Goal: Task Accomplishment & Management: Use online tool/utility

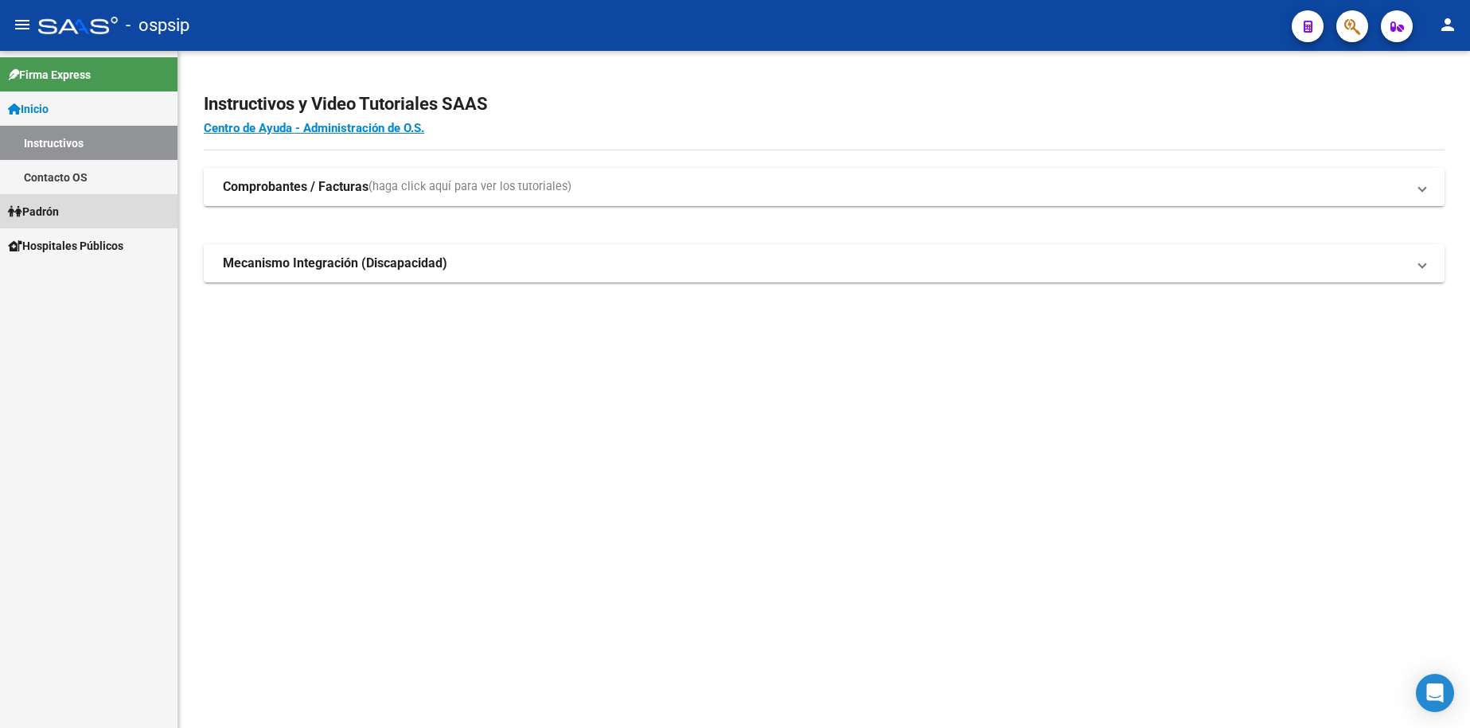
click at [54, 214] on span "Padrón" at bounding box center [33, 212] width 51 height 18
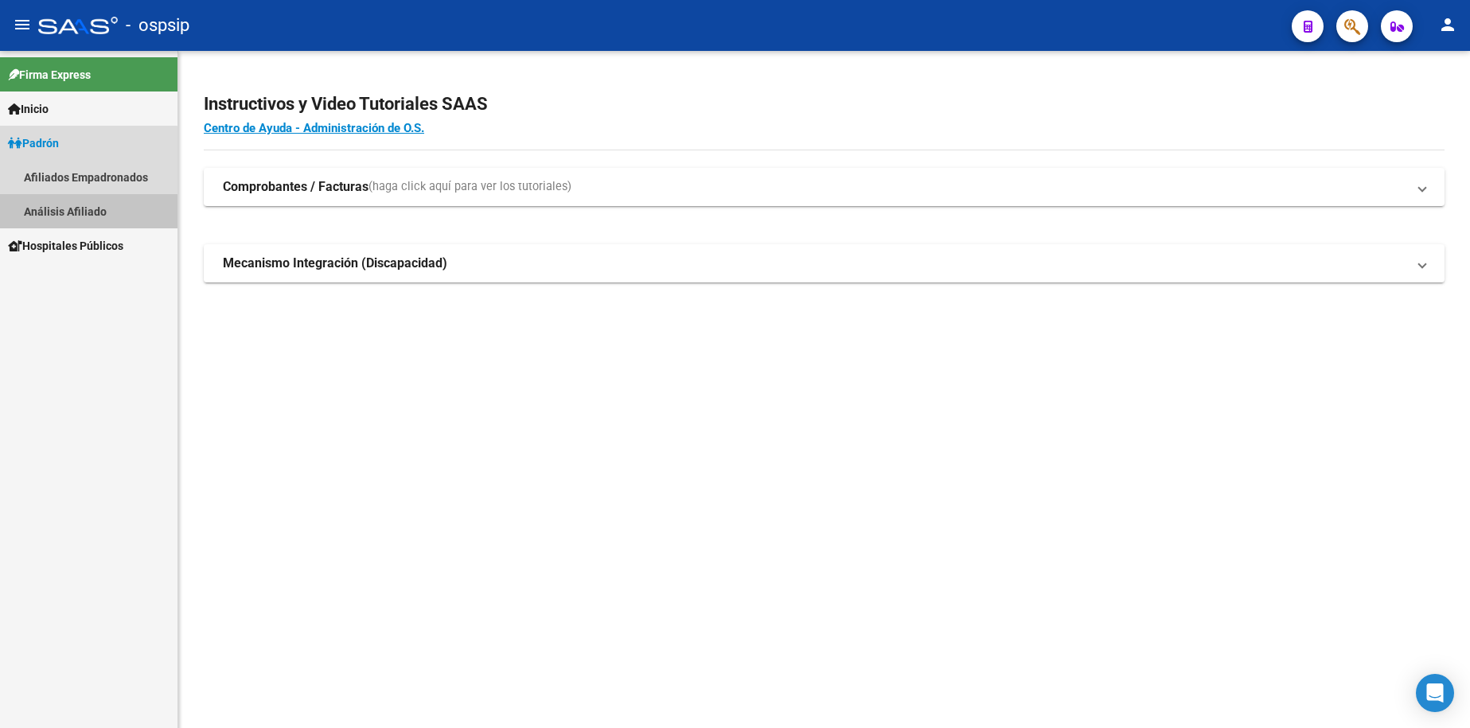
click at [80, 211] on link "Análisis Afiliado" at bounding box center [89, 211] width 178 height 34
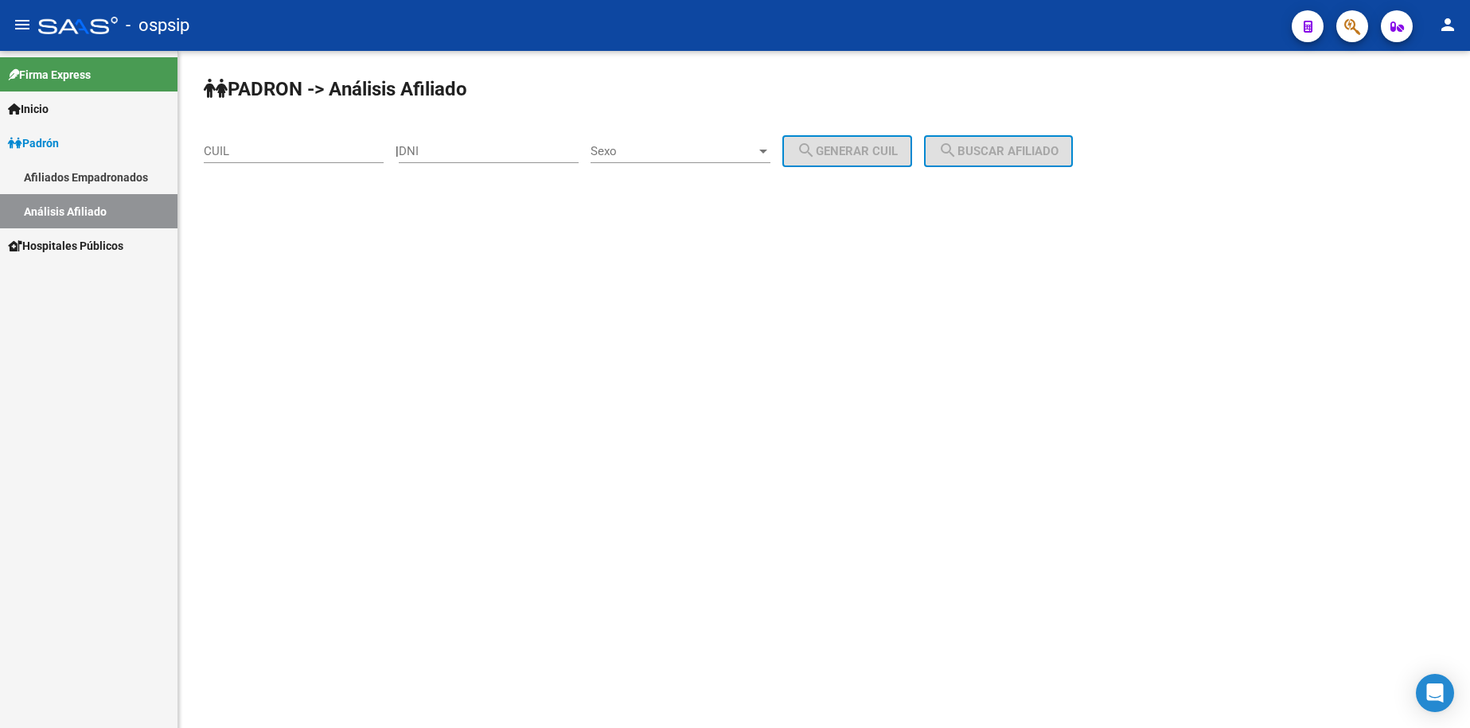
click at [508, 153] on input "DNI" at bounding box center [489, 151] width 180 height 14
type input "3"
type input "70696228"
click at [695, 157] on span "Sexo" at bounding box center [674, 151] width 166 height 14
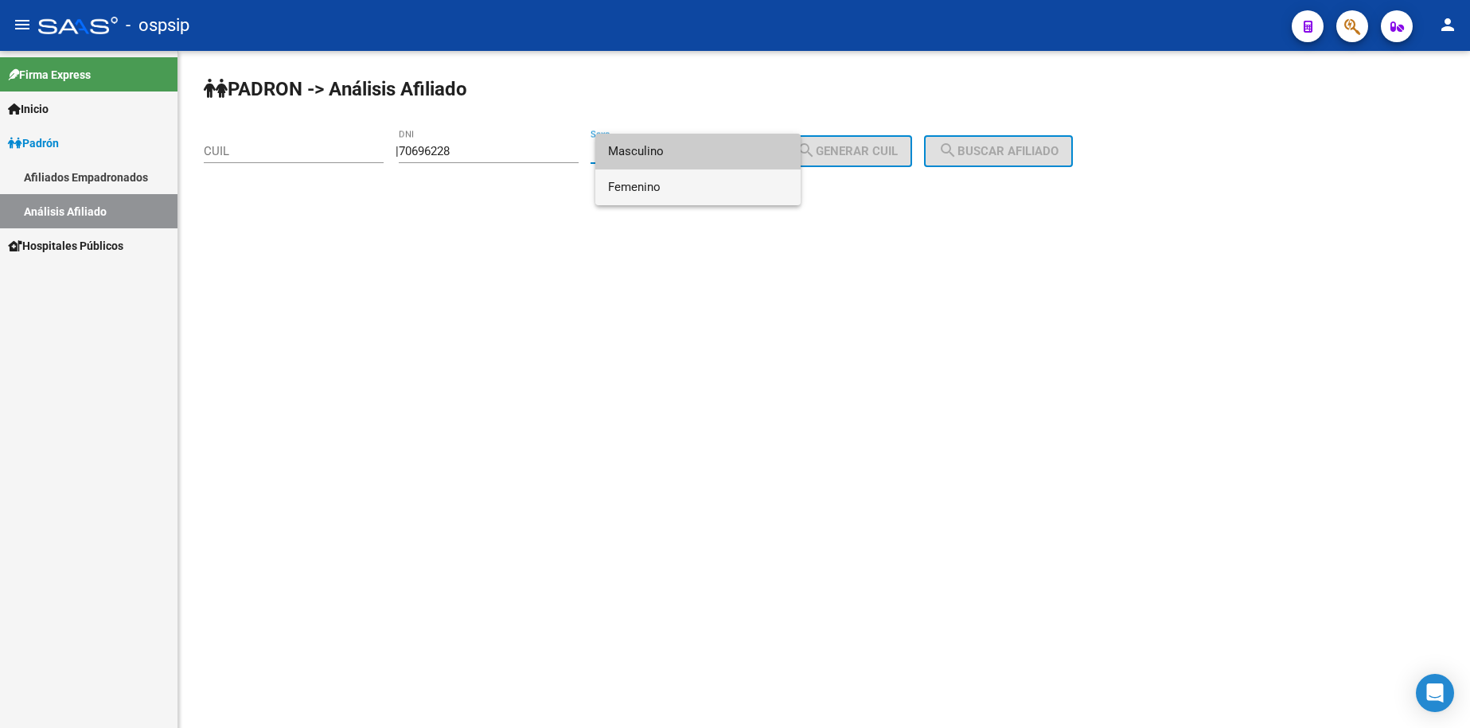
click at [706, 185] on span "Femenino" at bounding box center [698, 188] width 180 height 36
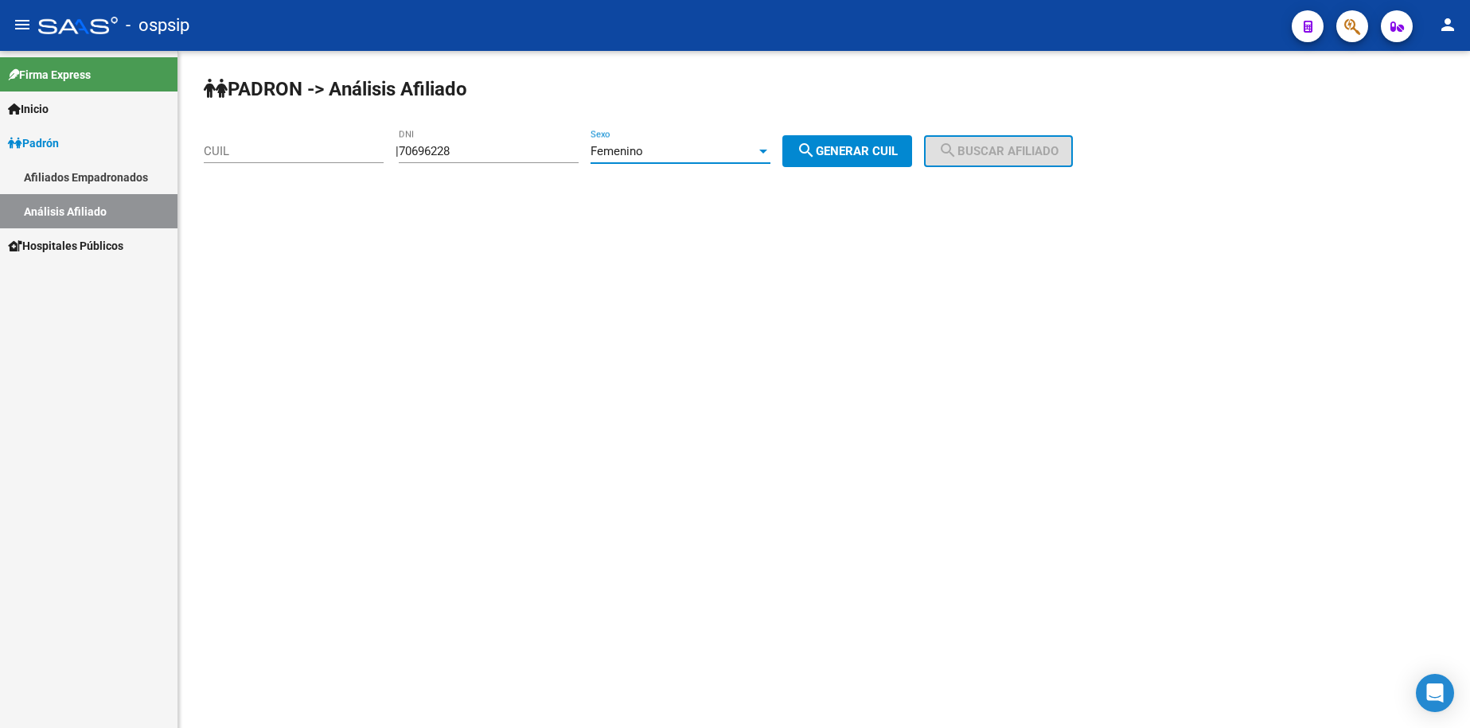
click at [862, 145] on span "search Generar CUIL" at bounding box center [847, 151] width 101 height 14
type input "27-70696228-5"
click at [1010, 139] on button "search Buscar afiliado" at bounding box center [998, 151] width 149 height 32
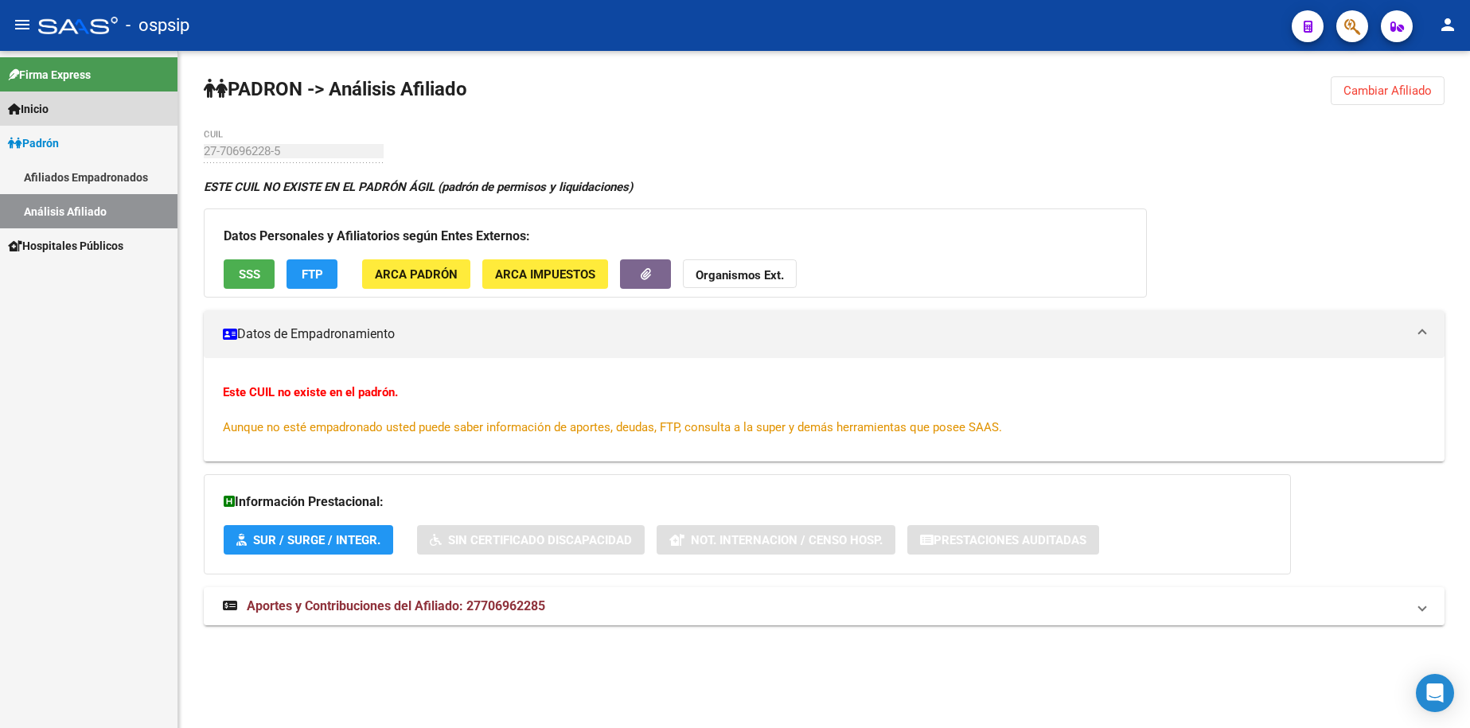
click at [41, 105] on span "Inicio" at bounding box center [28, 109] width 41 height 18
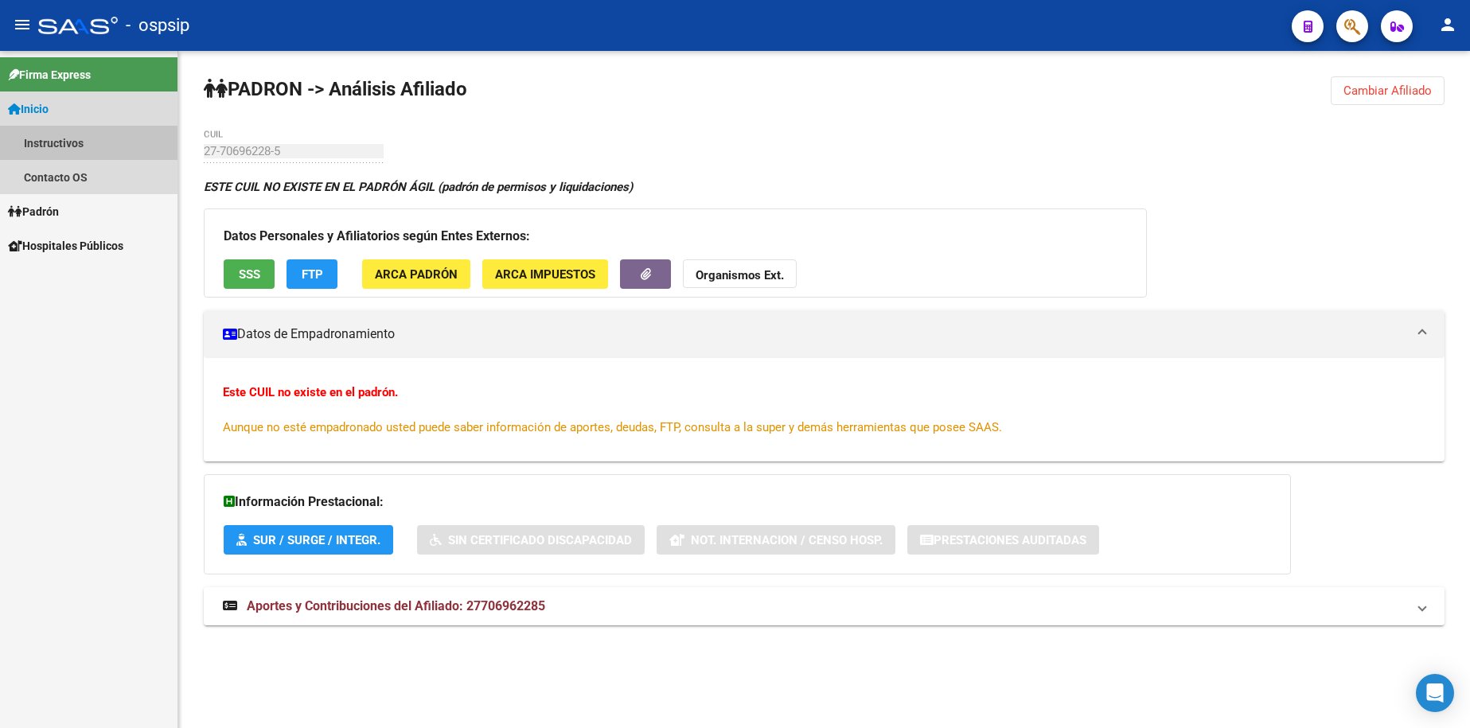
click at [47, 131] on link "Instructivos" at bounding box center [89, 143] width 178 height 34
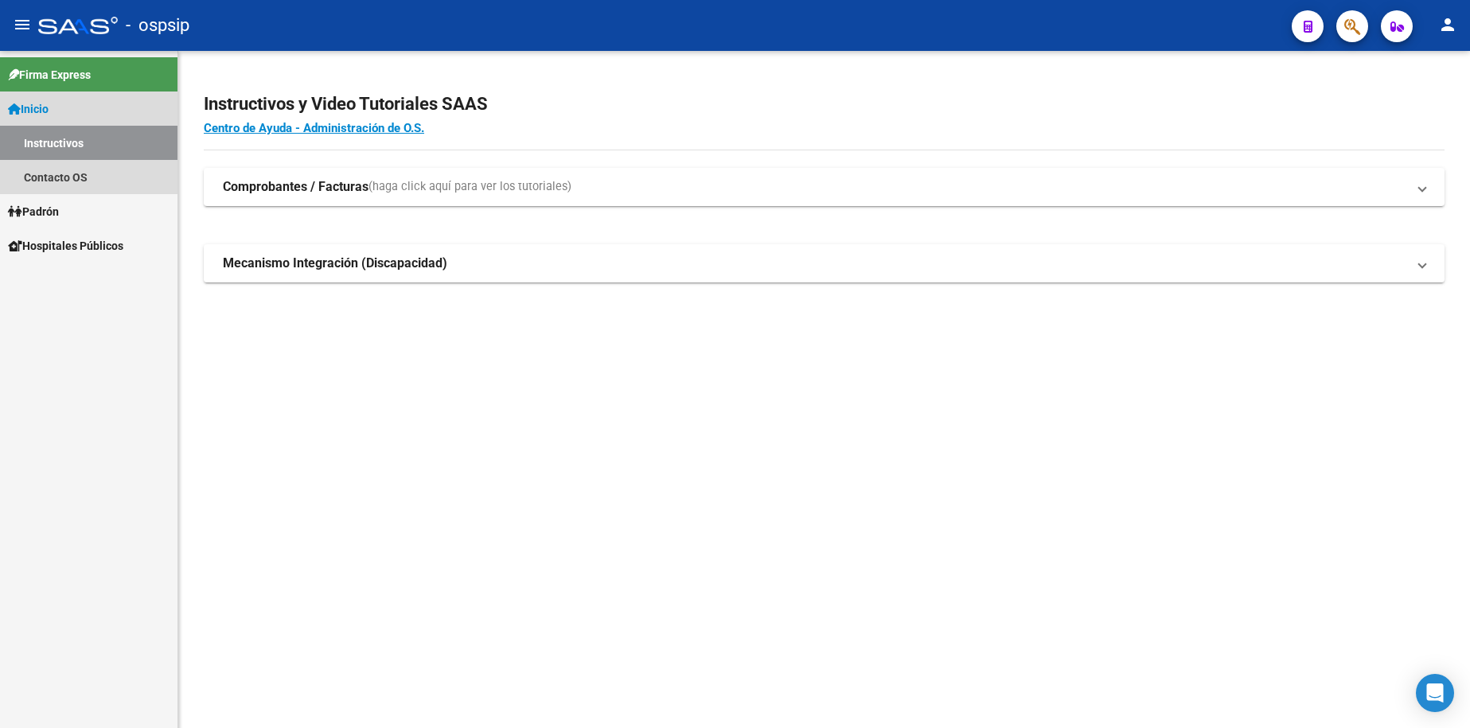
click at [48, 103] on span "Inicio" at bounding box center [28, 109] width 41 height 18
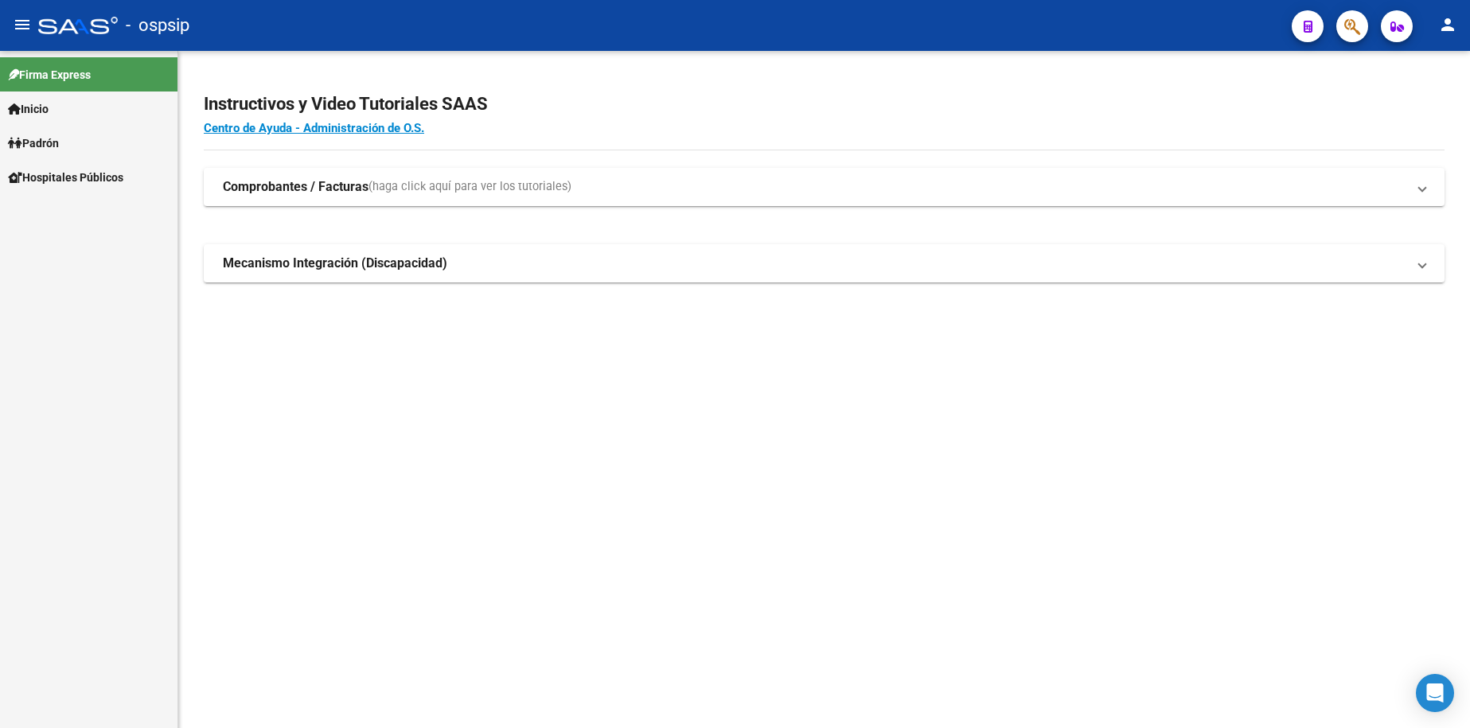
click at [48, 103] on span "Inicio" at bounding box center [28, 109] width 41 height 18
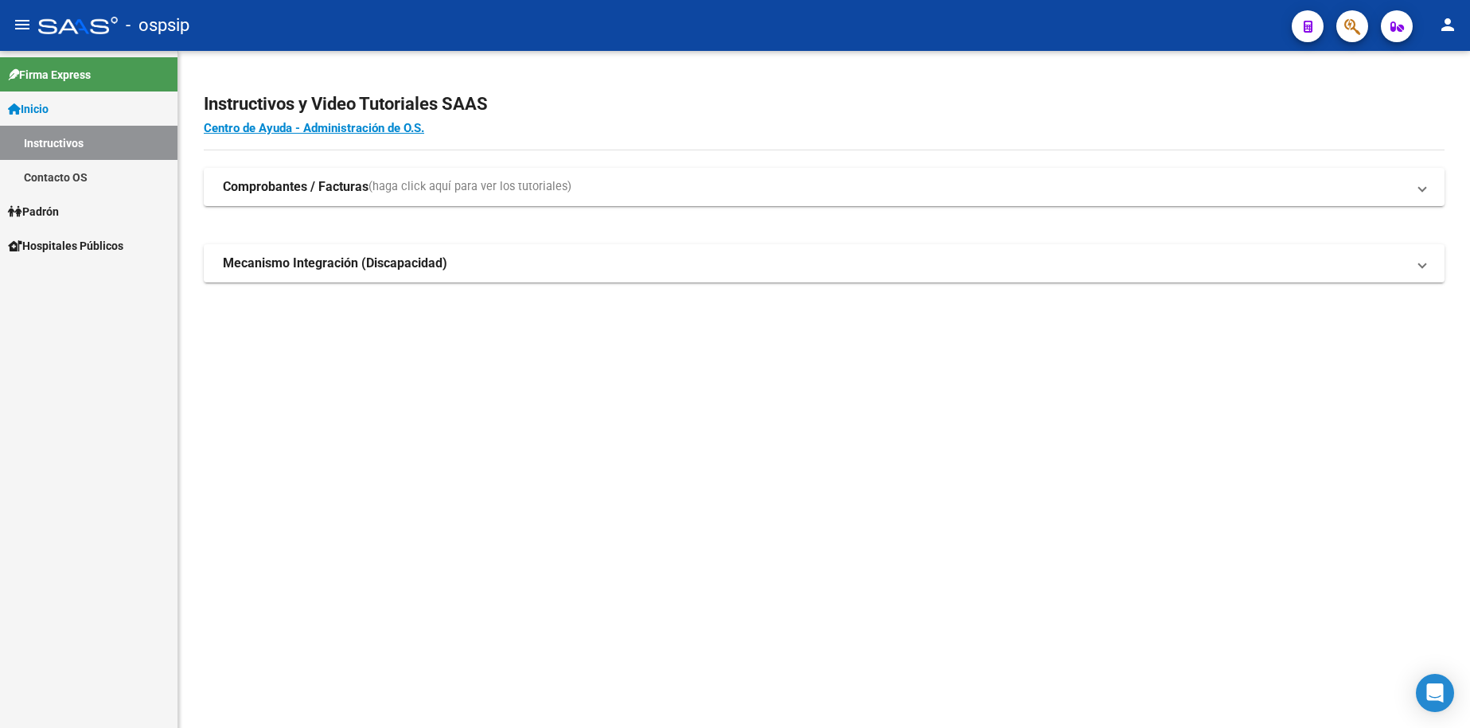
click at [56, 209] on span "Padrón" at bounding box center [33, 212] width 51 height 18
click at [88, 213] on link "Análisis Afiliado" at bounding box center [89, 211] width 178 height 34
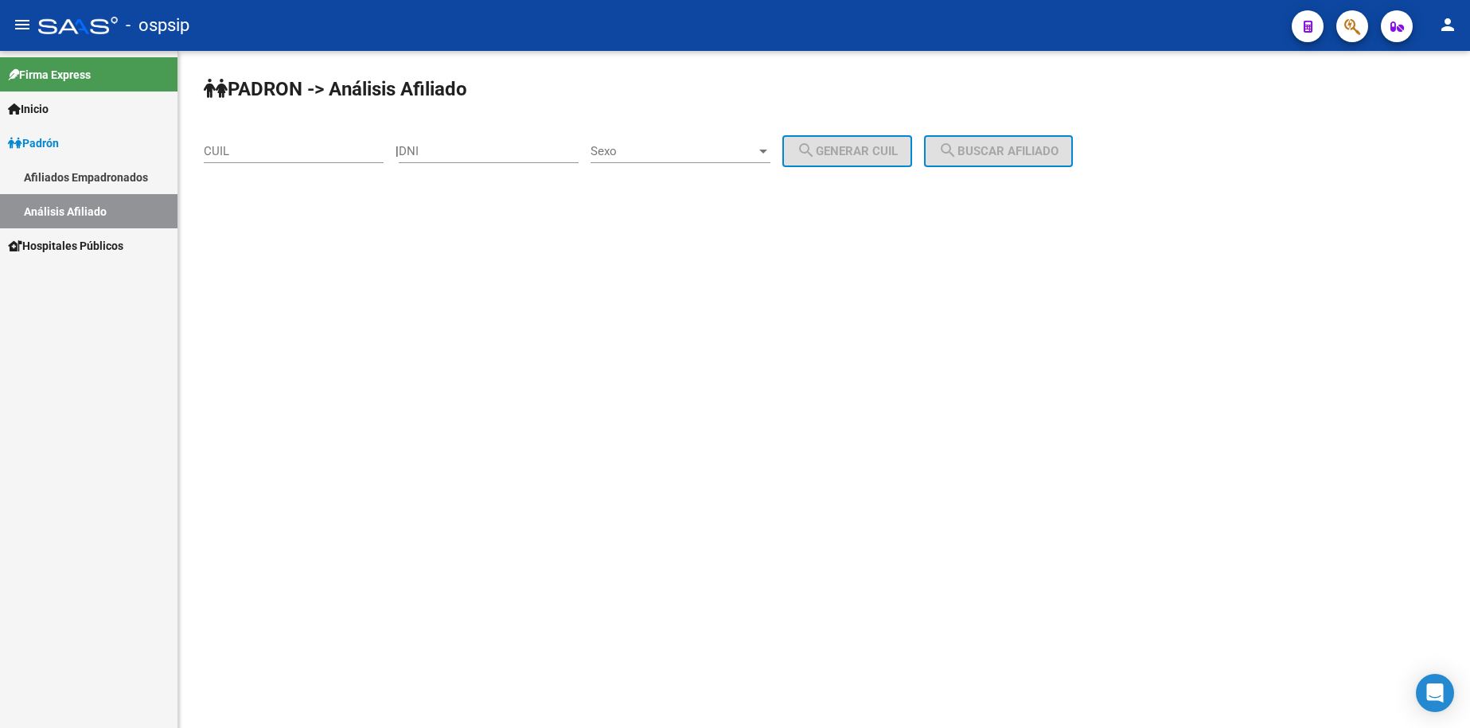
click at [489, 163] on div "DNI" at bounding box center [489, 153] width 180 height 49
click at [511, 142] on div "DNI" at bounding box center [489, 146] width 180 height 34
type input "35125950"
click at [716, 162] on div "Sexo Sexo" at bounding box center [681, 146] width 180 height 34
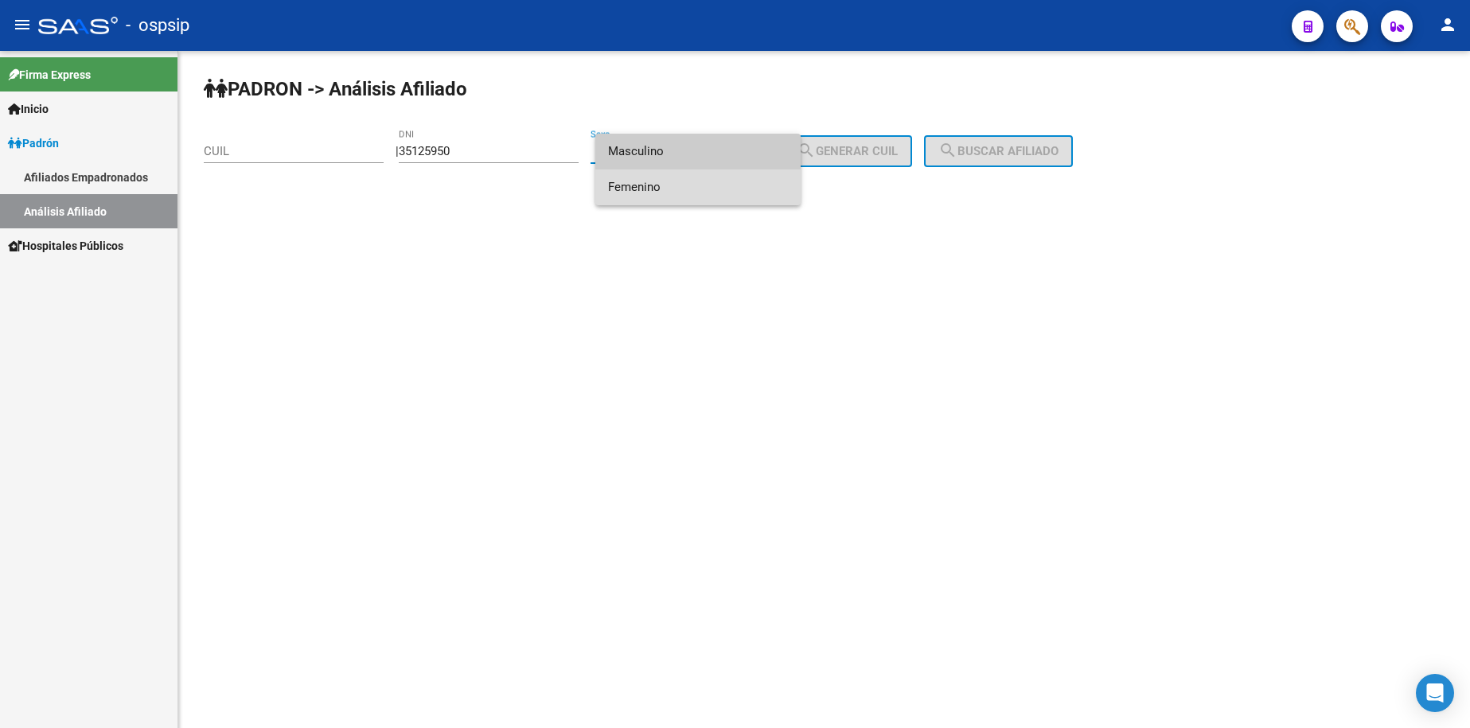
drag, startPoint x: 701, startPoint y: 184, endPoint x: 797, endPoint y: 188, distance: 95.6
click at [705, 186] on span "Femenino" at bounding box center [698, 188] width 180 height 36
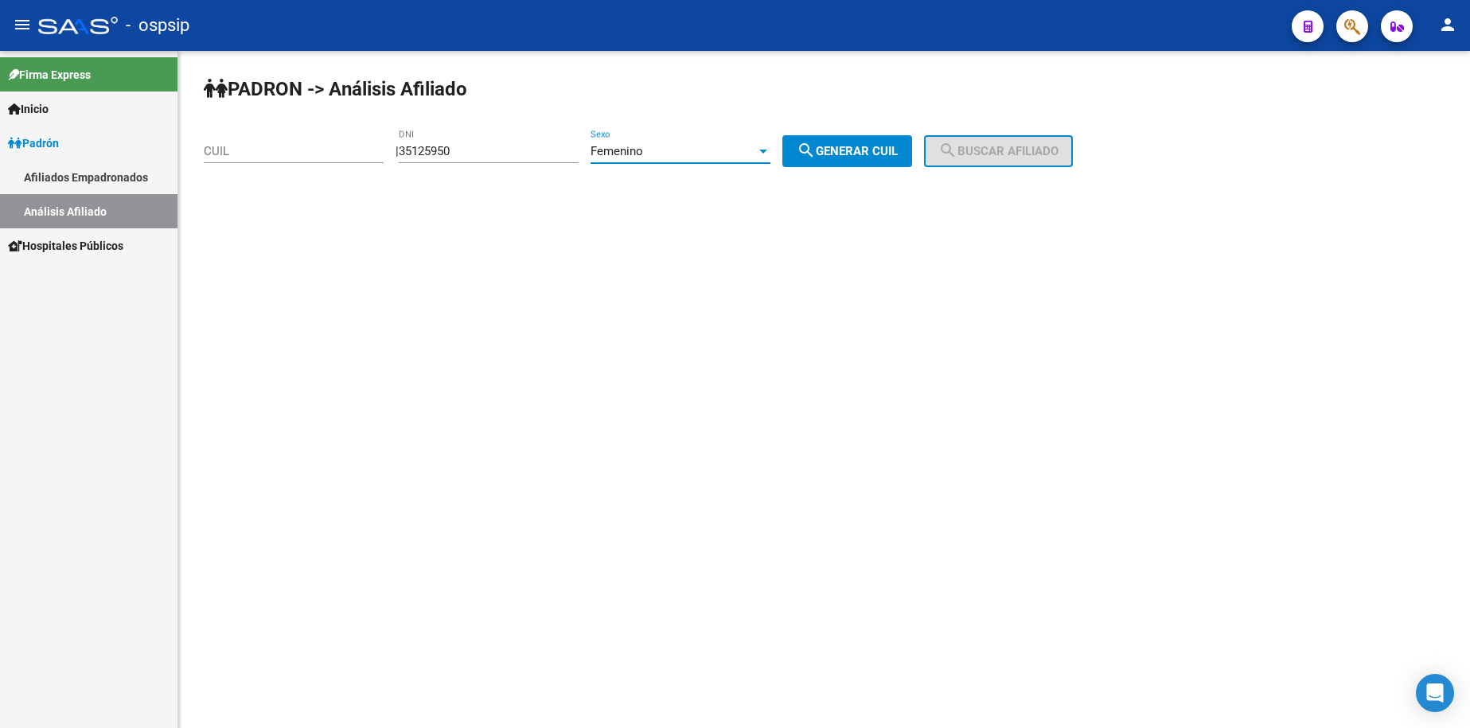
click at [877, 153] on span "search Generar CUIL" at bounding box center [847, 151] width 101 height 14
type input "27-35125950-2"
click at [986, 146] on span "search Buscar afiliado" at bounding box center [999, 151] width 120 height 14
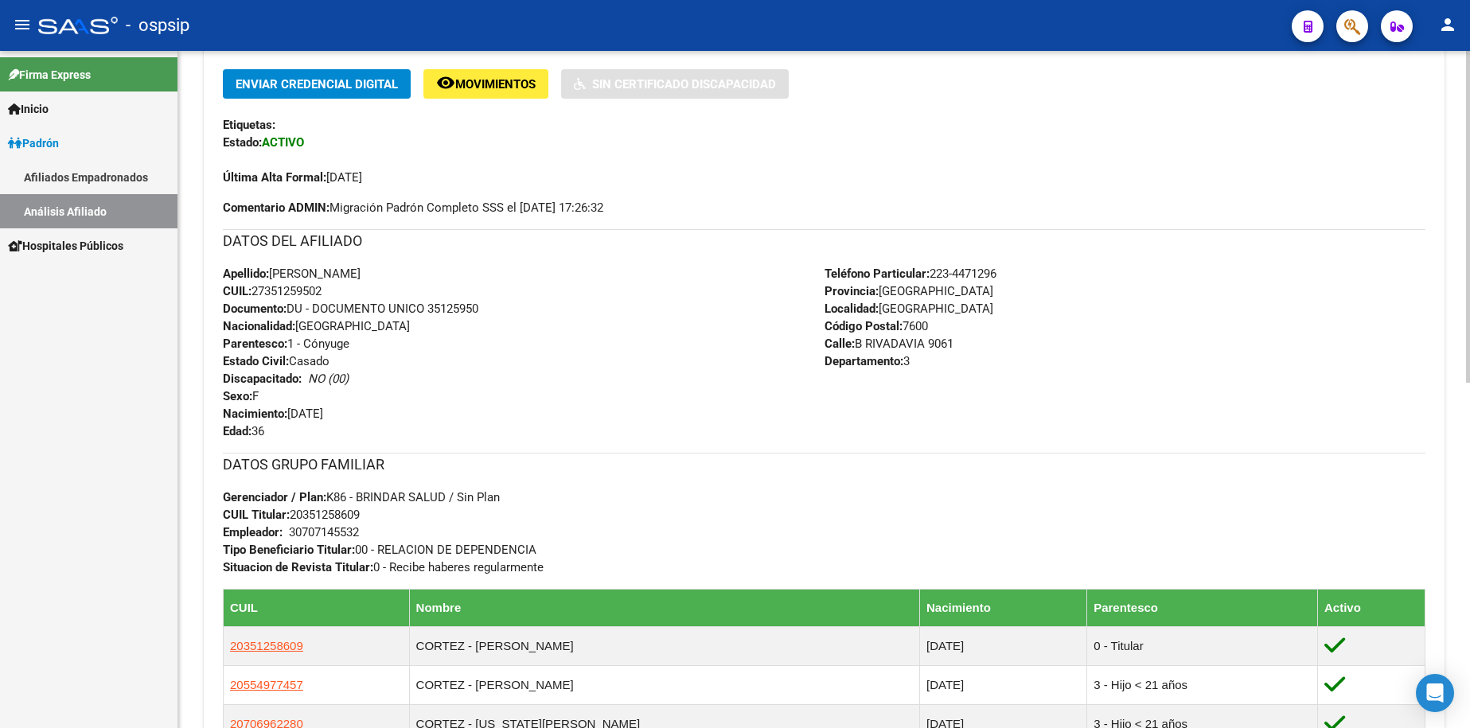
scroll to position [478, 0]
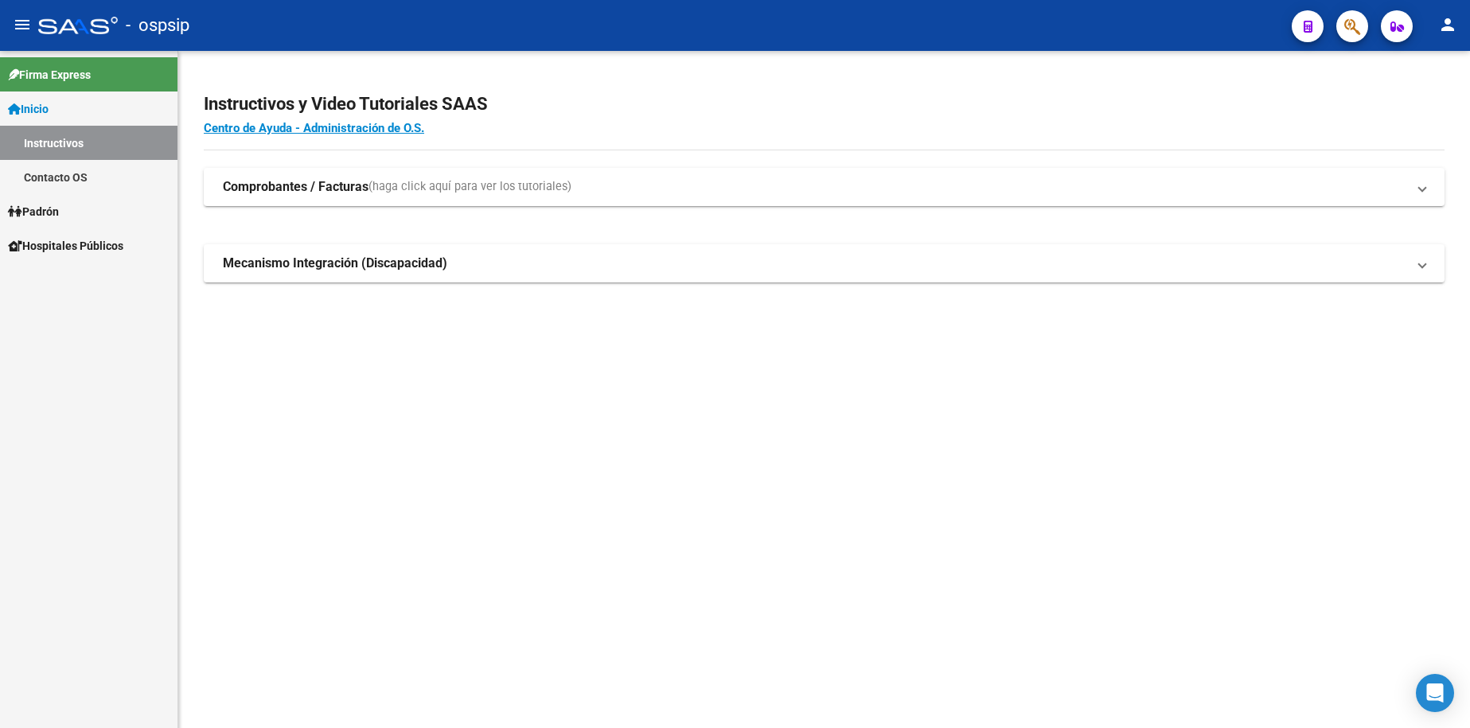
click at [67, 209] on link "Padrón" at bounding box center [89, 211] width 178 height 34
click at [55, 217] on span "Padrón" at bounding box center [33, 212] width 51 height 18
click at [67, 274] on link "Análisis Afiliado" at bounding box center [89, 280] width 178 height 34
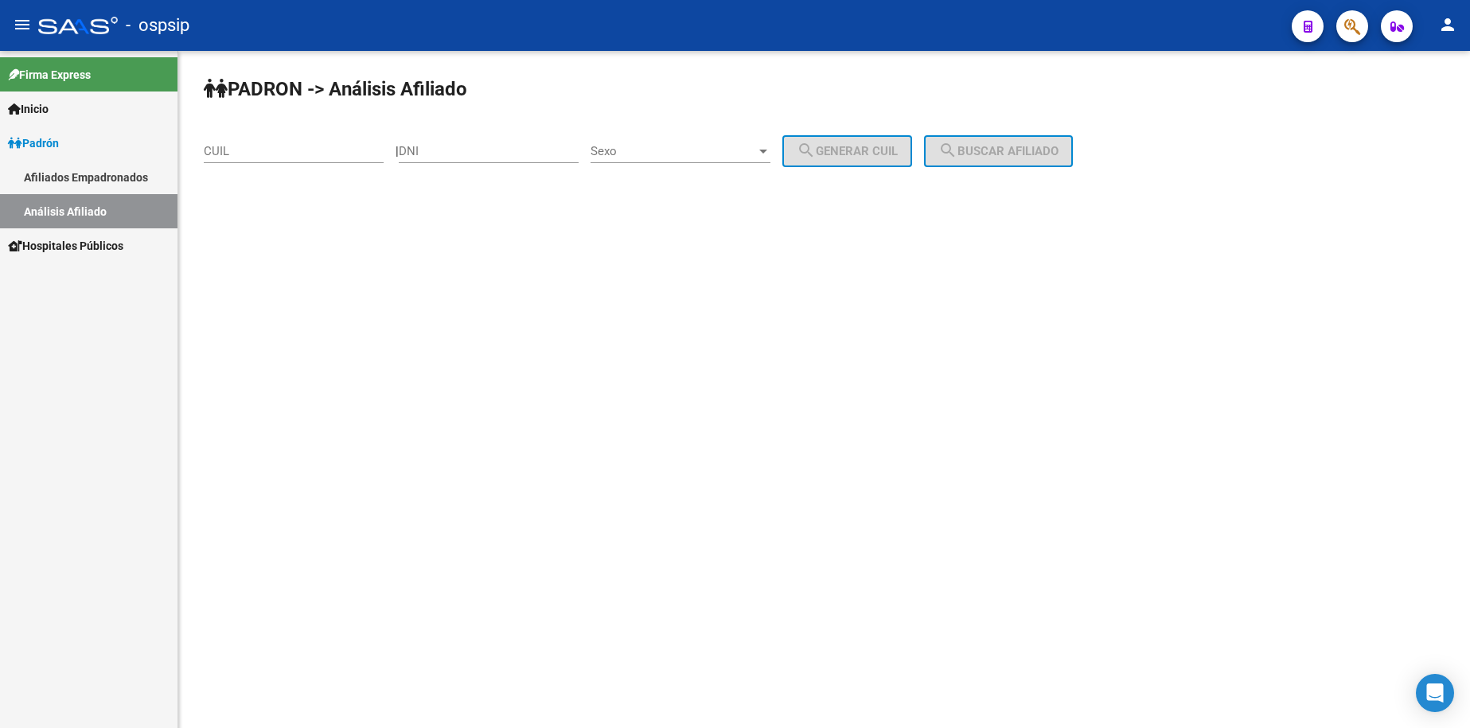
click at [487, 158] on div "DNI" at bounding box center [489, 146] width 180 height 34
type input "35285879"
click at [658, 153] on span "Sexo" at bounding box center [674, 151] width 166 height 14
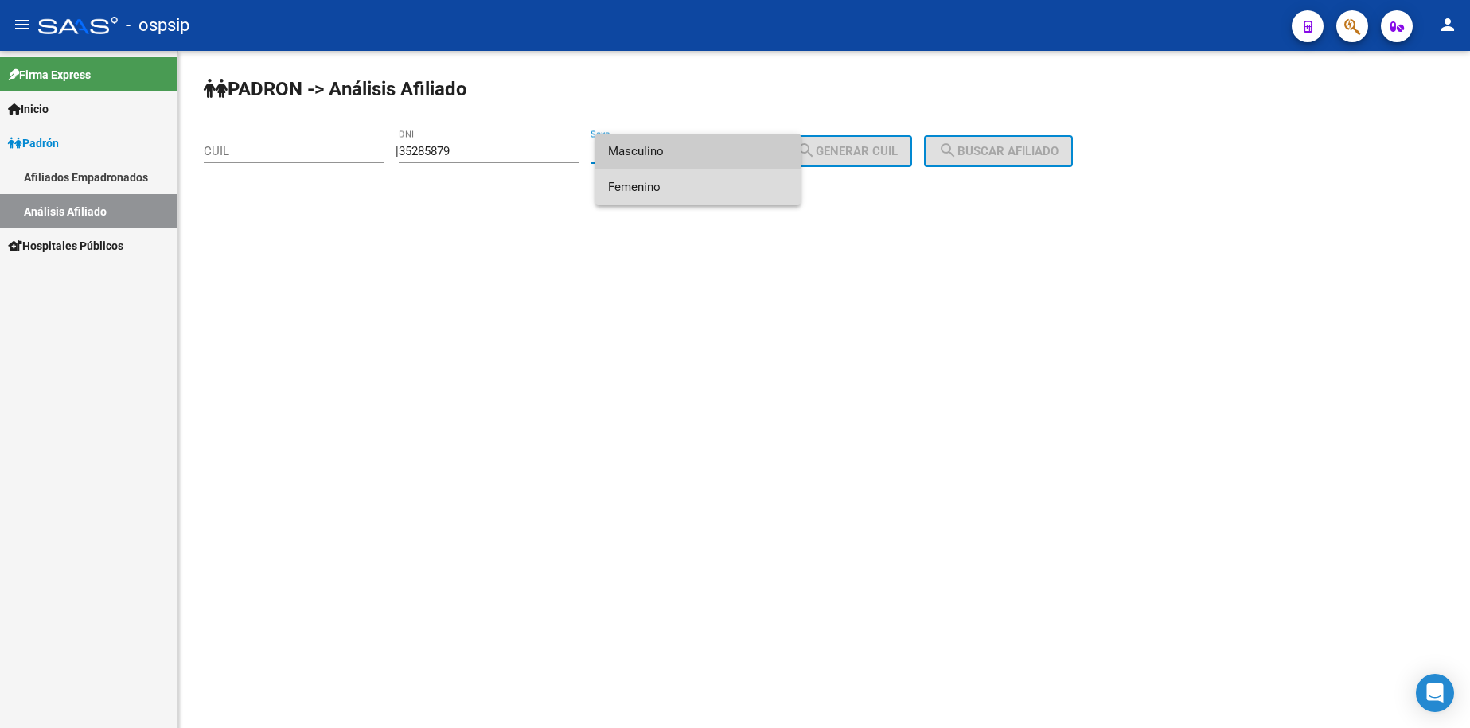
click at [651, 193] on span "Femenino" at bounding box center [698, 188] width 180 height 36
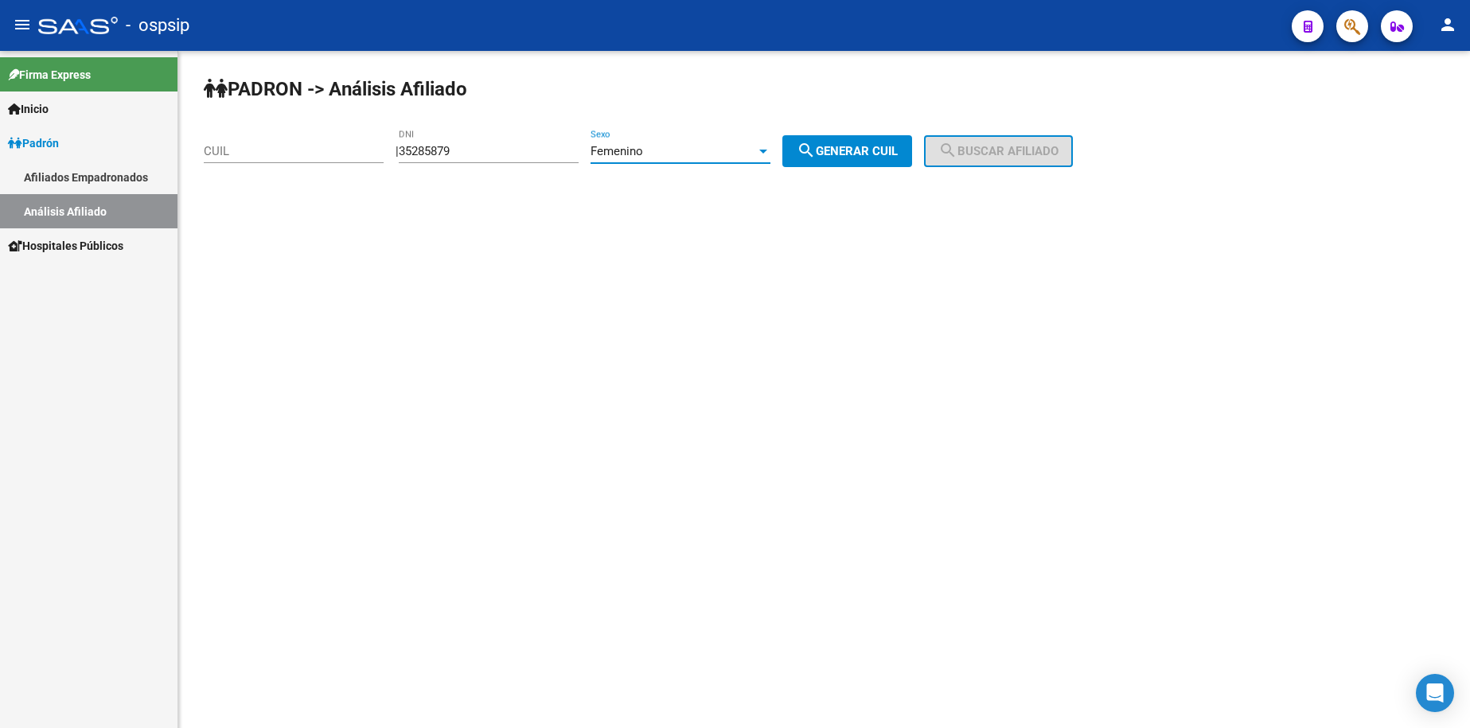
click at [876, 159] on button "search Generar CUIL" at bounding box center [848, 151] width 130 height 32
type input "27-35285879-5"
click at [1008, 158] on span "search Buscar afiliado" at bounding box center [999, 151] width 120 height 14
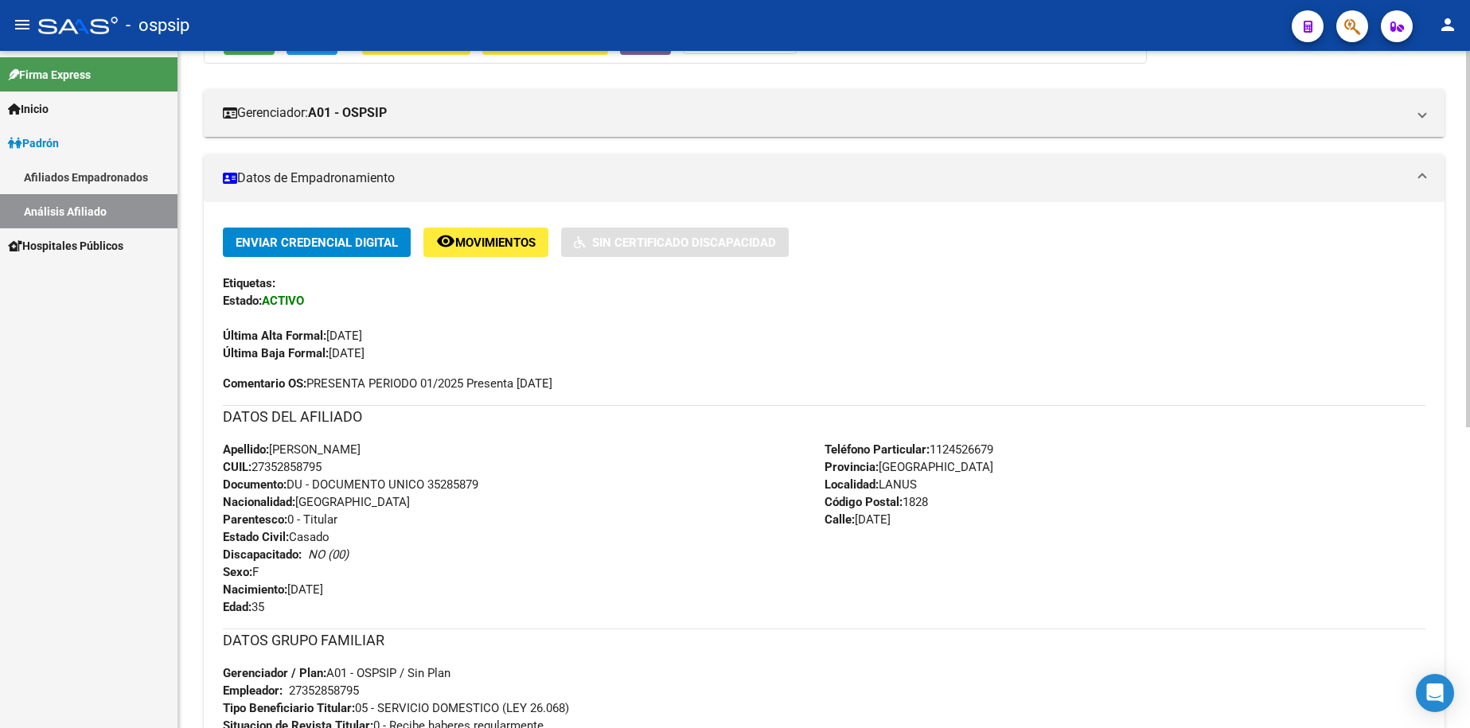
scroll to position [318, 0]
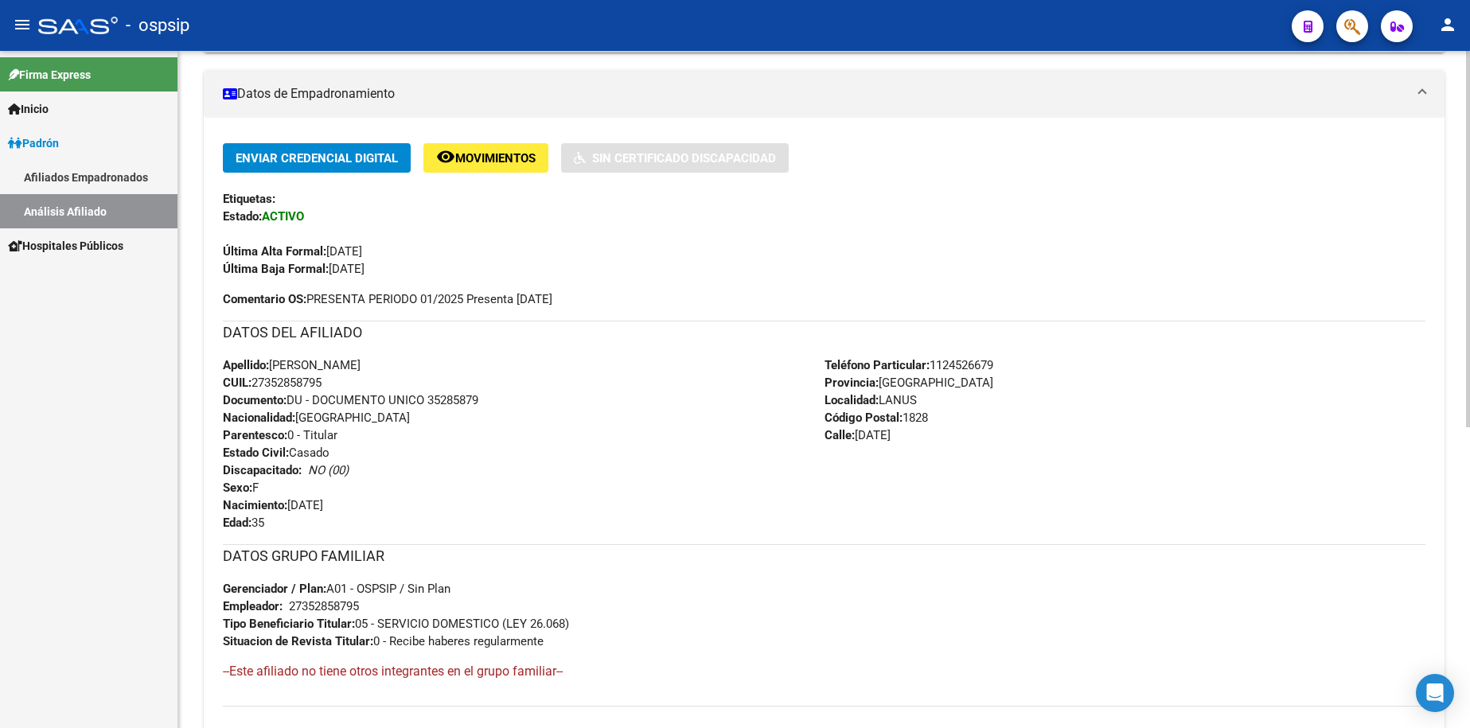
drag, startPoint x: 1381, startPoint y: 494, endPoint x: 1411, endPoint y: 526, distance: 44.0
click at [1411, 526] on div "Teléfono Particular: [PHONE_NUMBER] Provincia: [GEOGRAPHIC_DATA] Localidad: LAN…" at bounding box center [1126, 444] width 602 height 175
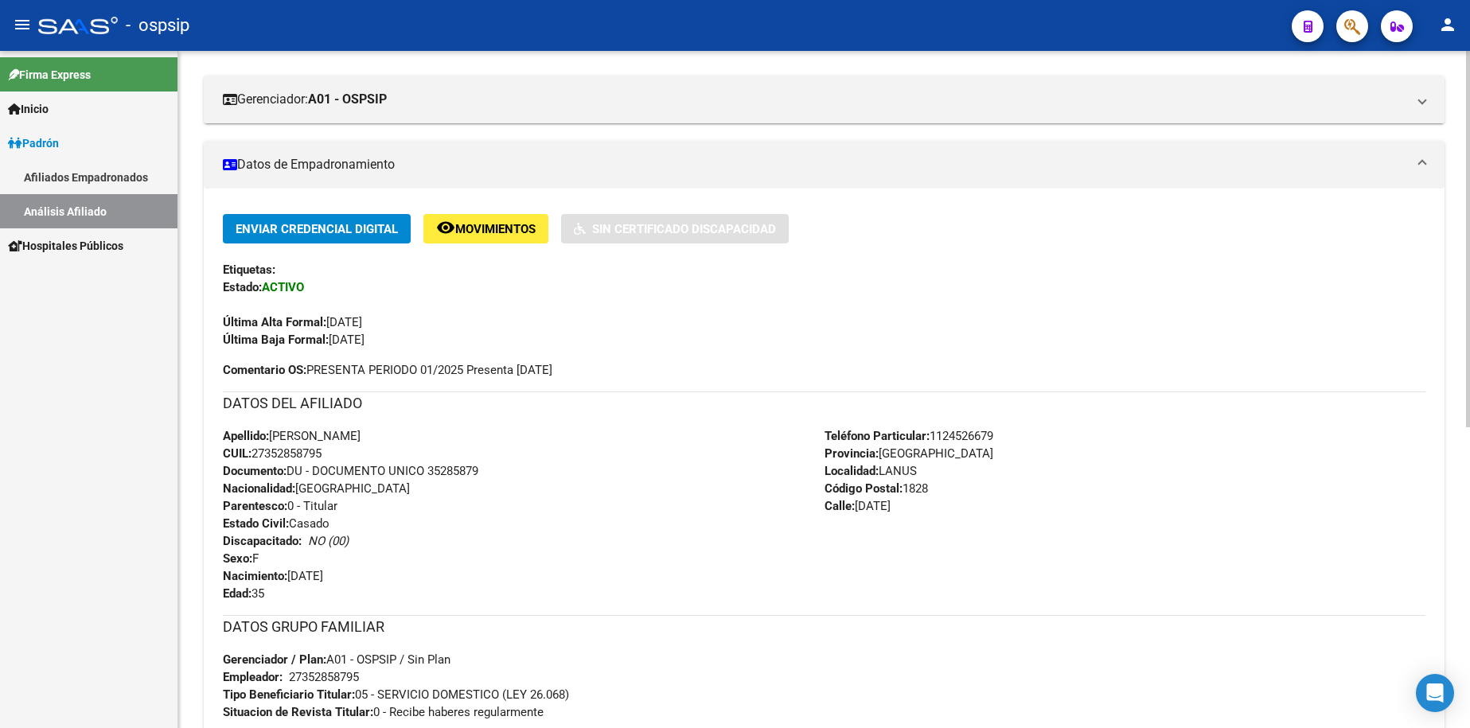
scroll to position [224, 0]
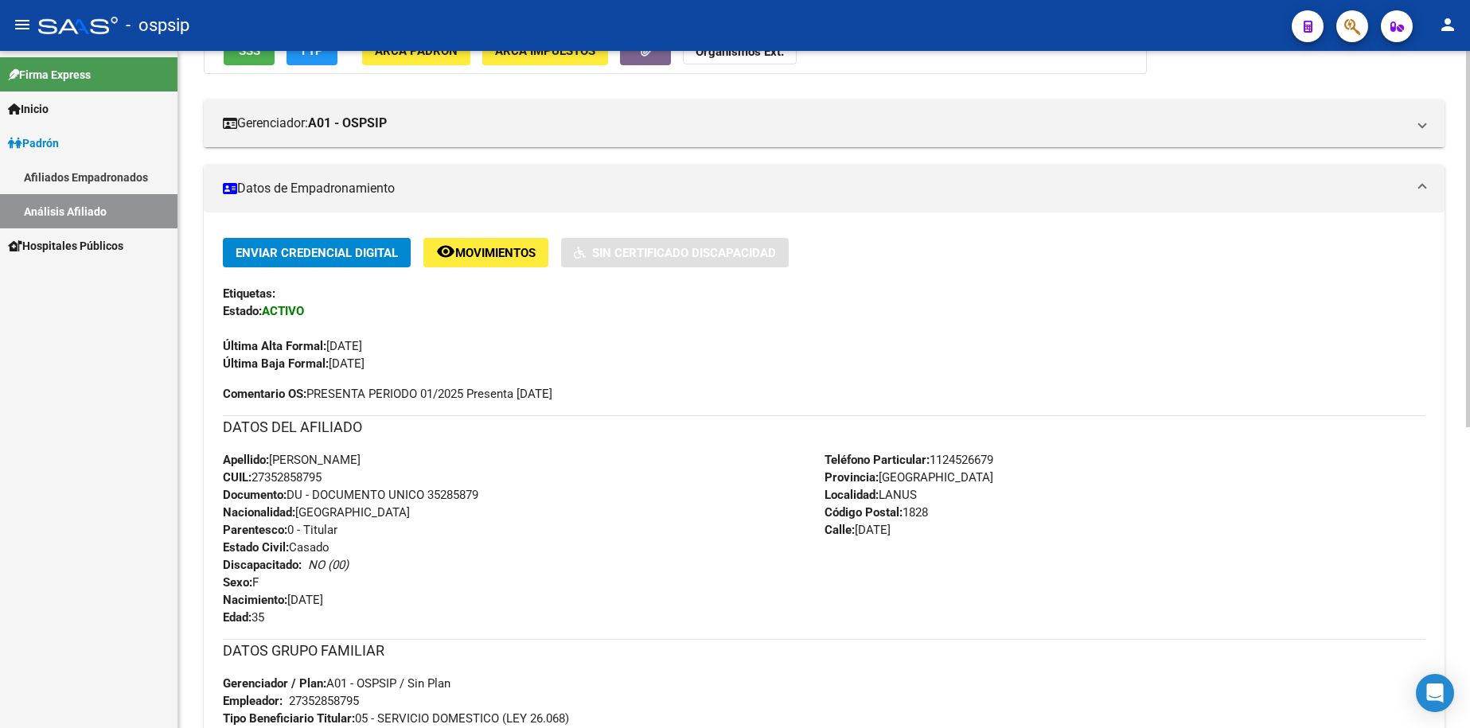
drag, startPoint x: 607, startPoint y: 468, endPoint x: 636, endPoint y: 467, distance: 29.5
click at [607, 469] on div "Apellido: [PERSON_NAME]: 27352858795 Documento: DU - DOCUMENTO UNICO 35285879 N…" at bounding box center [524, 538] width 602 height 175
click at [689, 537] on div "Apellido: [PERSON_NAME]: 27352858795 Documento: DU - DOCUMENTO UNICO 35285879 N…" at bounding box center [524, 538] width 602 height 175
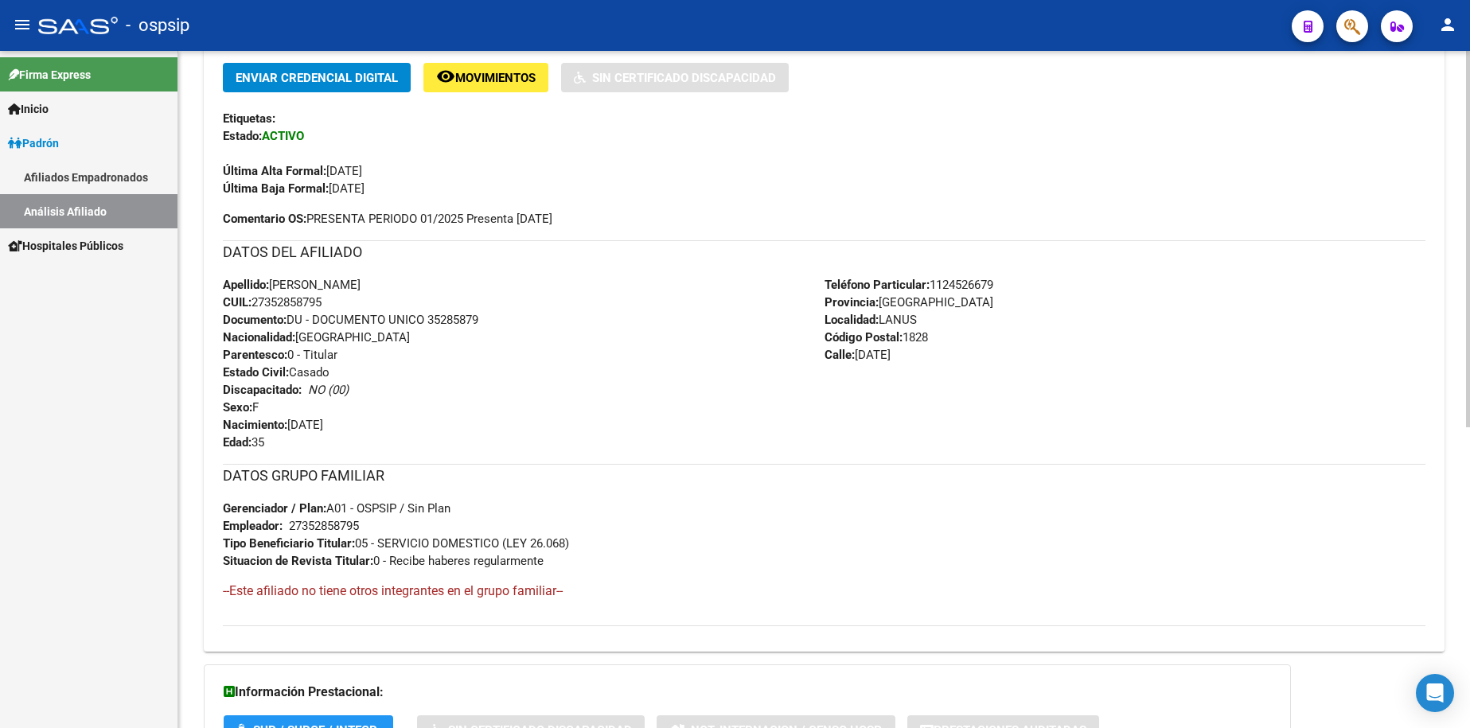
scroll to position [542, 0]
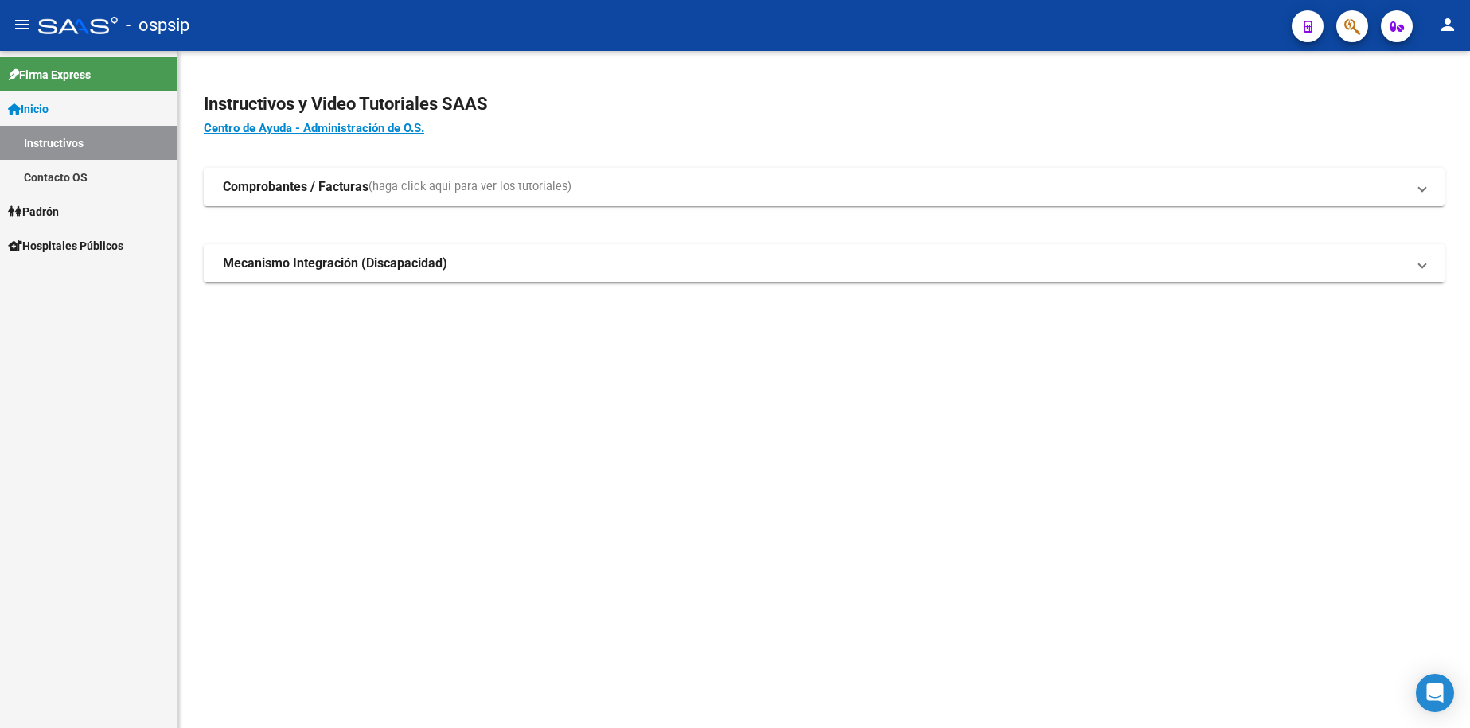
click at [49, 107] on span "Inicio" at bounding box center [28, 109] width 41 height 18
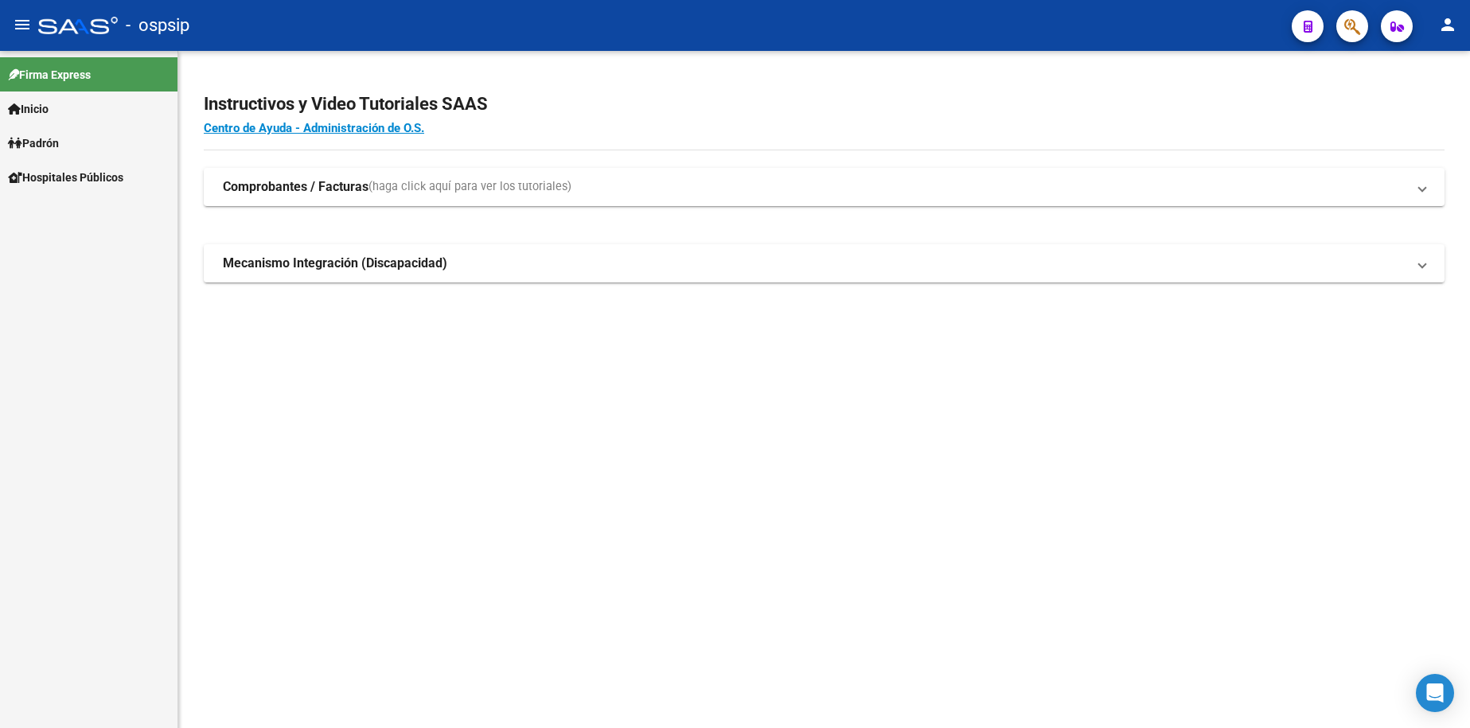
click at [59, 141] on span "Padrón" at bounding box center [33, 144] width 51 height 18
click at [97, 207] on link "Análisis Afiliado" at bounding box center [89, 211] width 178 height 34
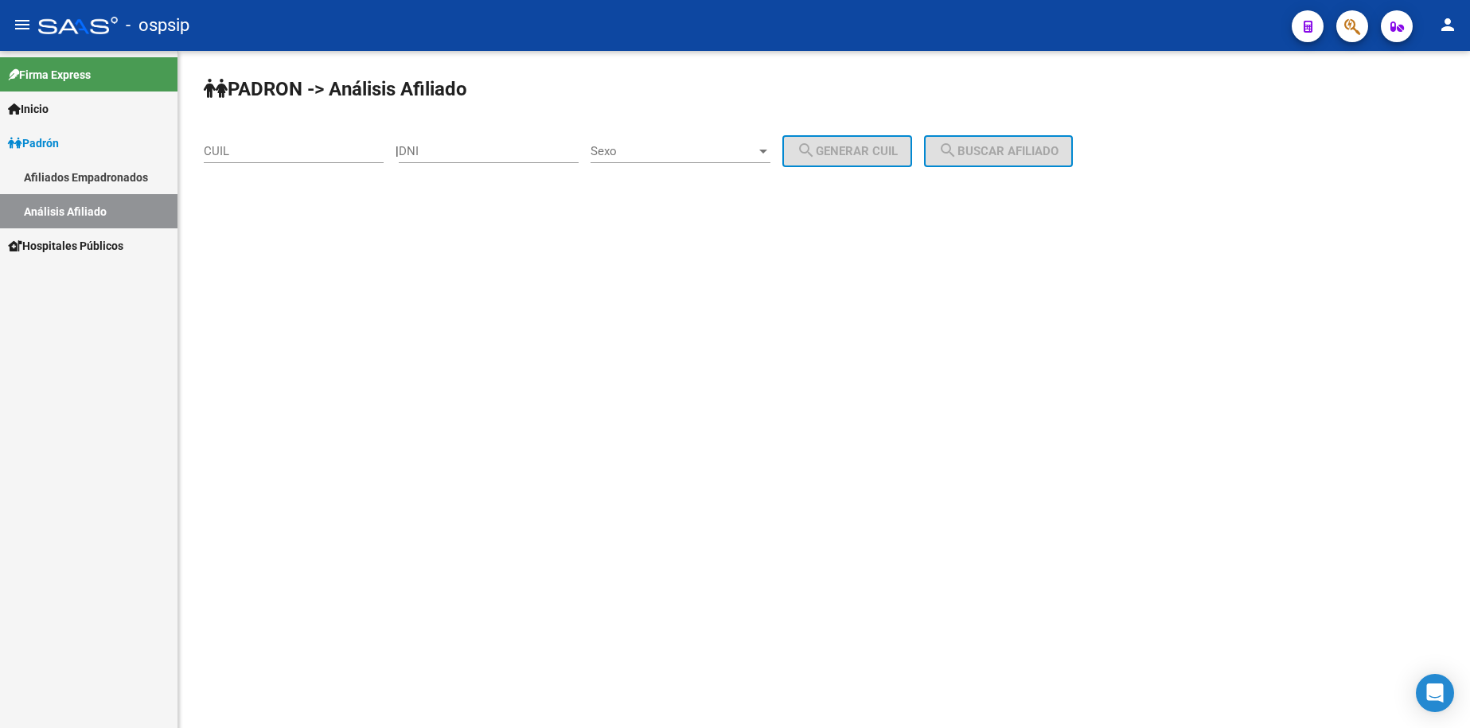
click at [524, 158] on div "DNI" at bounding box center [489, 146] width 180 height 34
type input "52649850"
click at [672, 144] on span "Sexo" at bounding box center [674, 151] width 166 height 14
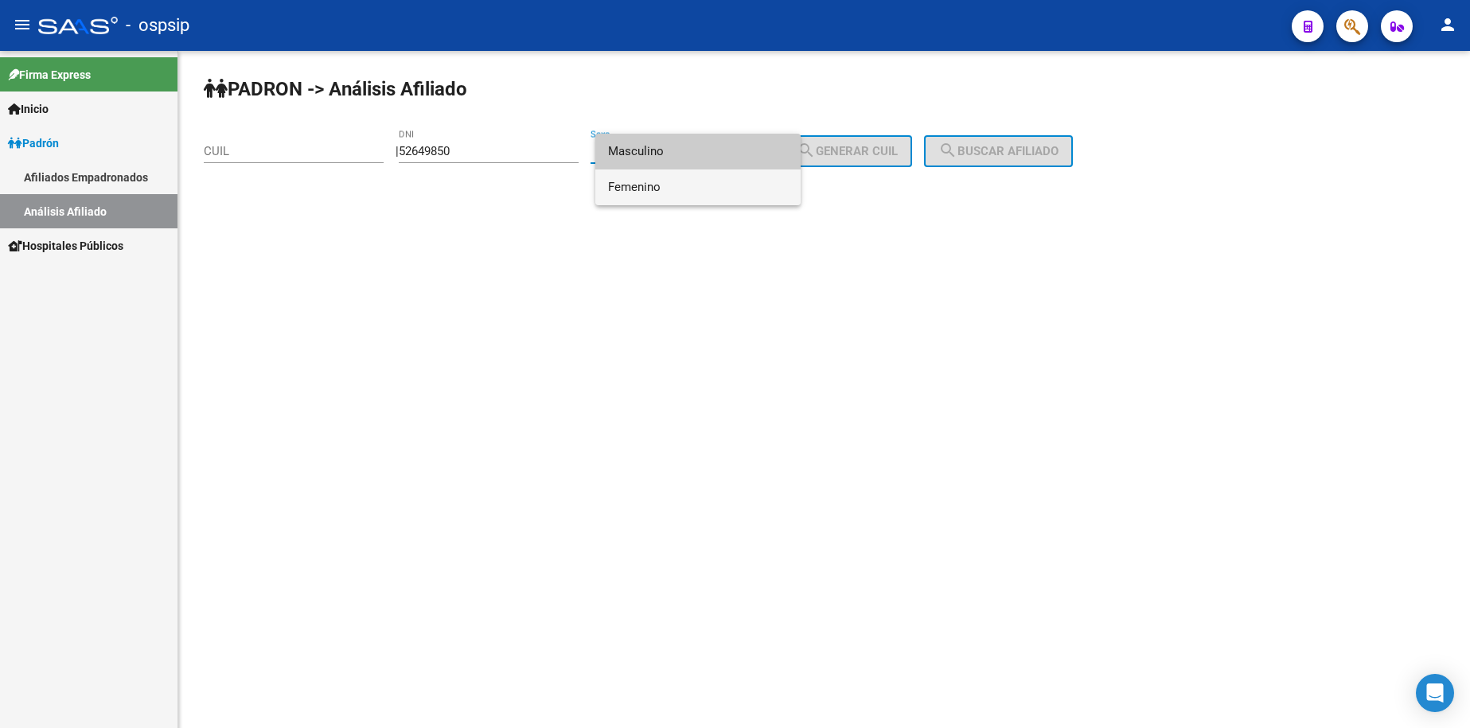
click at [687, 188] on span "Femenino" at bounding box center [698, 188] width 180 height 36
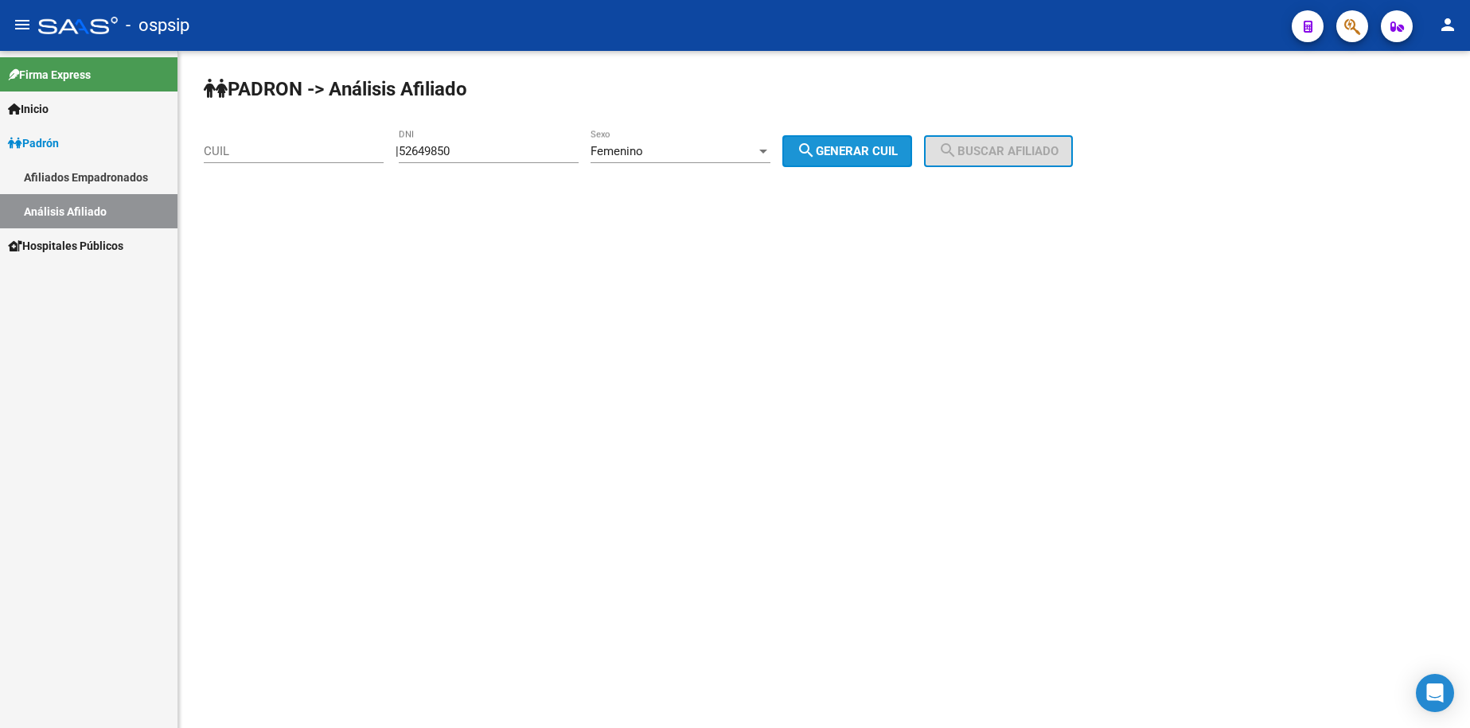
click at [849, 160] on button "search Generar CUIL" at bounding box center [848, 151] width 130 height 32
type input "27-52649850-5"
click at [958, 155] on mat-icon "search" at bounding box center [948, 150] width 19 height 19
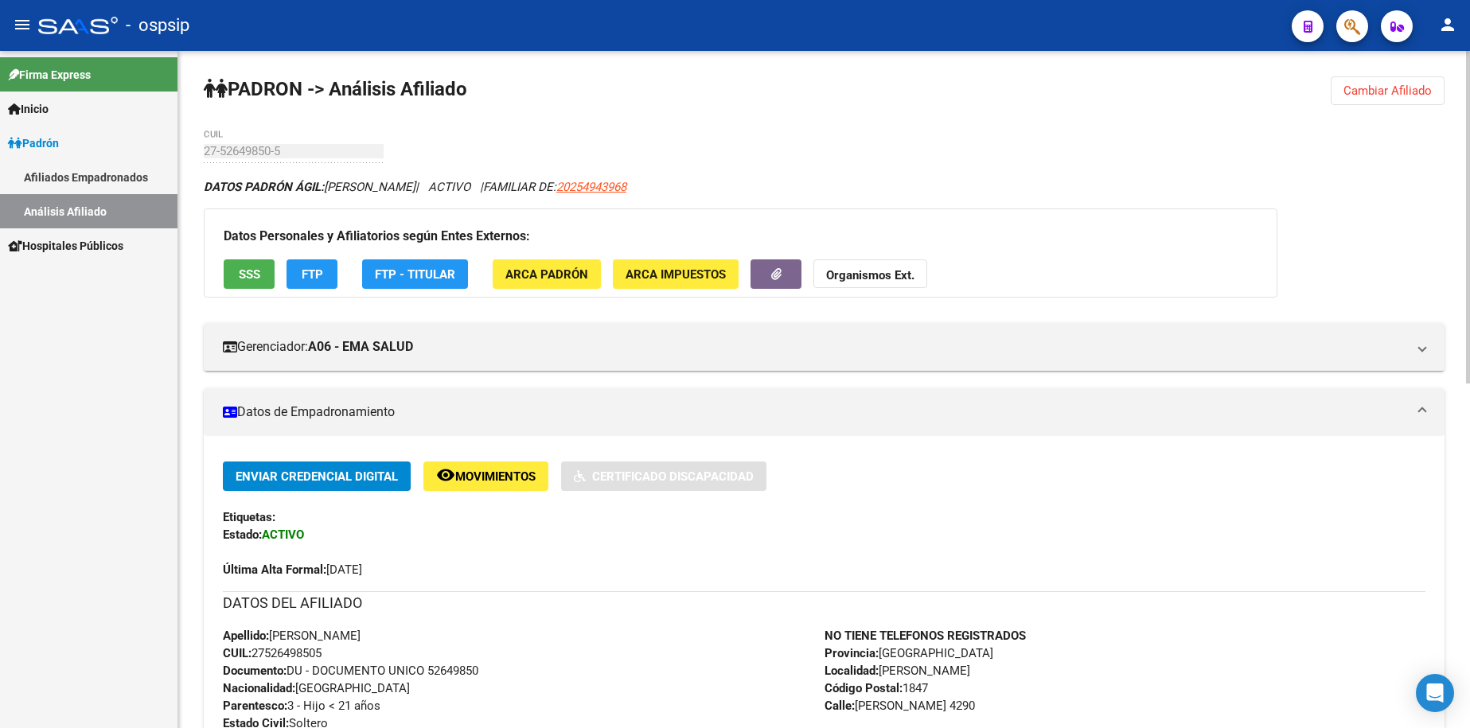
scroll to position [318, 0]
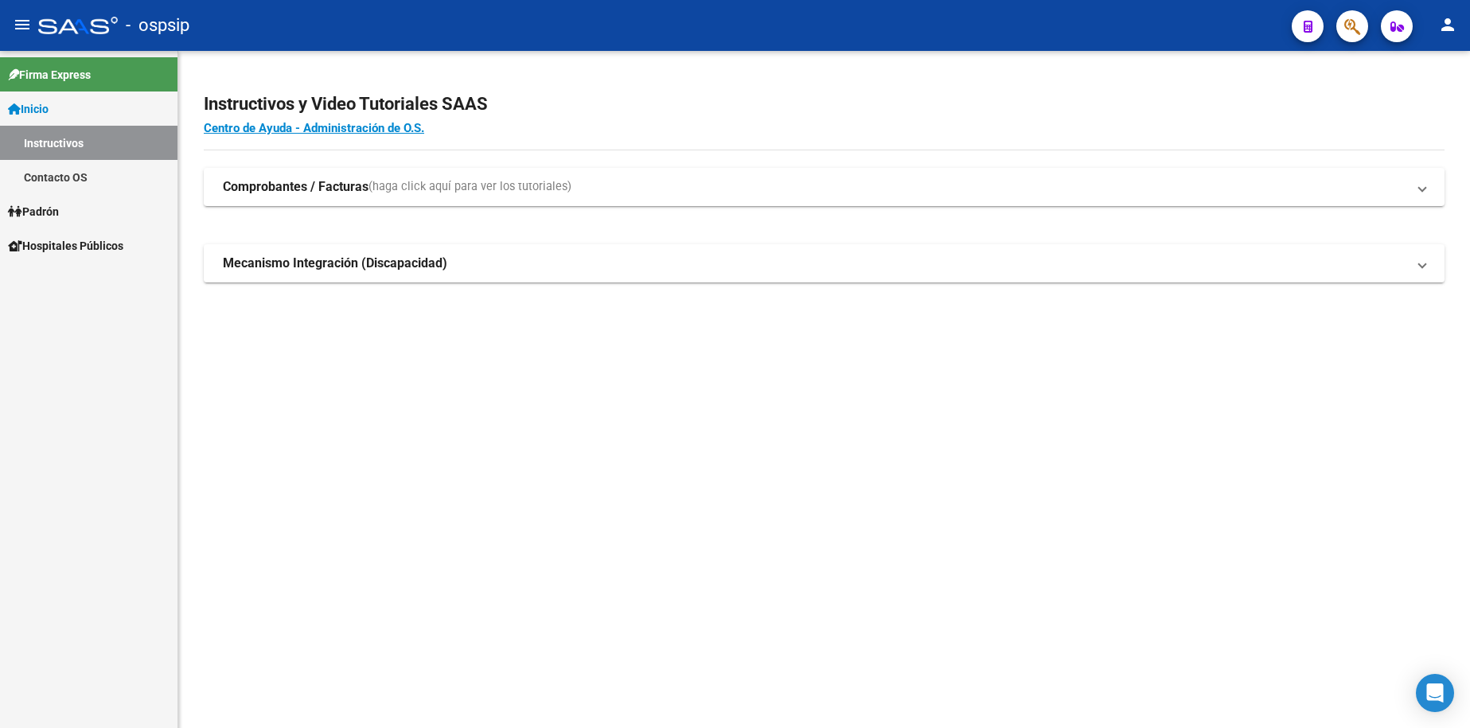
click at [56, 209] on span "Padrón" at bounding box center [33, 212] width 51 height 18
click at [61, 274] on link "Análisis Afiliado" at bounding box center [89, 280] width 178 height 34
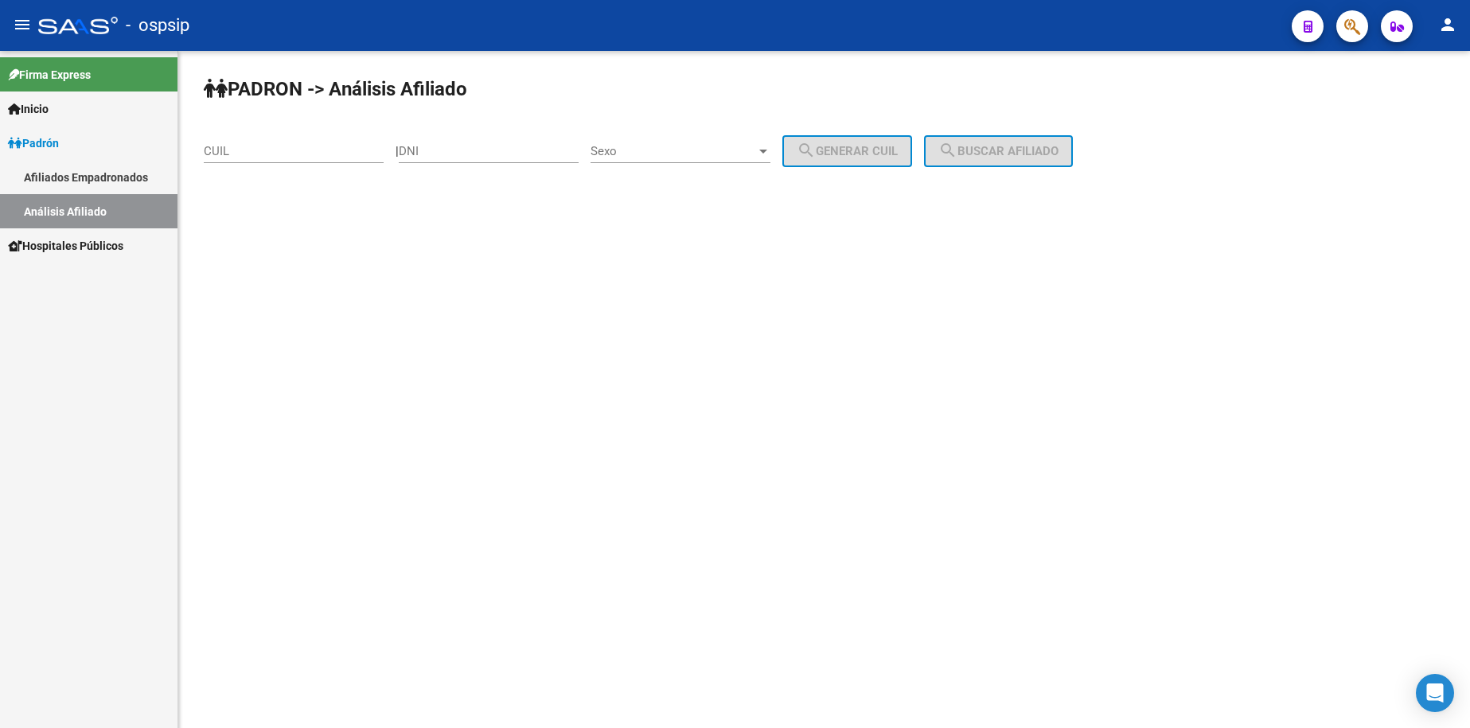
click at [504, 151] on input "DNI" at bounding box center [489, 151] width 180 height 14
type input "43251713"
click at [738, 142] on div "Sexo Sexo" at bounding box center [681, 146] width 180 height 34
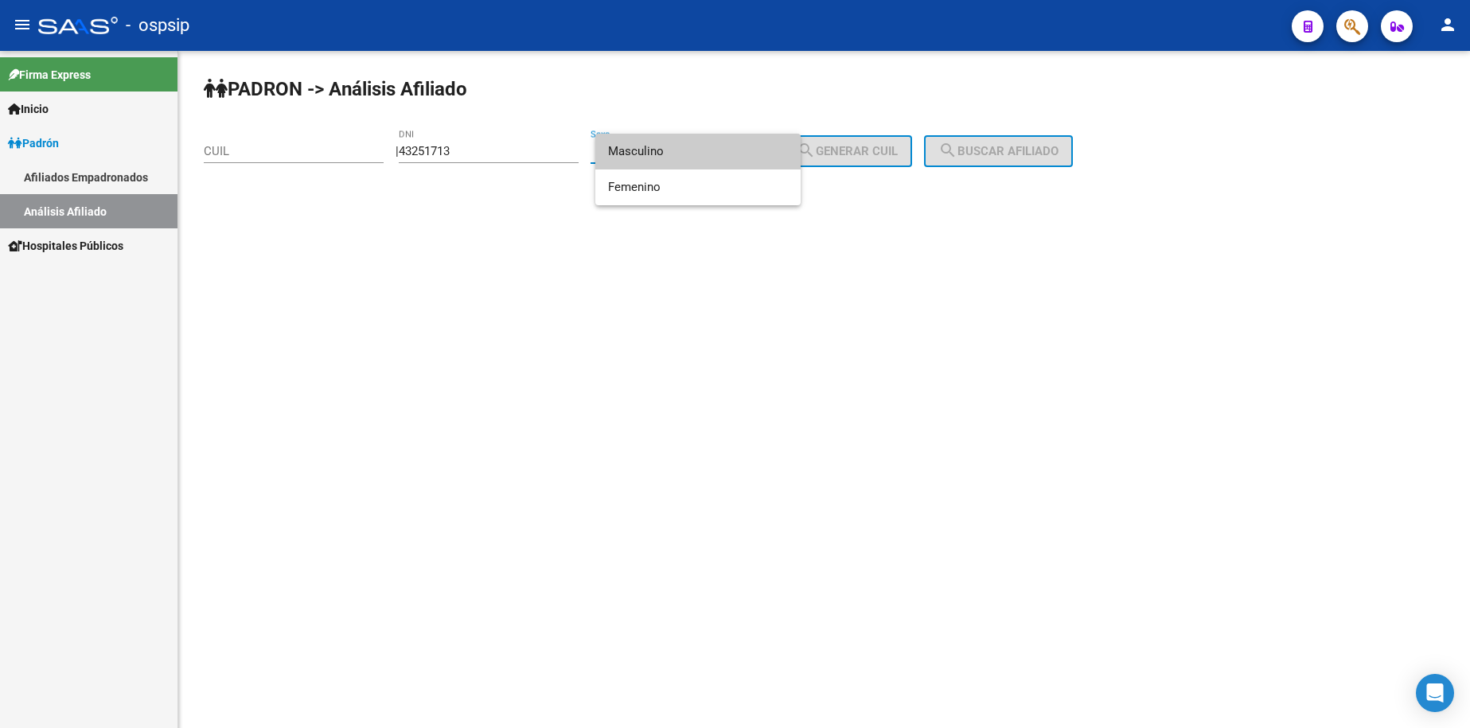
click at [703, 162] on span "Masculino" at bounding box center [698, 152] width 180 height 36
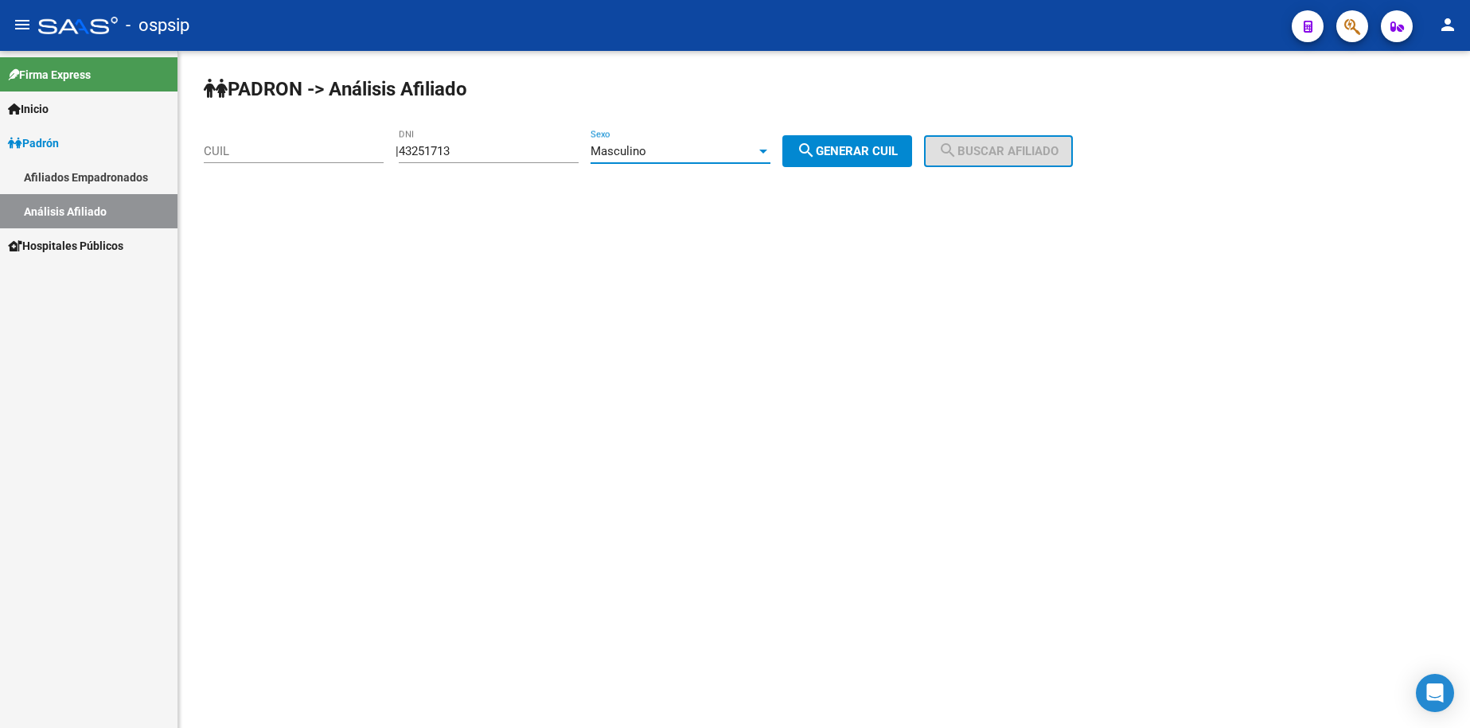
click at [844, 147] on span "search Generar CUIL" at bounding box center [847, 151] width 101 height 14
type input "20-43251713-7"
click at [924, 149] on div "| 43251713 DNI Masculino Sexo search Generar CUIL" at bounding box center [660, 151] width 529 height 14
click at [980, 146] on span "search Buscar afiliado" at bounding box center [999, 151] width 120 height 14
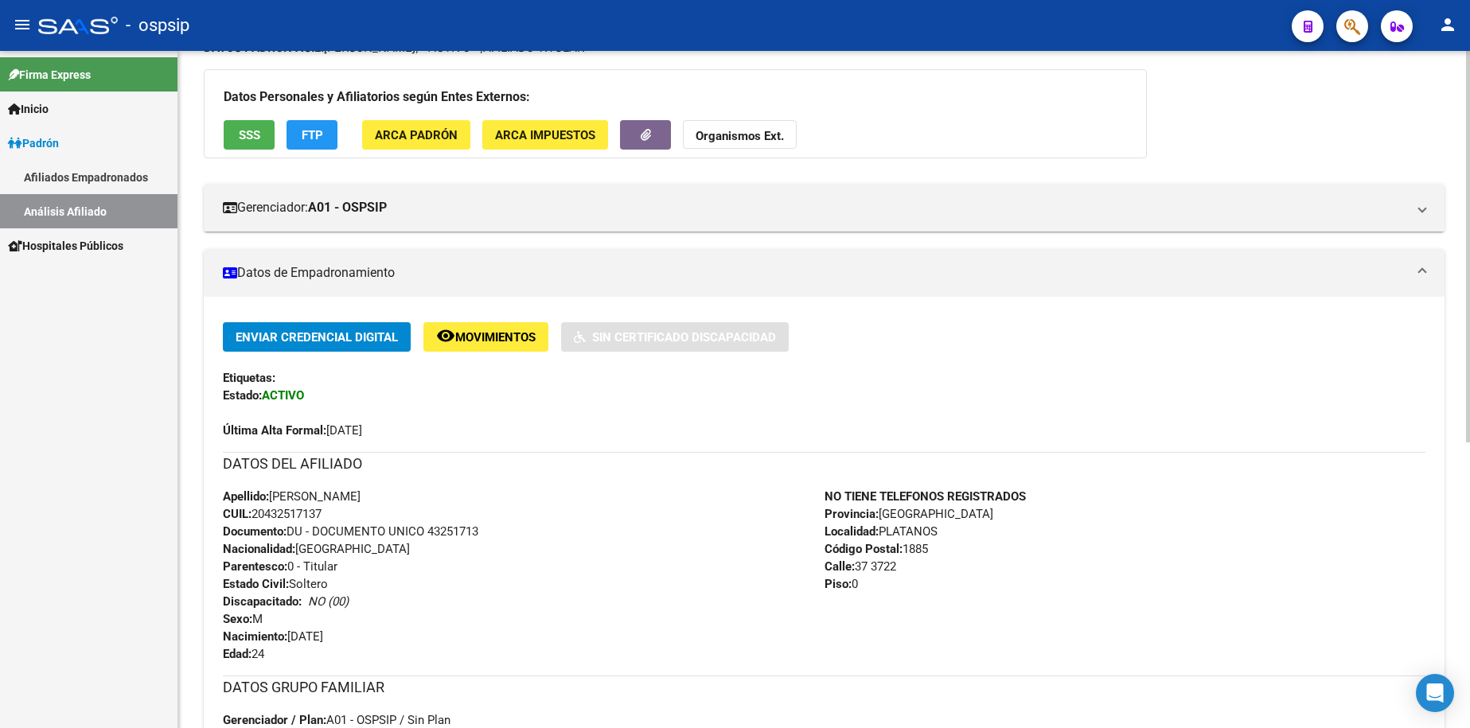
scroll to position [318, 0]
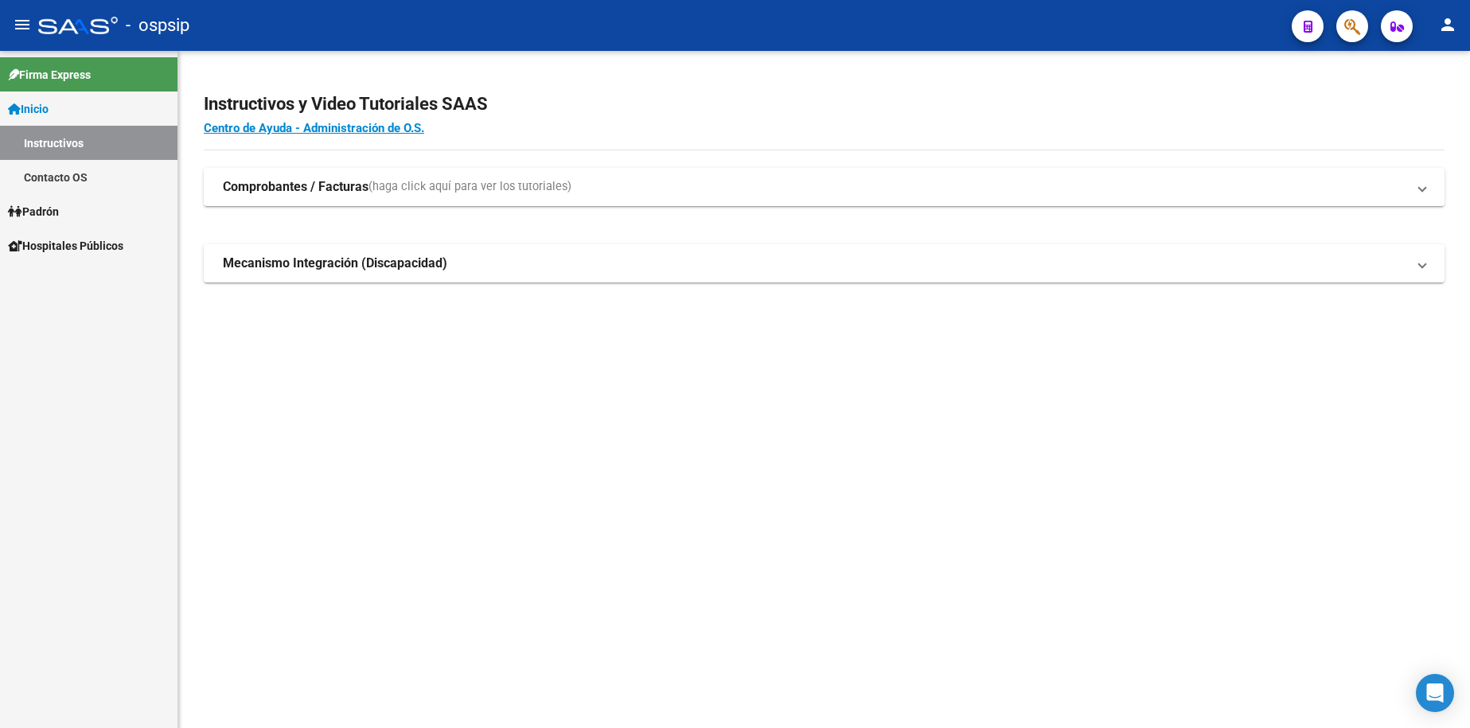
click at [44, 110] on span "Inicio" at bounding box center [28, 109] width 41 height 18
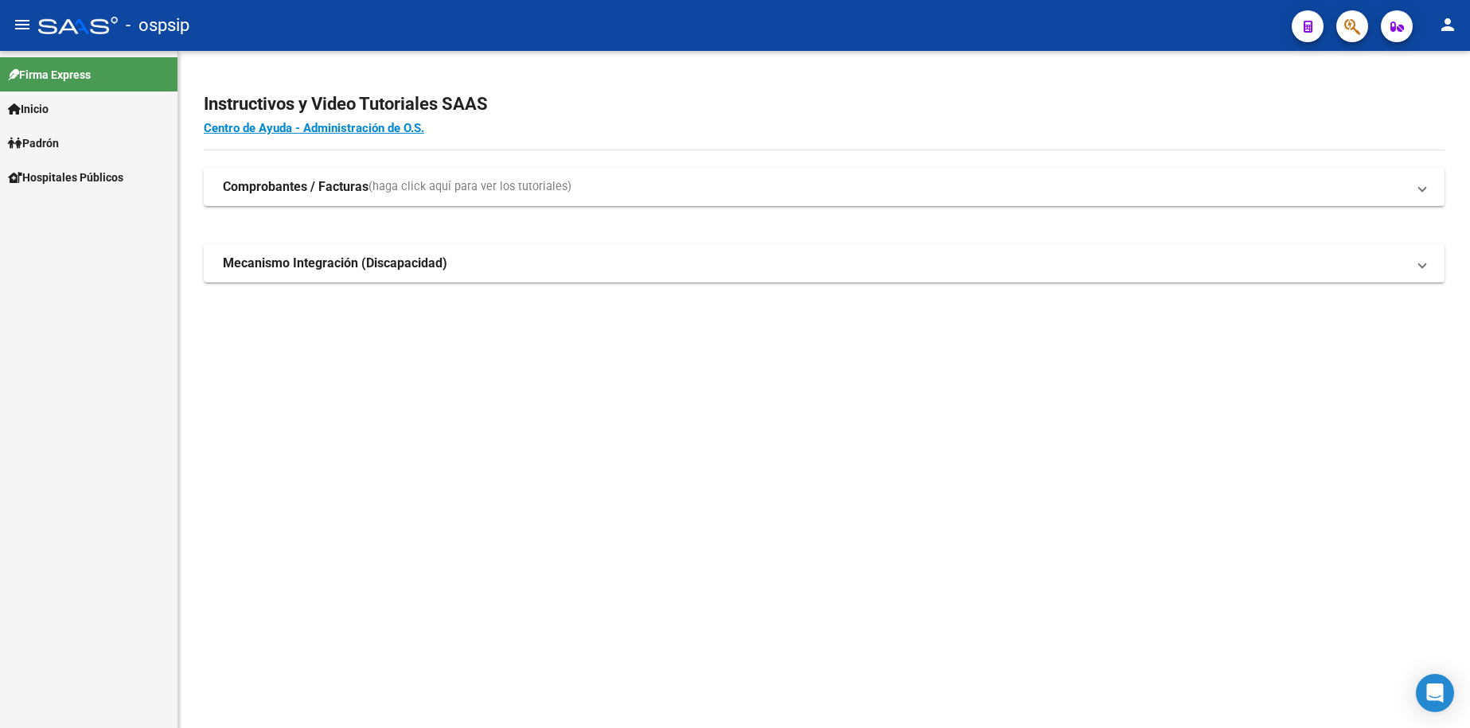
click at [58, 139] on span "Padrón" at bounding box center [33, 144] width 51 height 18
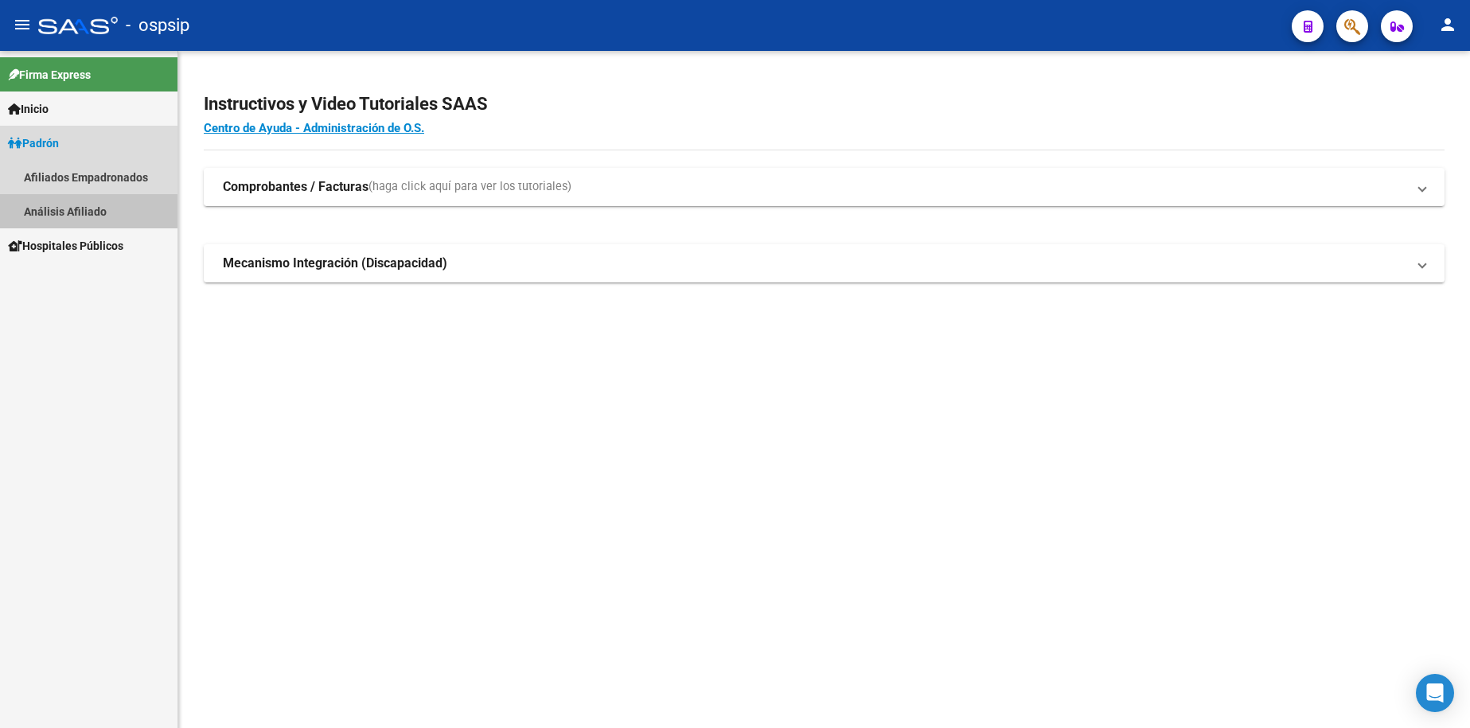
drag, startPoint x: 81, startPoint y: 204, endPoint x: 193, endPoint y: 198, distance: 112.4
click at [81, 202] on link "Análisis Afiliado" at bounding box center [89, 211] width 178 height 34
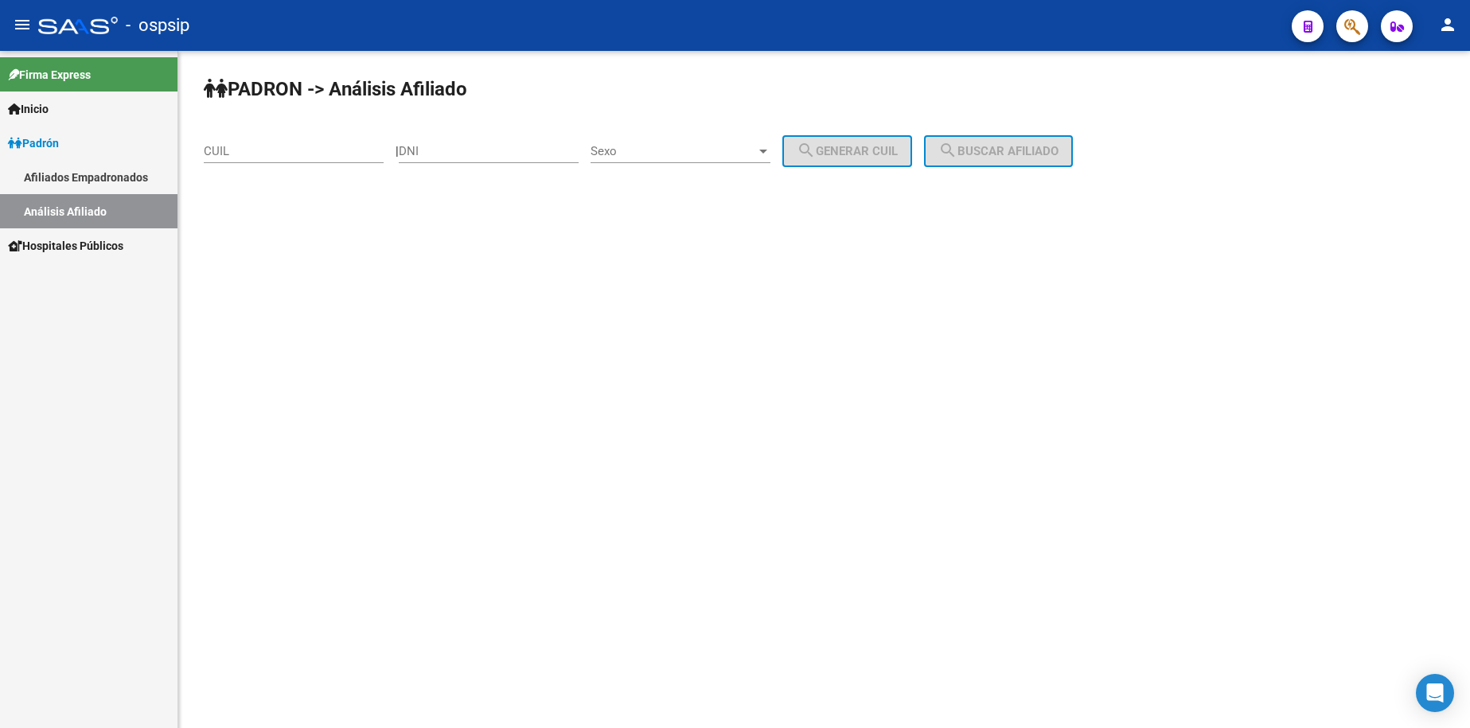
click at [498, 159] on div "DNI" at bounding box center [489, 146] width 180 height 34
type input "14522678"
click at [712, 146] on span "Sexo" at bounding box center [674, 151] width 166 height 14
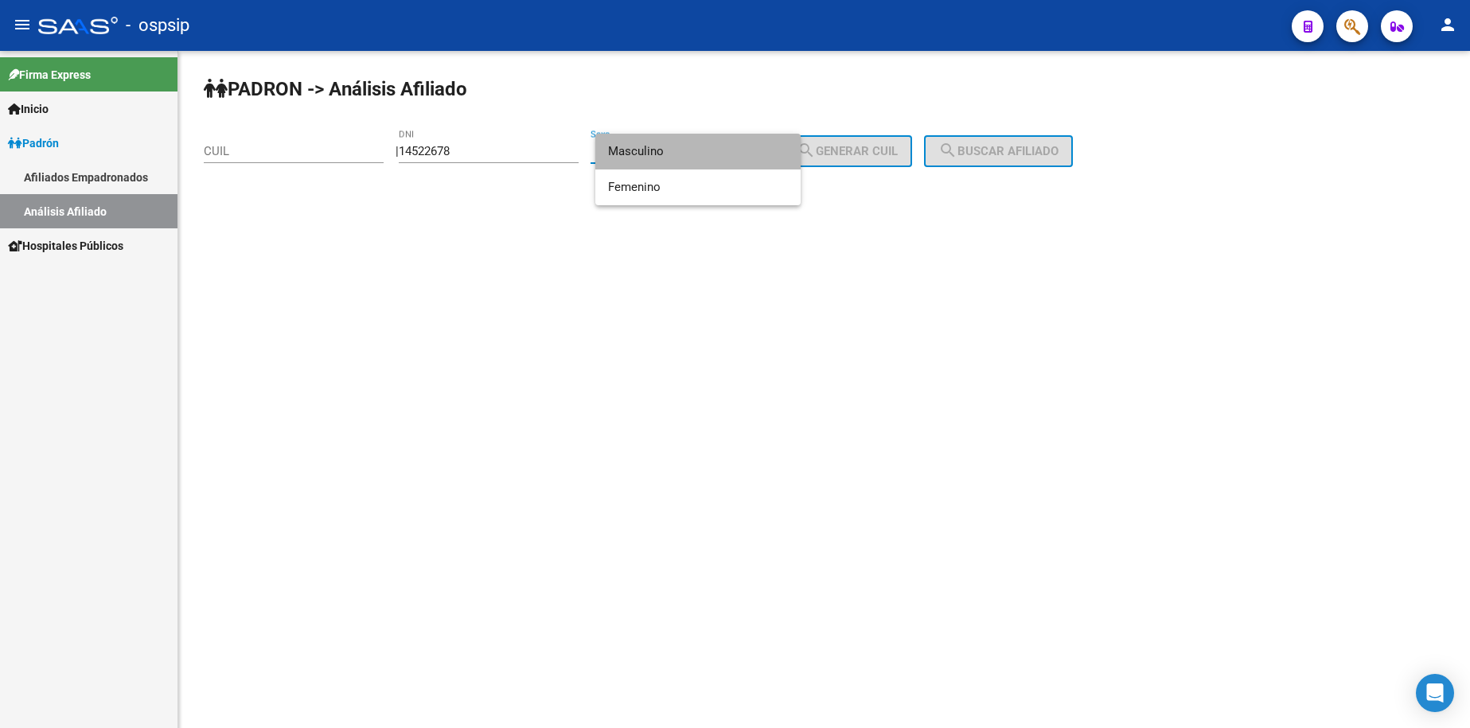
click at [716, 150] on span "Masculino" at bounding box center [698, 152] width 180 height 36
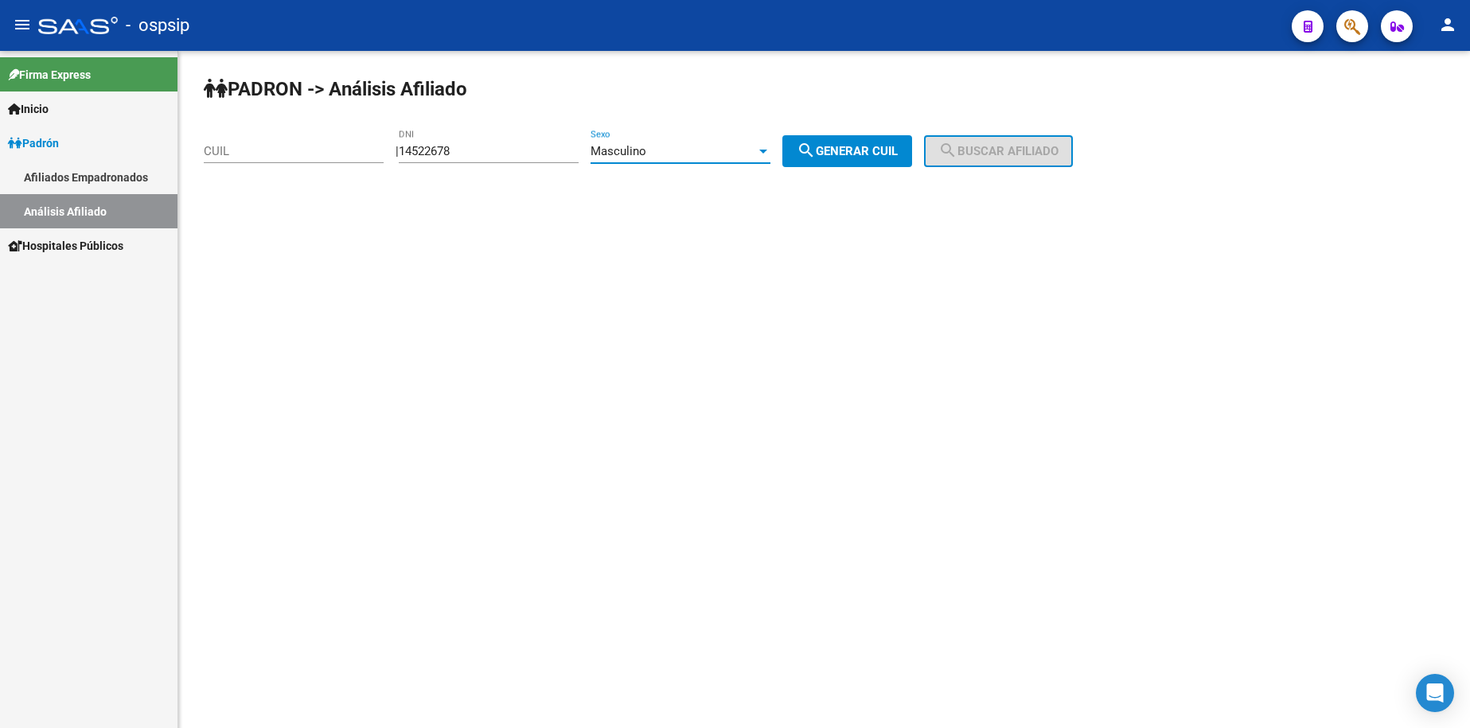
click at [872, 149] on span "search Generar CUIL" at bounding box center [847, 151] width 101 height 14
type input "20-14522678-4"
click at [981, 152] on span "search Buscar afiliado" at bounding box center [999, 151] width 120 height 14
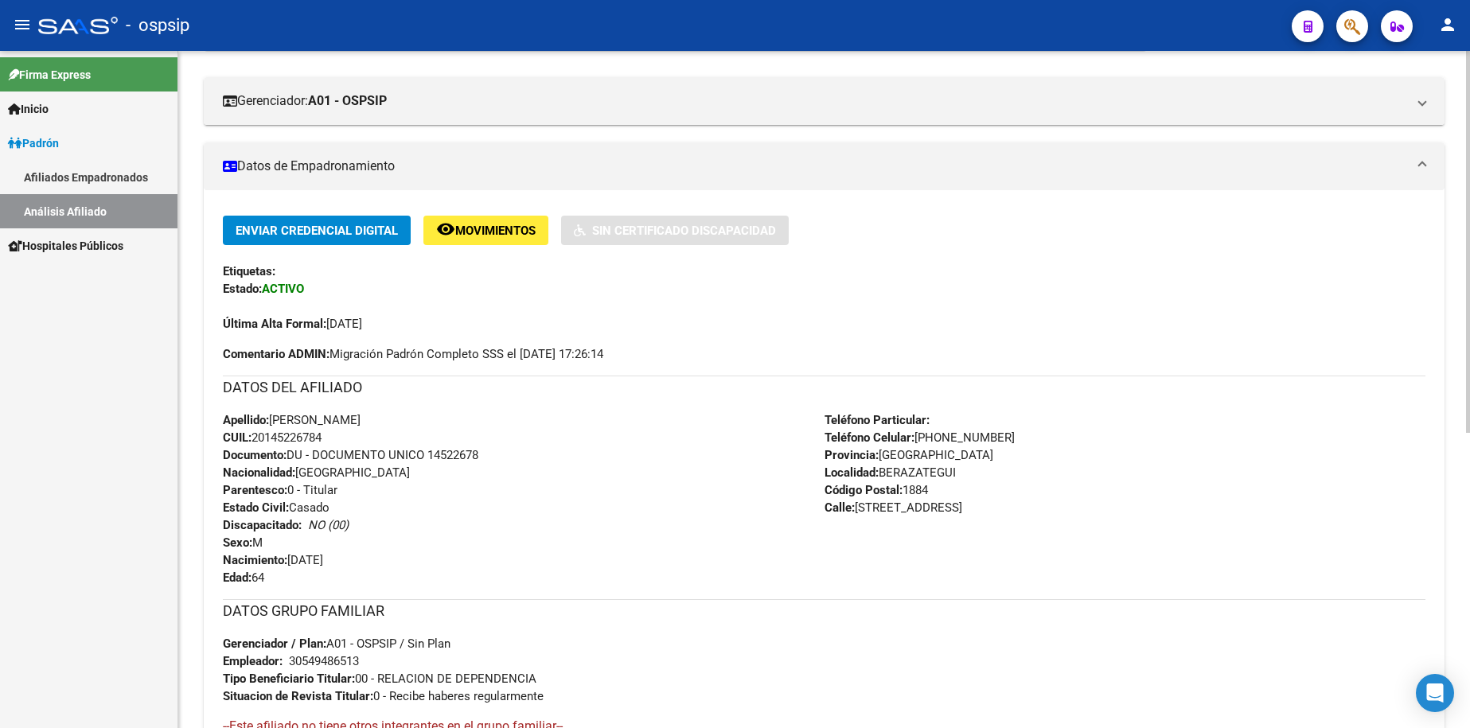
scroll to position [405, 0]
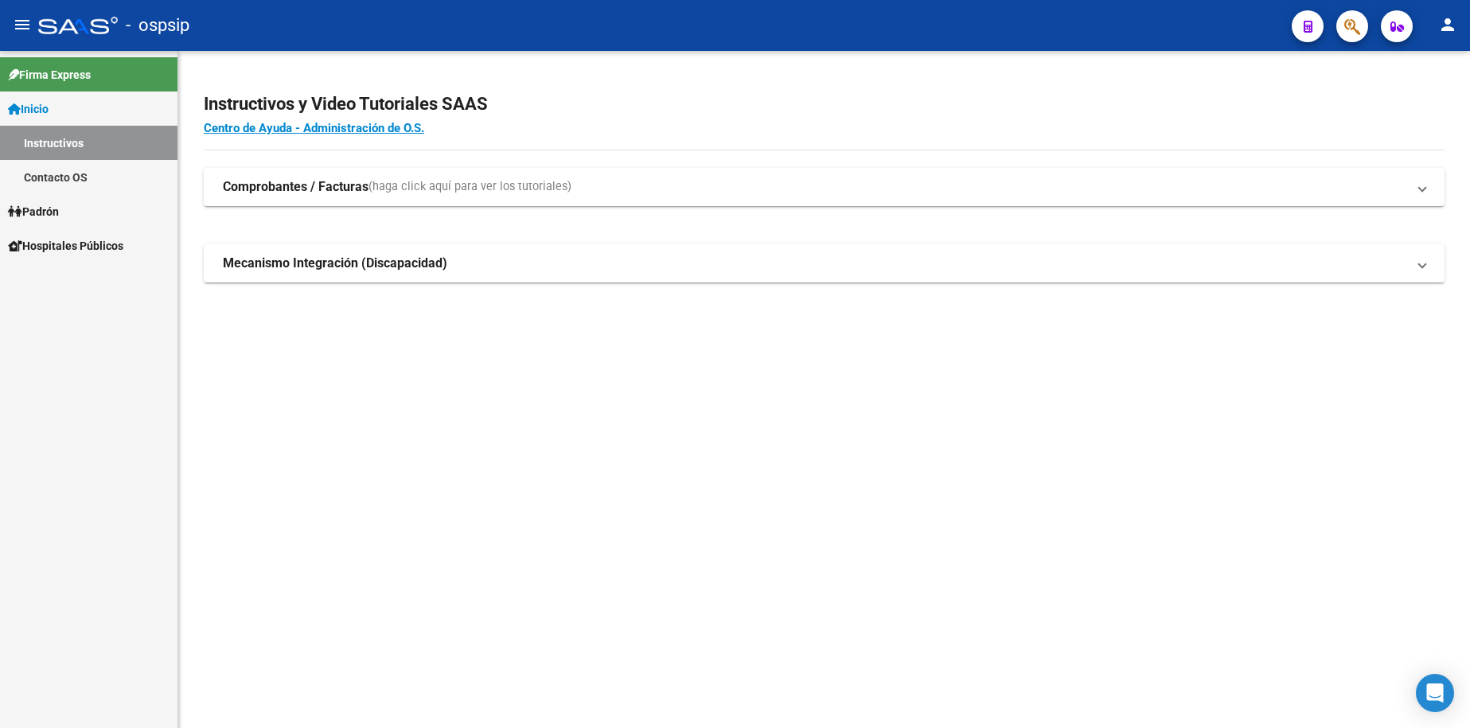
click at [67, 109] on link "Inicio" at bounding box center [89, 109] width 178 height 34
click at [49, 105] on span "Inicio" at bounding box center [28, 109] width 41 height 18
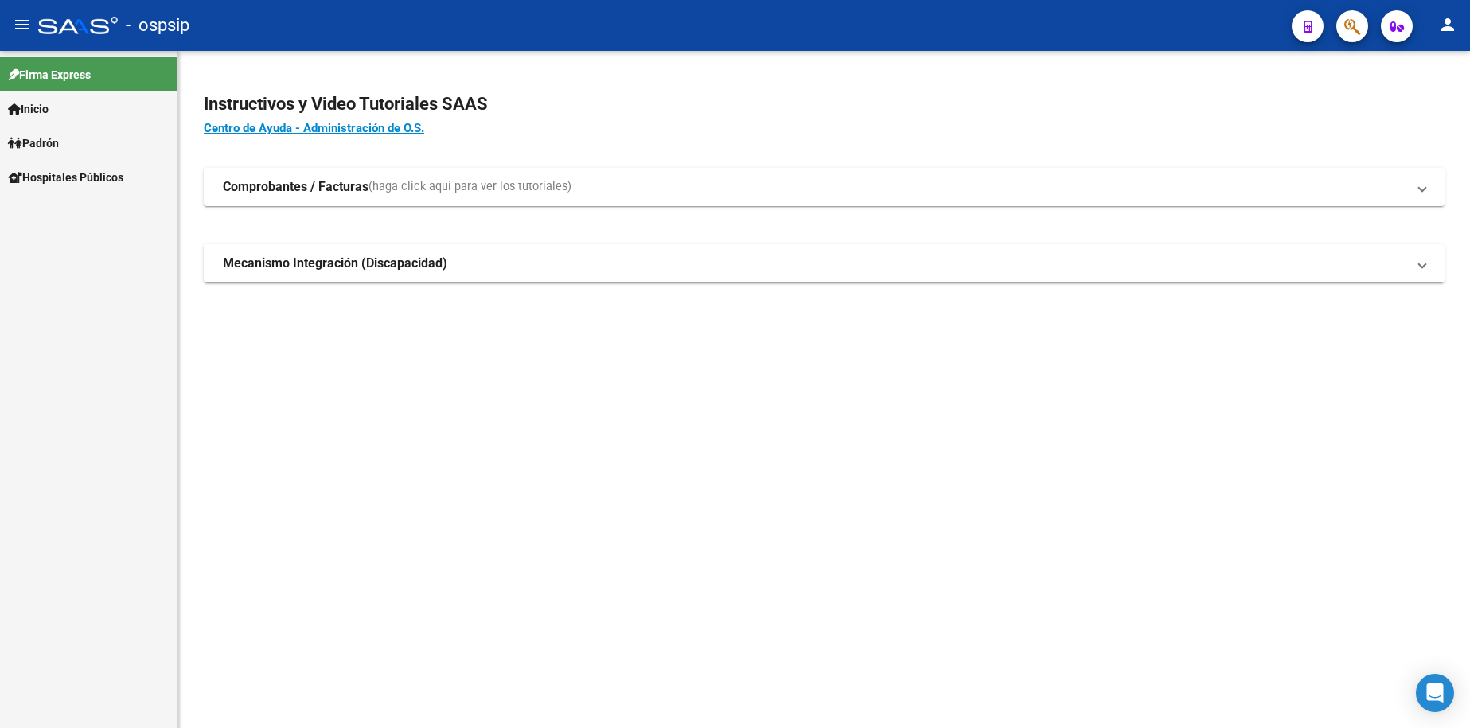
click at [59, 149] on span "Padrón" at bounding box center [33, 144] width 51 height 18
click at [69, 217] on link "Análisis Afiliado" at bounding box center [89, 211] width 178 height 34
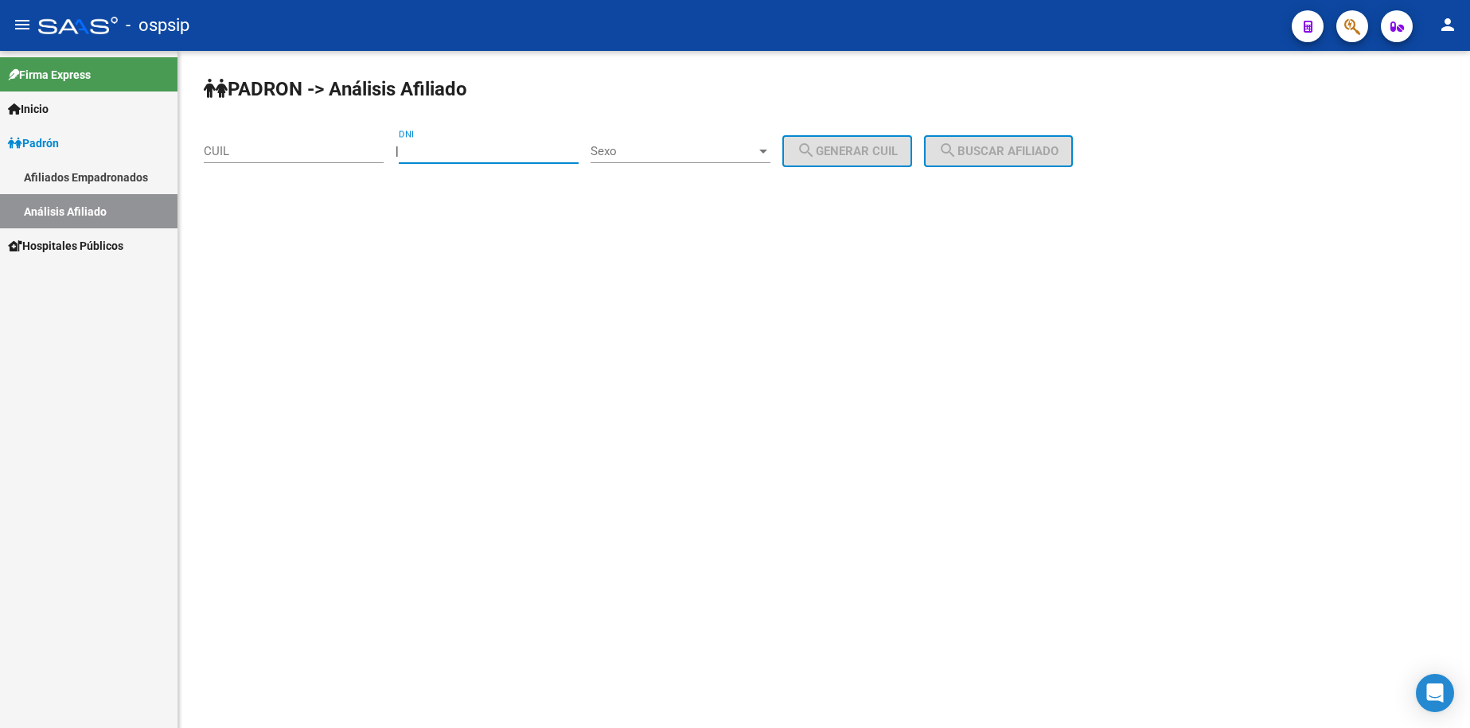
click at [557, 154] on input "DNI" at bounding box center [489, 151] width 180 height 14
type input "22708554"
click at [691, 142] on div "Sexo Sexo" at bounding box center [681, 146] width 180 height 34
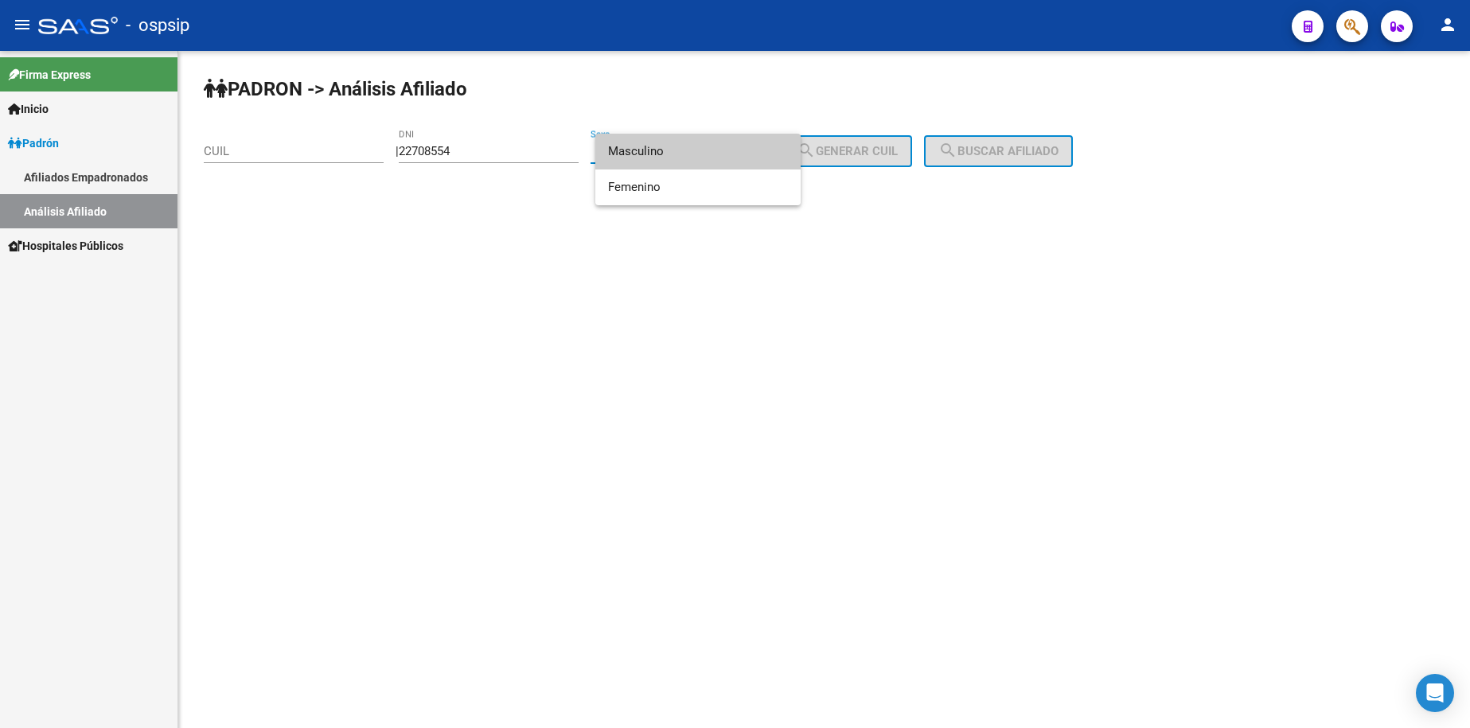
click at [668, 160] on span "Masculino" at bounding box center [698, 152] width 180 height 36
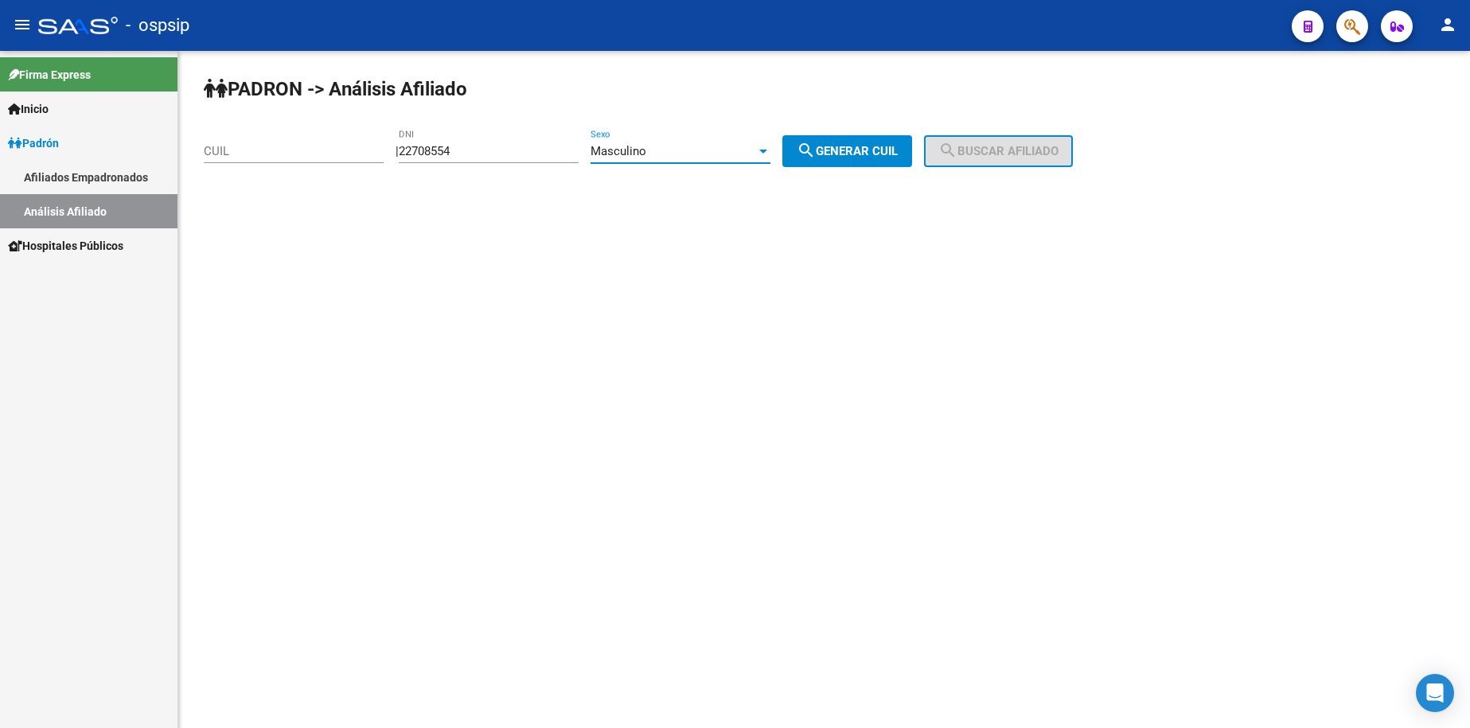
click at [890, 142] on button "search Generar CUIL" at bounding box center [848, 151] width 130 height 32
type input "20-22708554-2"
click at [1015, 152] on span "search Buscar afiliado" at bounding box center [999, 151] width 120 height 14
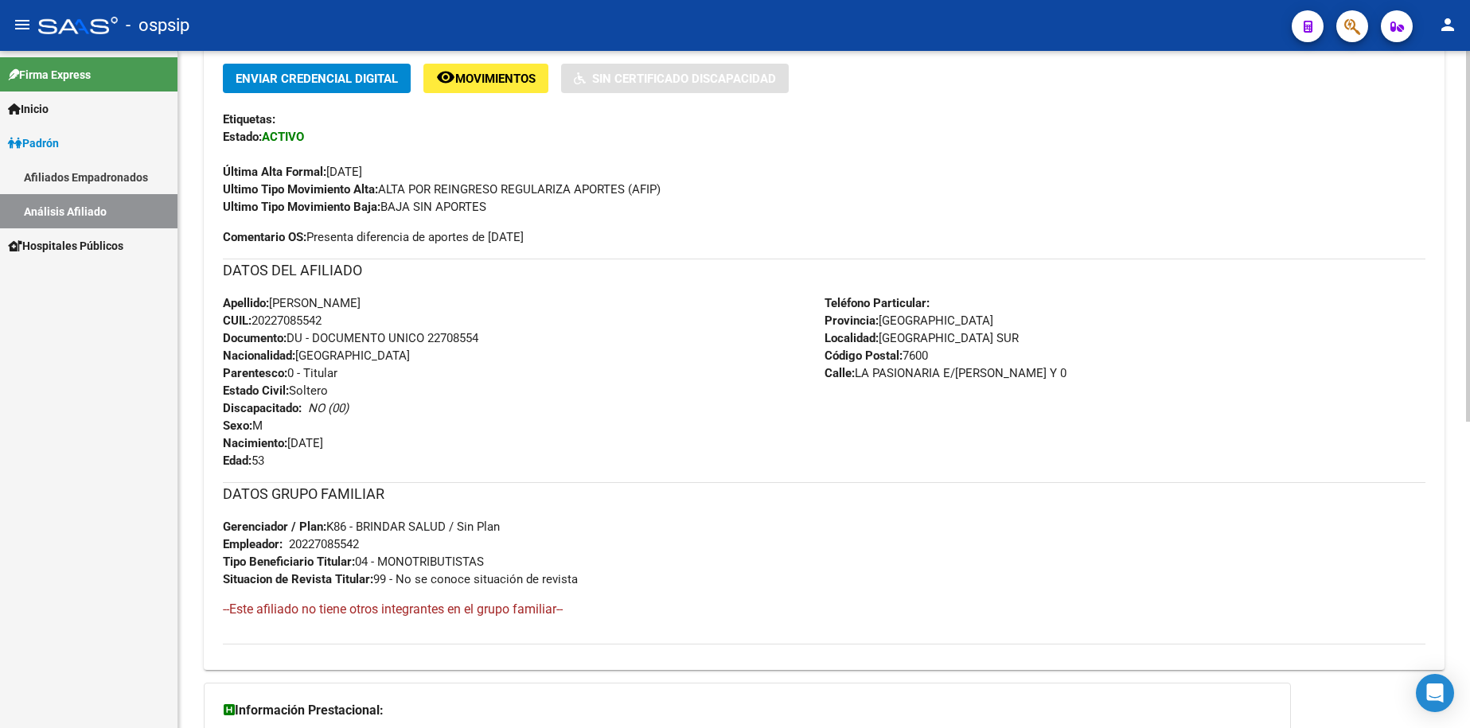
scroll to position [318, 0]
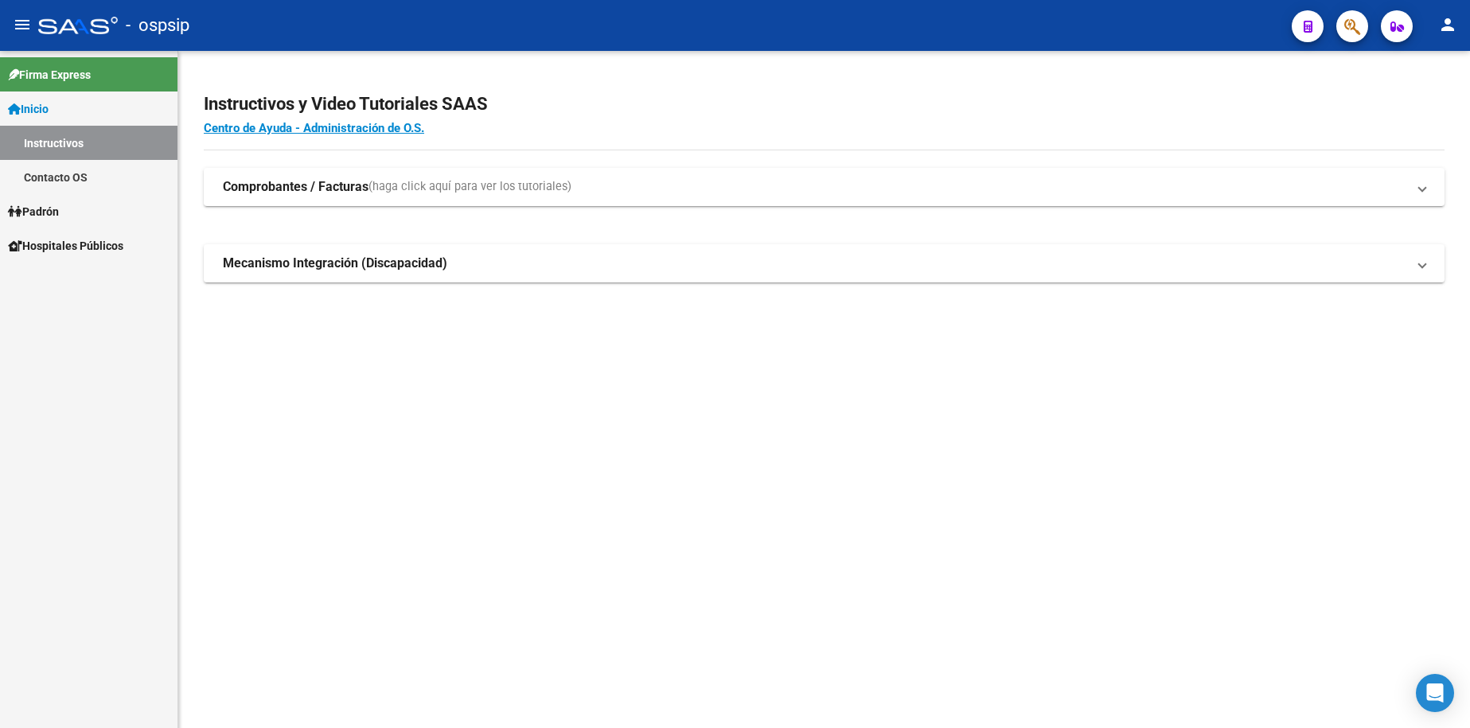
click at [42, 105] on span "Inicio" at bounding box center [28, 109] width 41 height 18
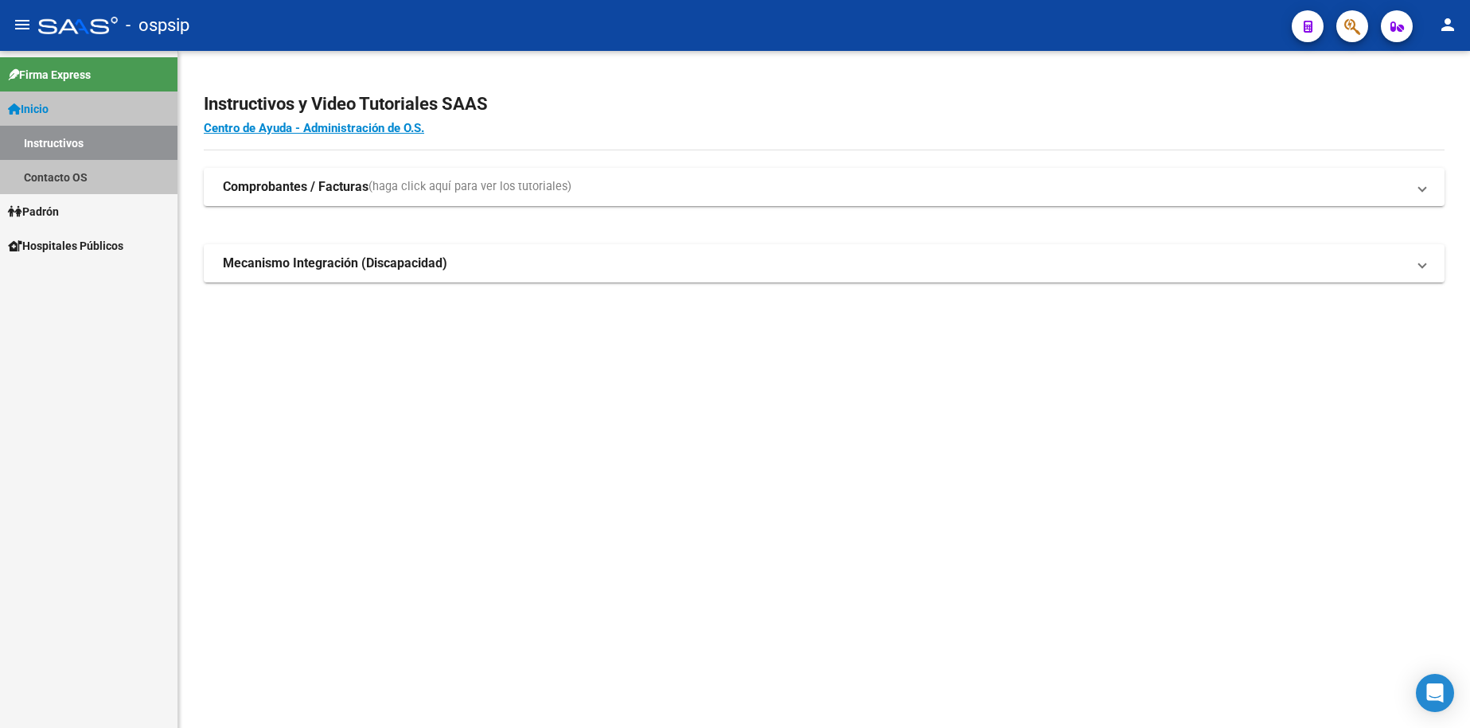
click at [42, 105] on span "Inicio" at bounding box center [28, 109] width 41 height 18
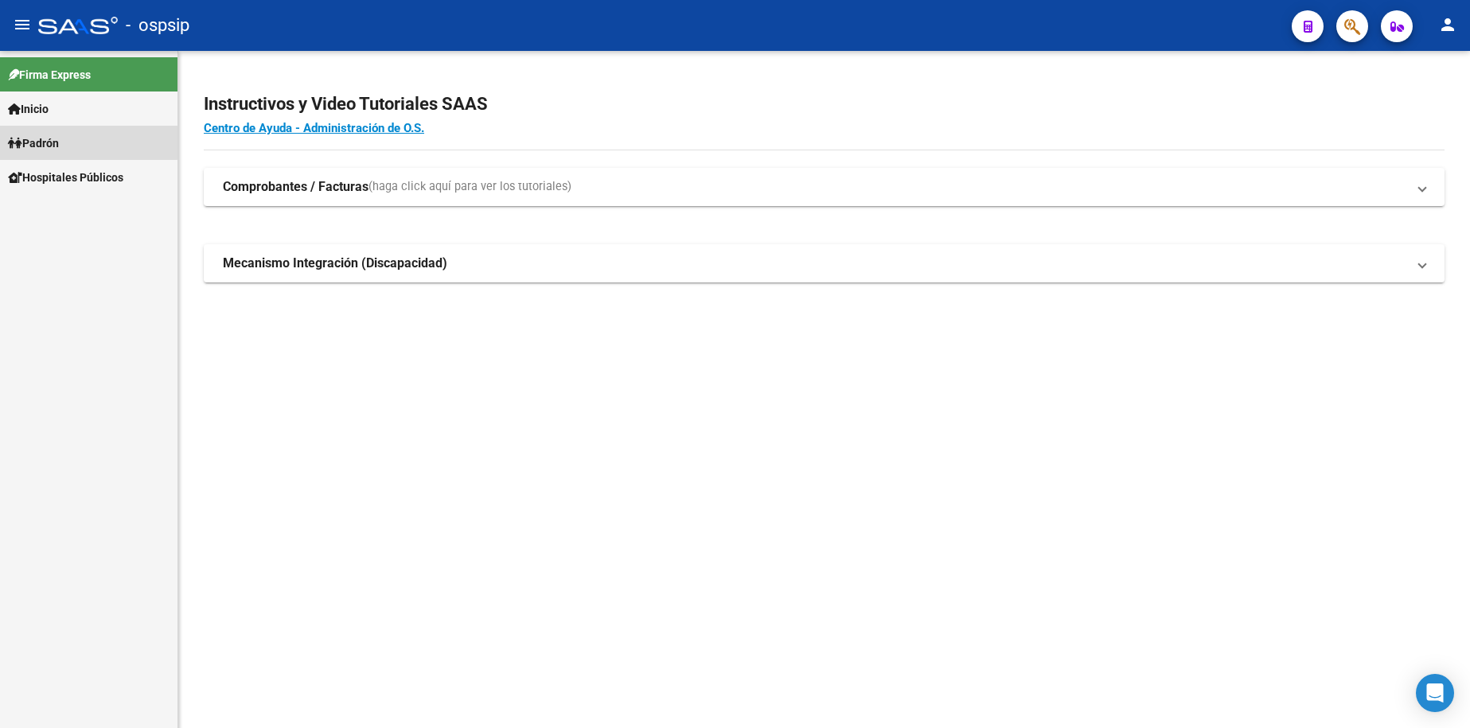
click at [57, 141] on span "Padrón" at bounding box center [33, 144] width 51 height 18
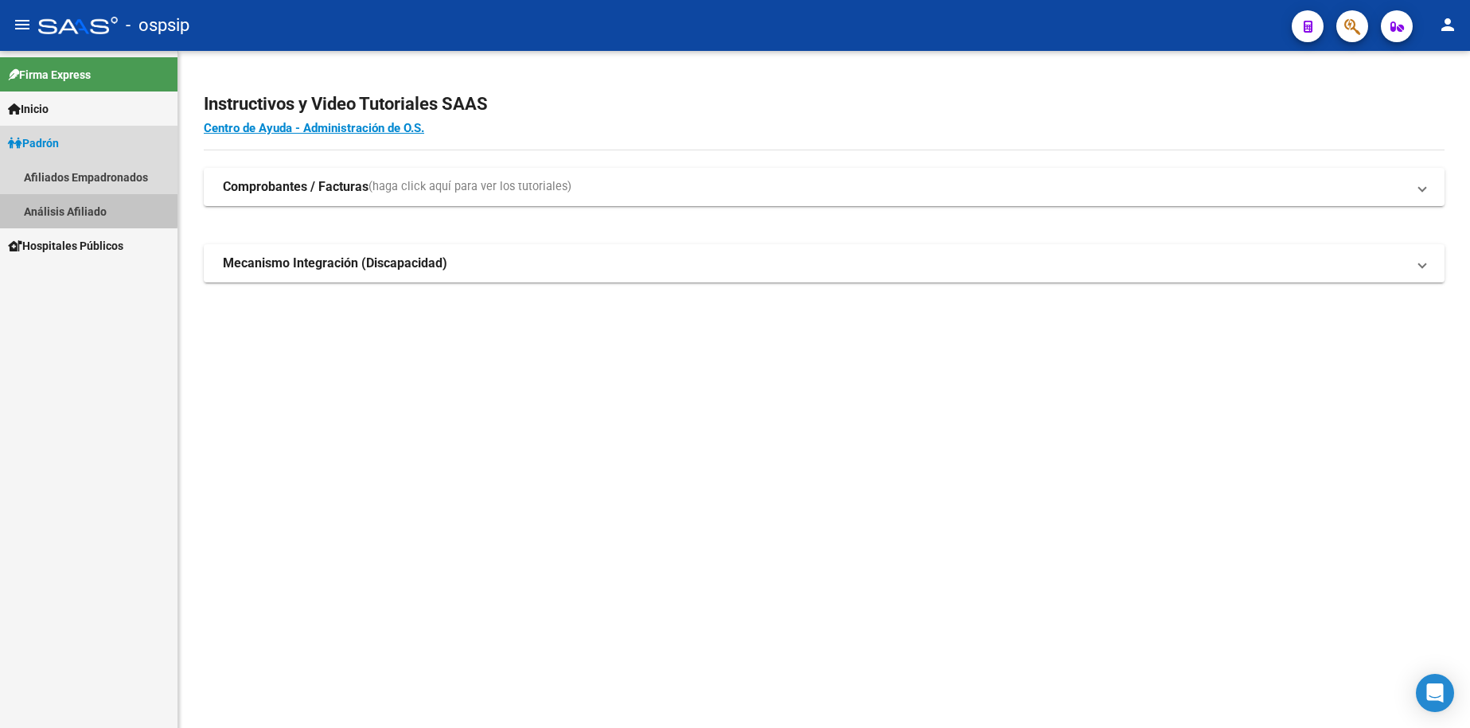
click at [75, 209] on link "Análisis Afiliado" at bounding box center [89, 211] width 178 height 34
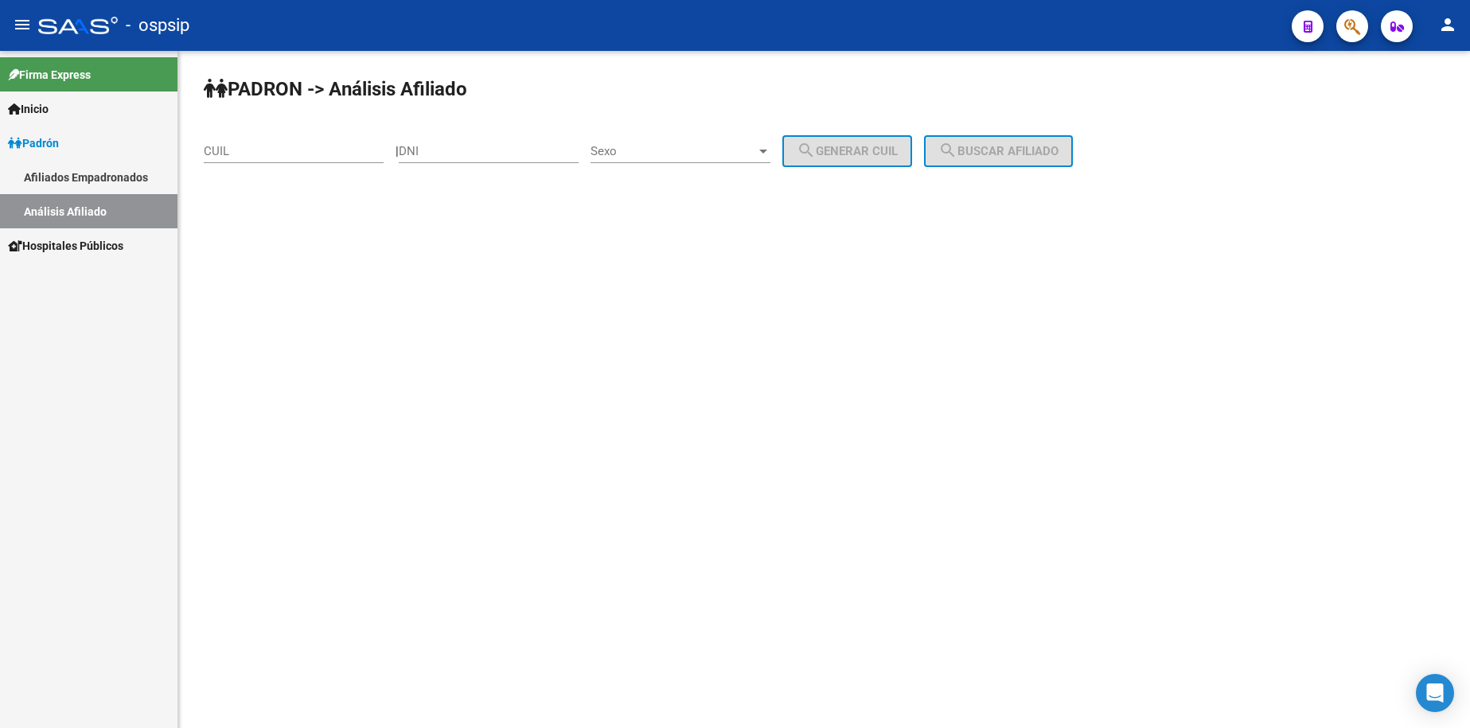
click at [511, 163] on div "DNI" at bounding box center [489, 153] width 180 height 49
click at [511, 151] on input "DNI" at bounding box center [489, 151] width 180 height 14
type input "45736213"
click at [700, 141] on div "Sexo Sexo" at bounding box center [681, 146] width 180 height 34
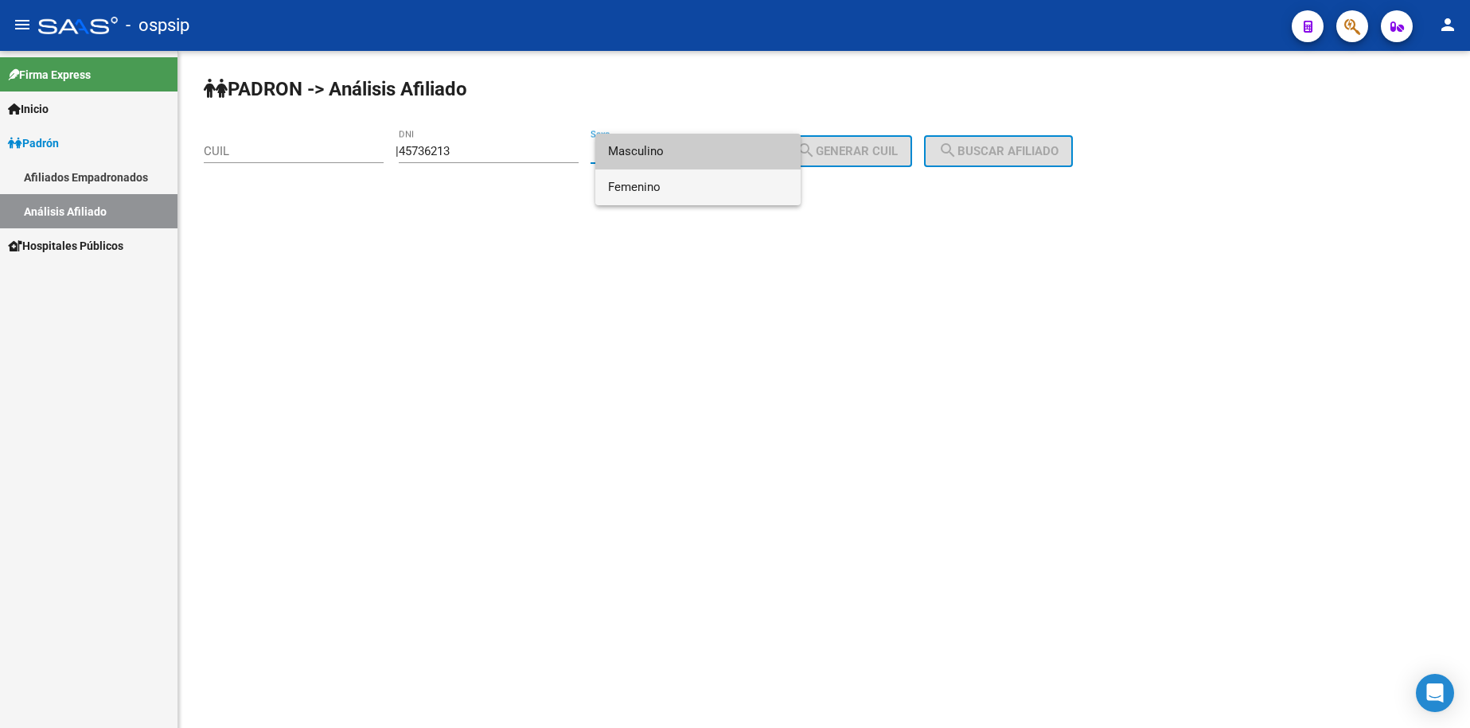
click at [704, 197] on span "Femenino" at bounding box center [698, 188] width 180 height 36
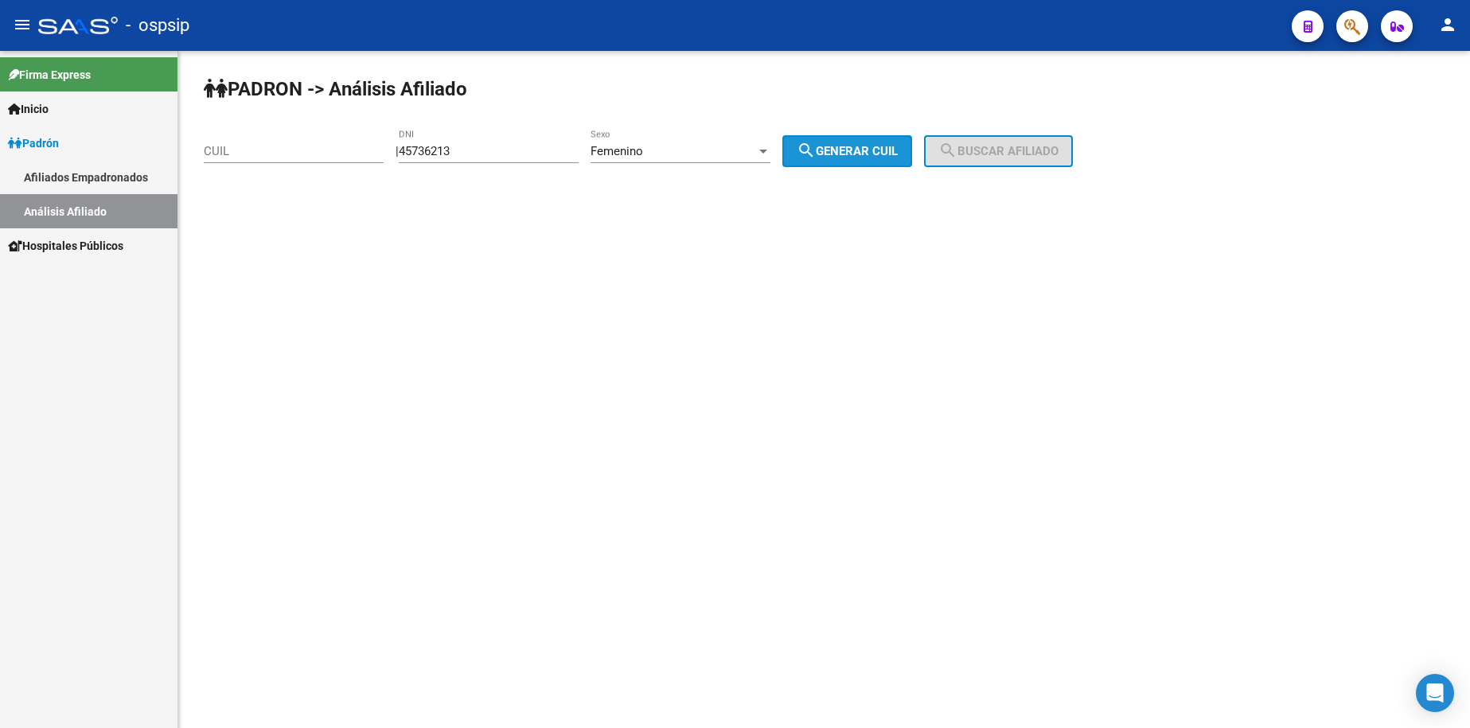
click at [875, 155] on span "search Generar CUIL" at bounding box center [847, 151] width 101 height 14
type input "27-45736213-2"
click at [1059, 152] on span "search Buscar afiliado" at bounding box center [999, 151] width 120 height 14
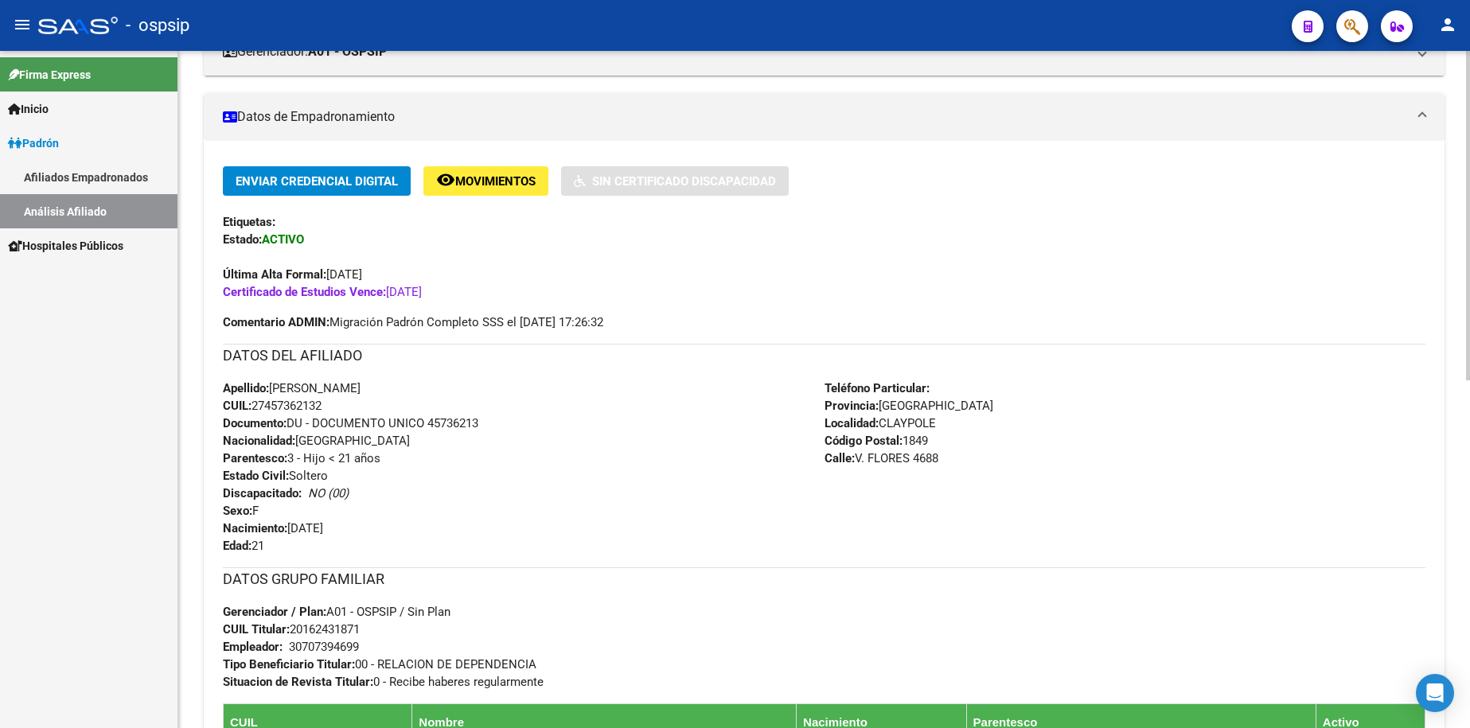
scroll to position [239, 0]
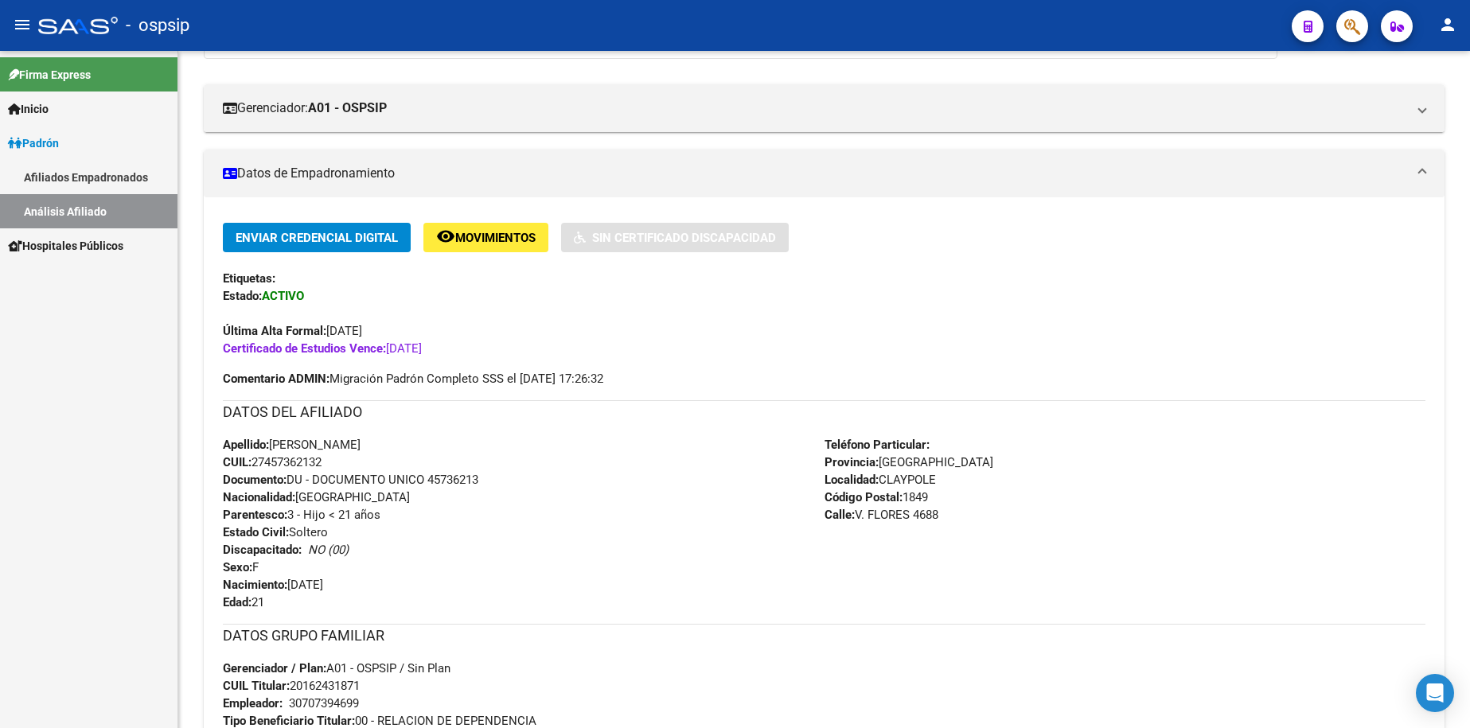
click at [99, 644] on div "Firma Express Inicio Instructivos Contacto OS Padrón Afiliados Empadronados Aná…" at bounding box center [89, 389] width 178 height 677
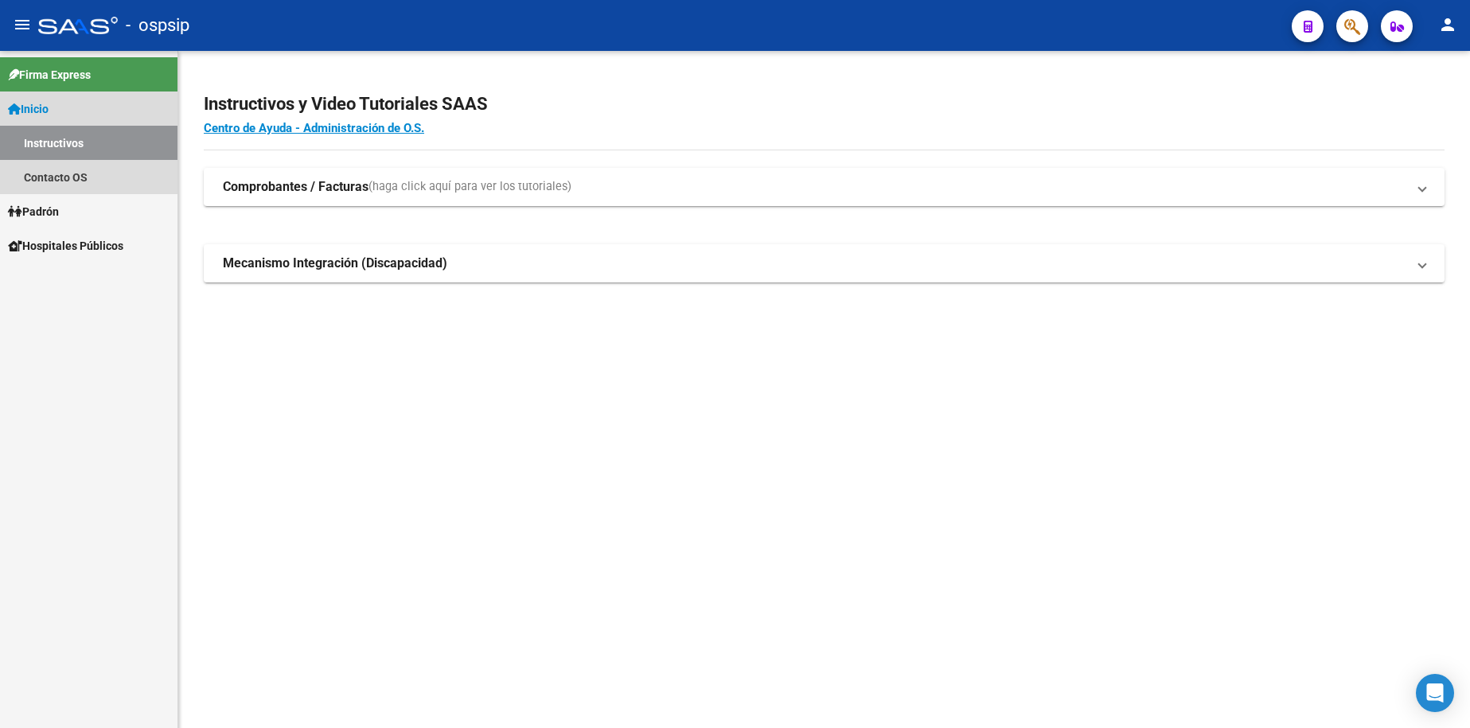
click at [58, 102] on link "Inicio" at bounding box center [89, 109] width 178 height 34
click at [70, 212] on link "Padrón" at bounding box center [89, 211] width 178 height 34
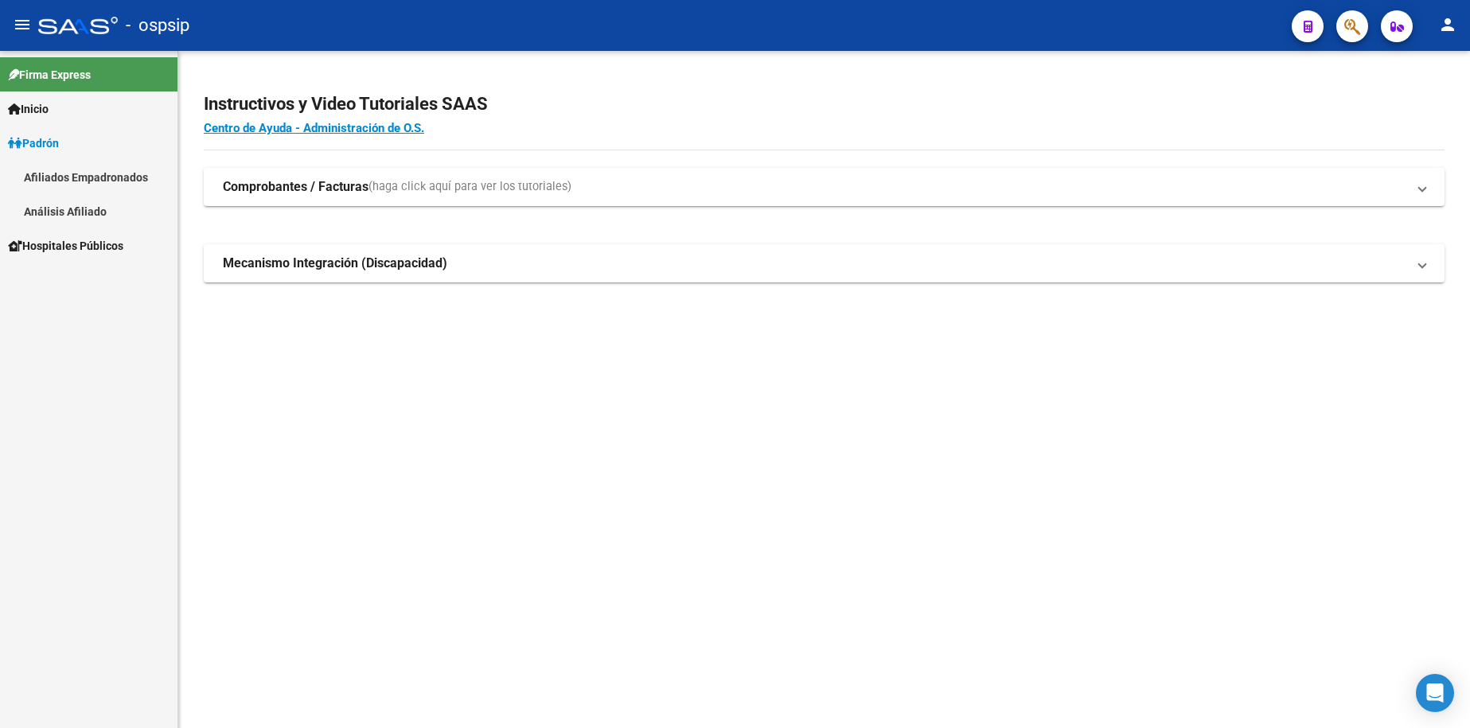
click at [81, 210] on link "Análisis Afiliado" at bounding box center [89, 211] width 178 height 34
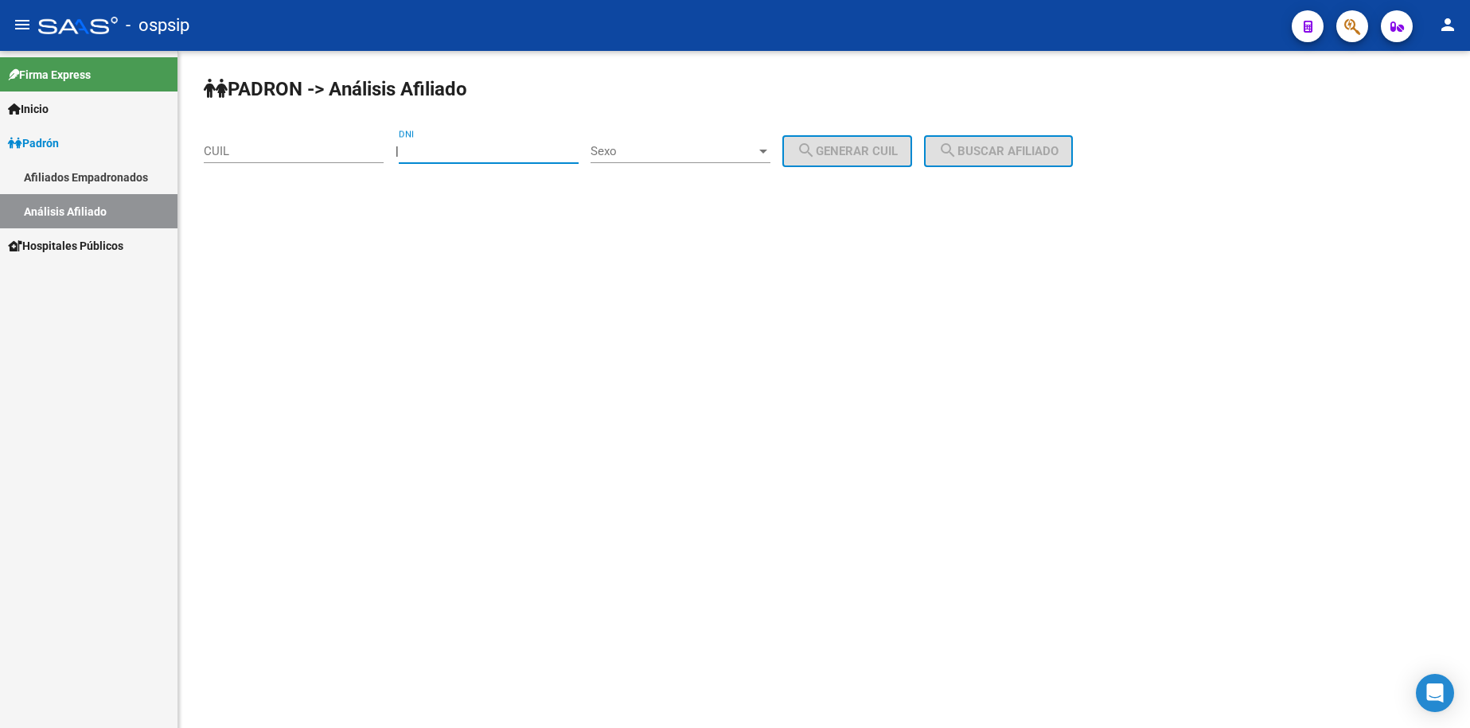
click at [477, 154] on input "DNI" at bounding box center [489, 151] width 180 height 14
type input "42230818"
click at [690, 141] on div "Sexo Sexo" at bounding box center [681, 146] width 180 height 34
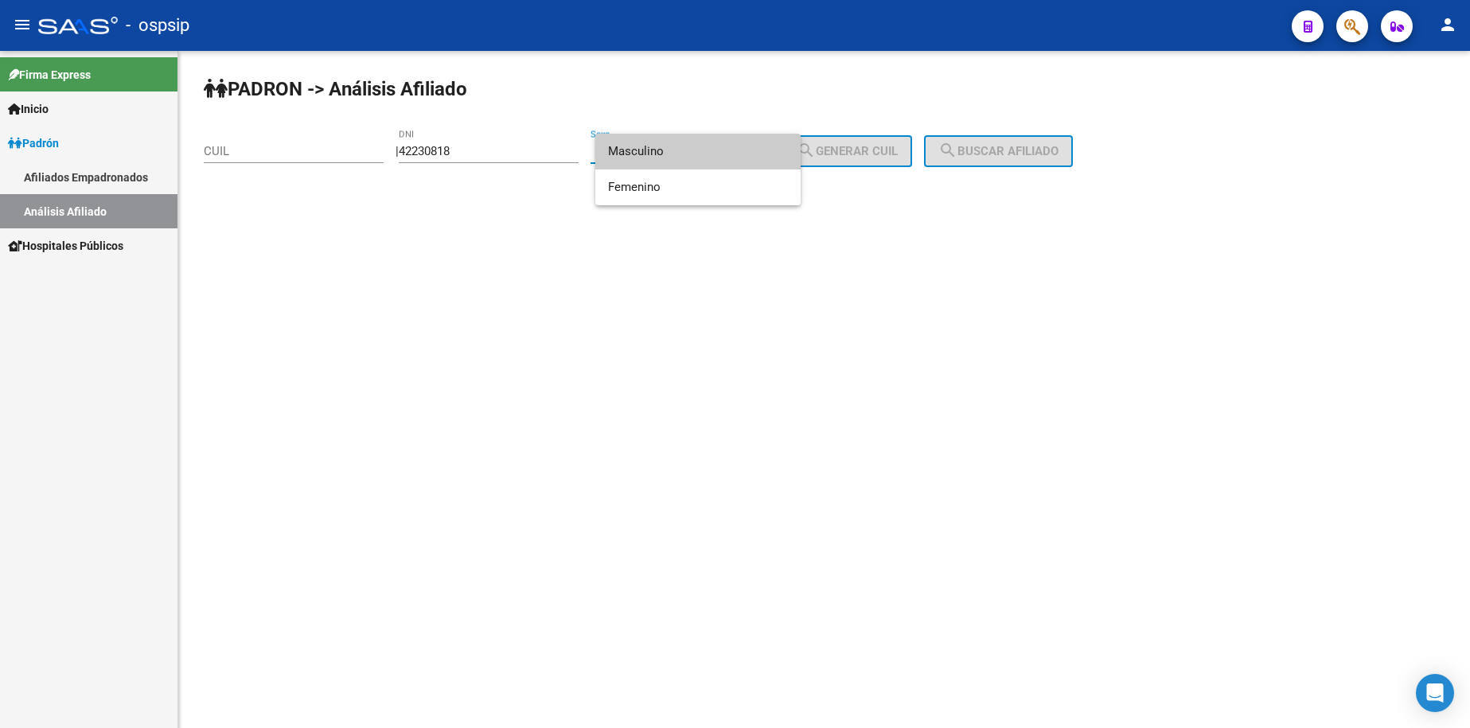
click at [699, 158] on span "Masculino" at bounding box center [698, 152] width 180 height 36
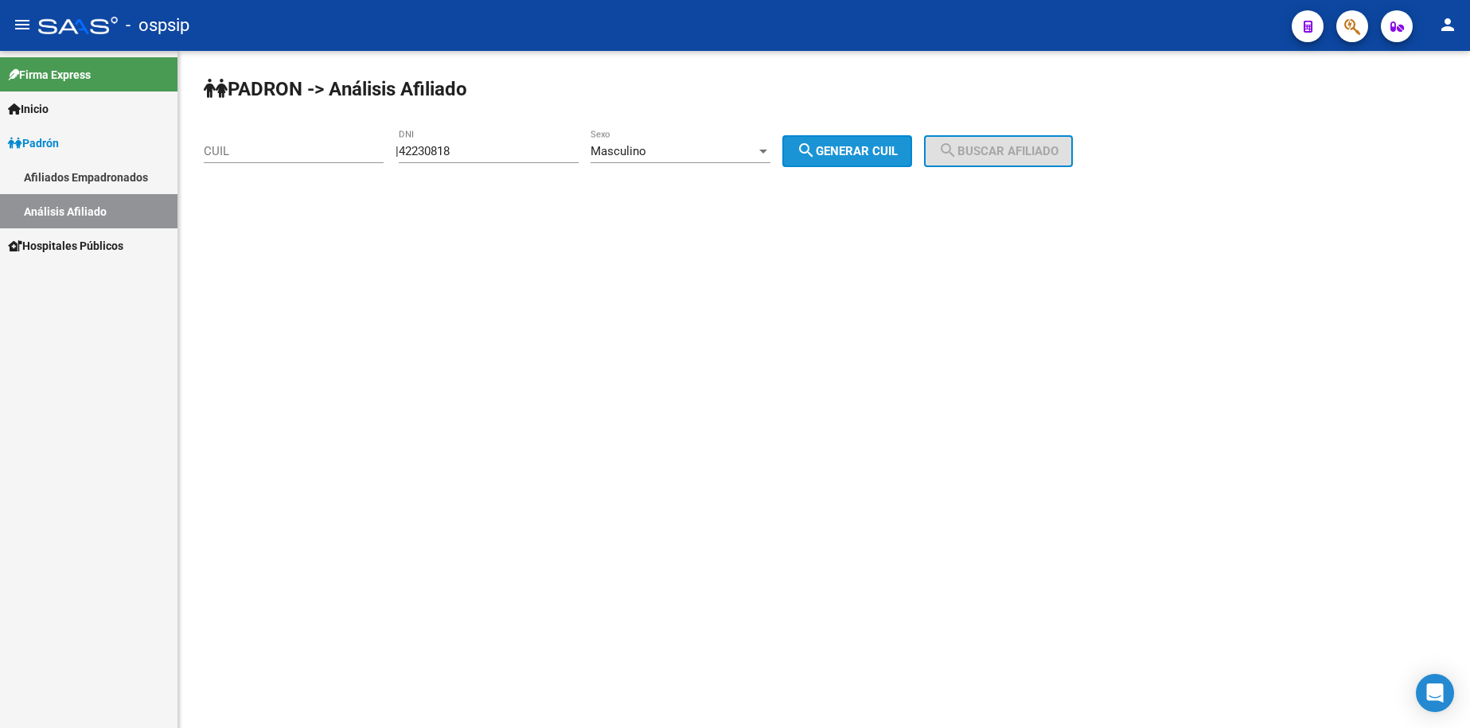
click at [903, 142] on button "search Generar CUIL" at bounding box center [848, 151] width 130 height 32
type input "20-42230818-1"
drag, startPoint x: 991, startPoint y: 146, endPoint x: 923, endPoint y: 168, distance: 72.0
click at [992, 146] on span "search Buscar afiliado" at bounding box center [999, 151] width 120 height 14
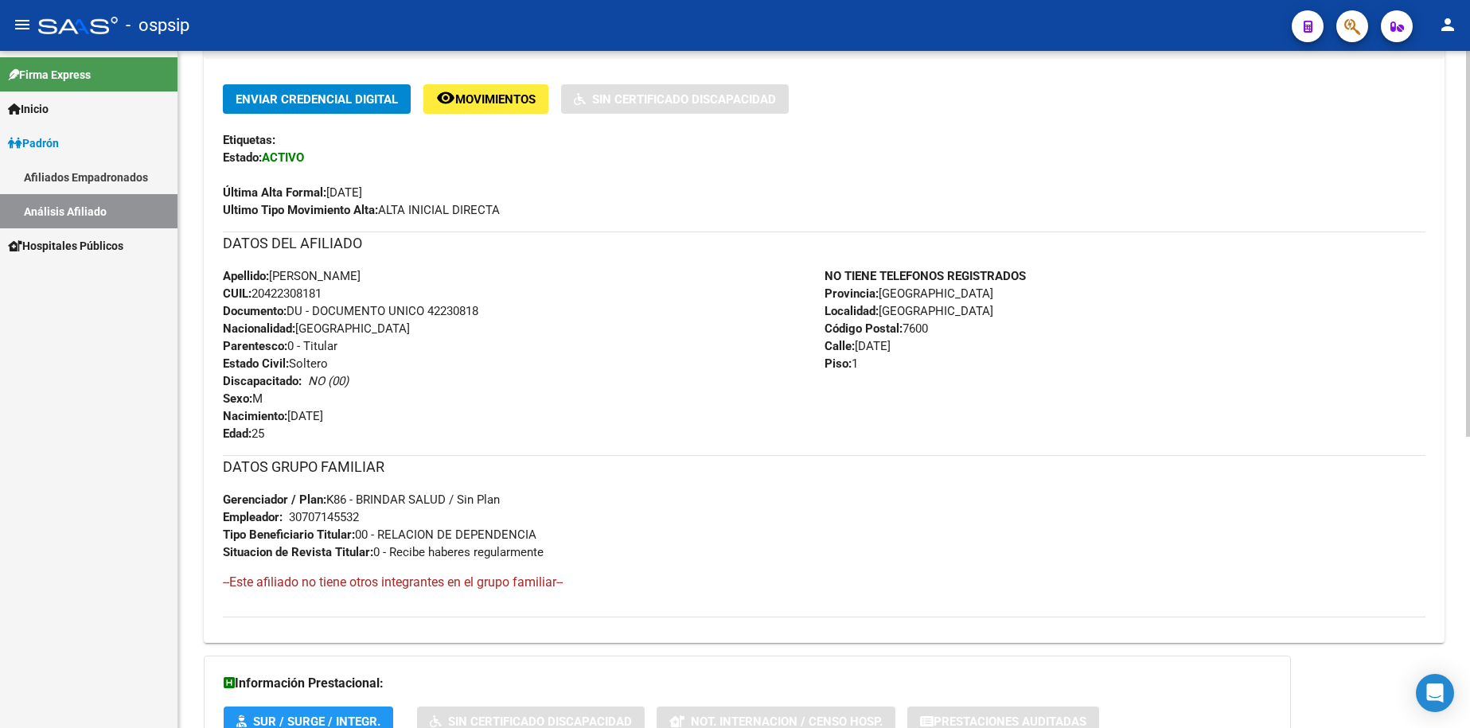
scroll to position [478, 0]
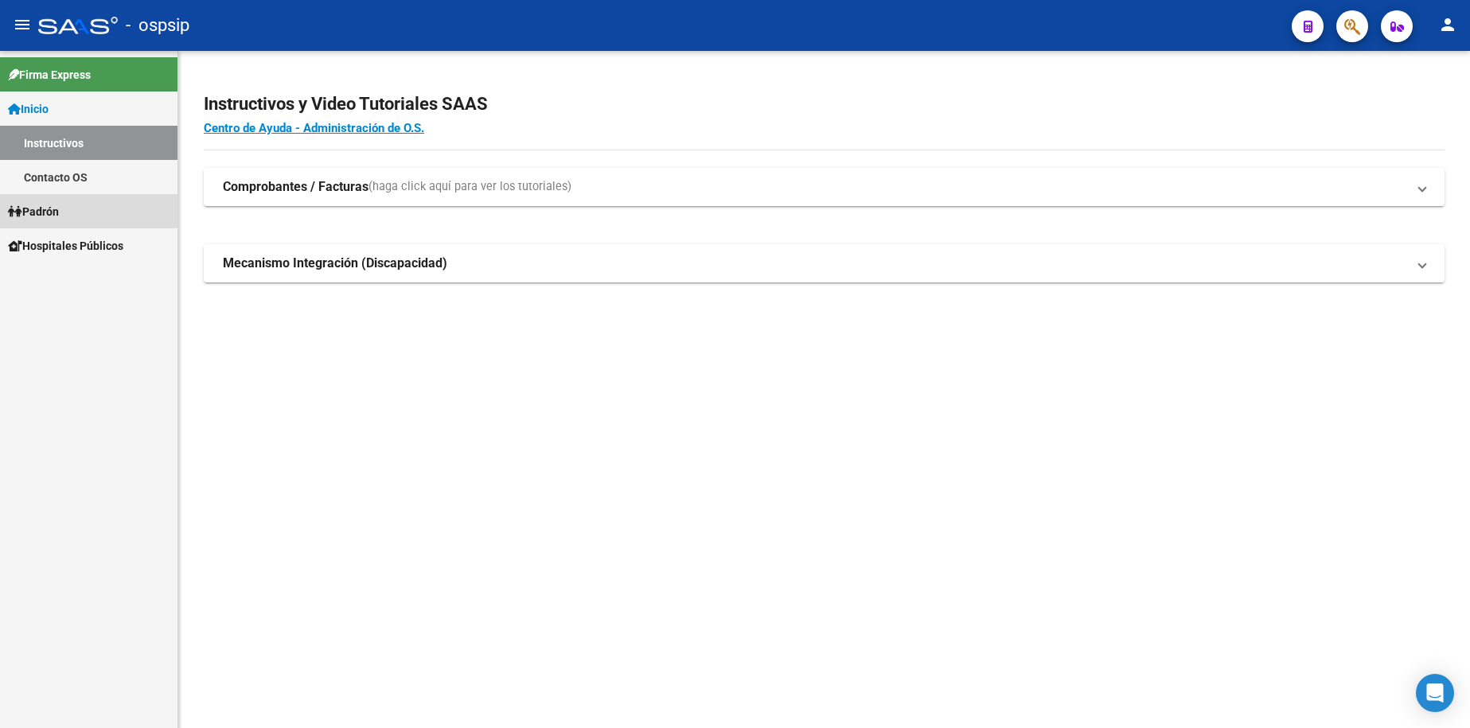
click at [59, 204] on span "Padrón" at bounding box center [33, 212] width 51 height 18
click at [59, 205] on span "Padrón" at bounding box center [33, 212] width 51 height 18
click at [80, 275] on link "Análisis Afiliado" at bounding box center [89, 280] width 178 height 34
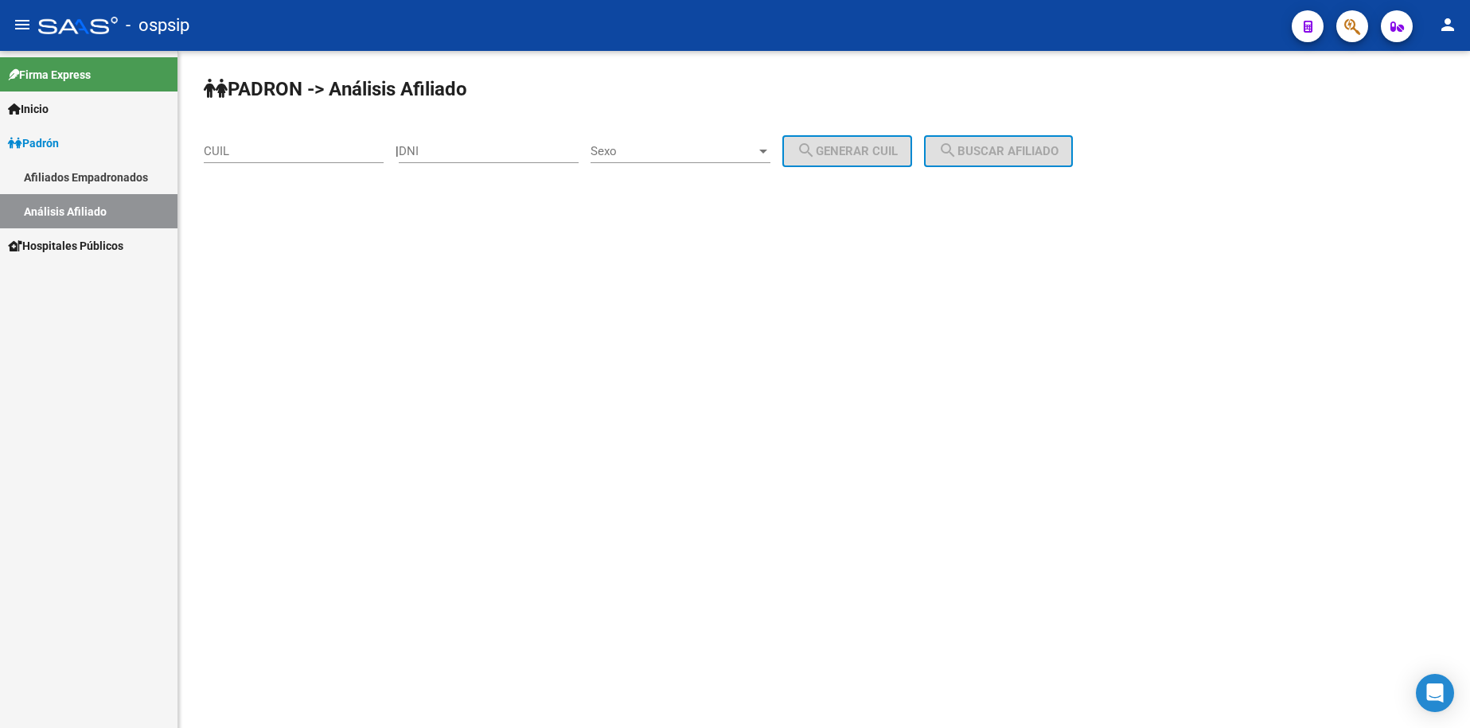
click at [481, 158] on div "DNI" at bounding box center [489, 146] width 180 height 34
type input "23666711"
click at [694, 154] on span "Sexo" at bounding box center [674, 151] width 166 height 14
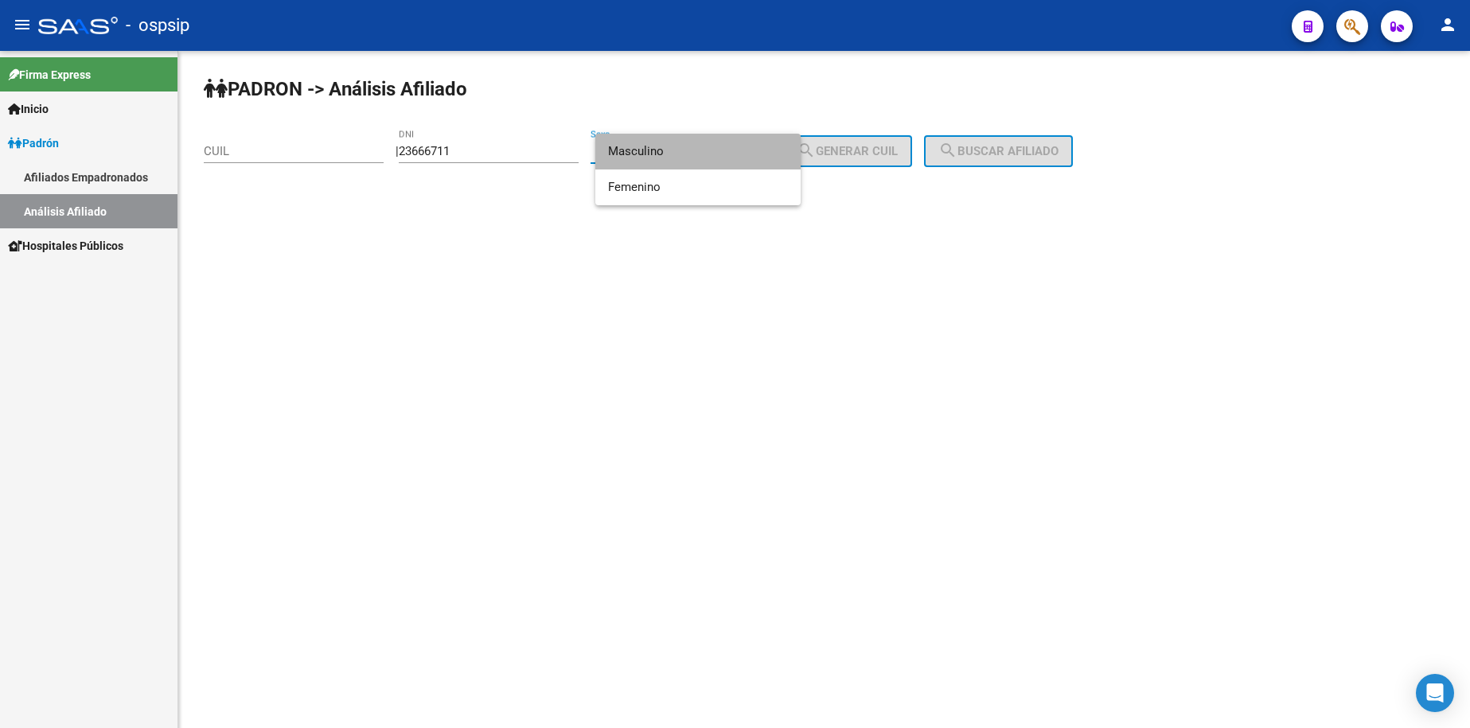
click at [694, 154] on span "Masculino" at bounding box center [698, 152] width 180 height 36
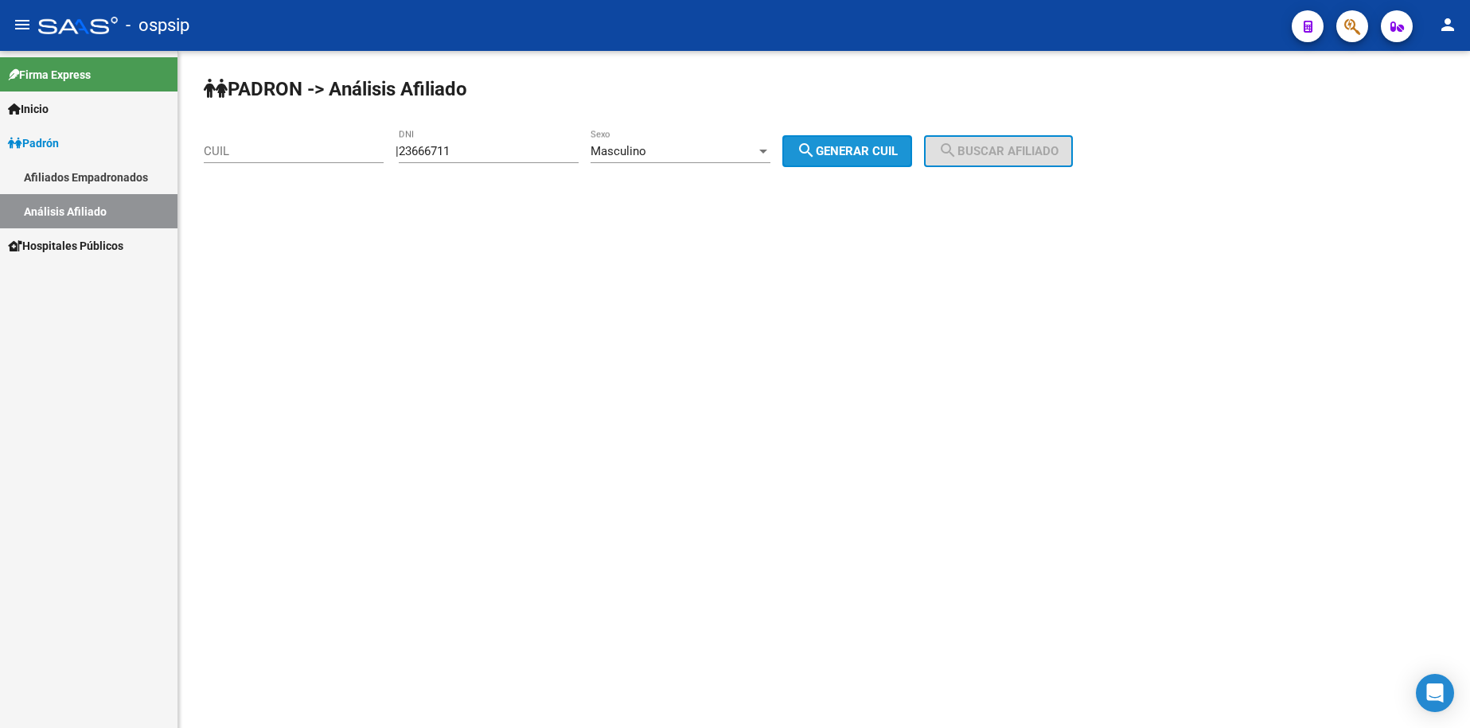
drag, startPoint x: 858, startPoint y: 154, endPoint x: 966, endPoint y: 154, distance: 107.5
click at [858, 154] on span "search Generar CUIL" at bounding box center [847, 151] width 101 height 14
type input "20-23666711-2"
click at [1001, 149] on span "search Buscar afiliado" at bounding box center [999, 151] width 120 height 14
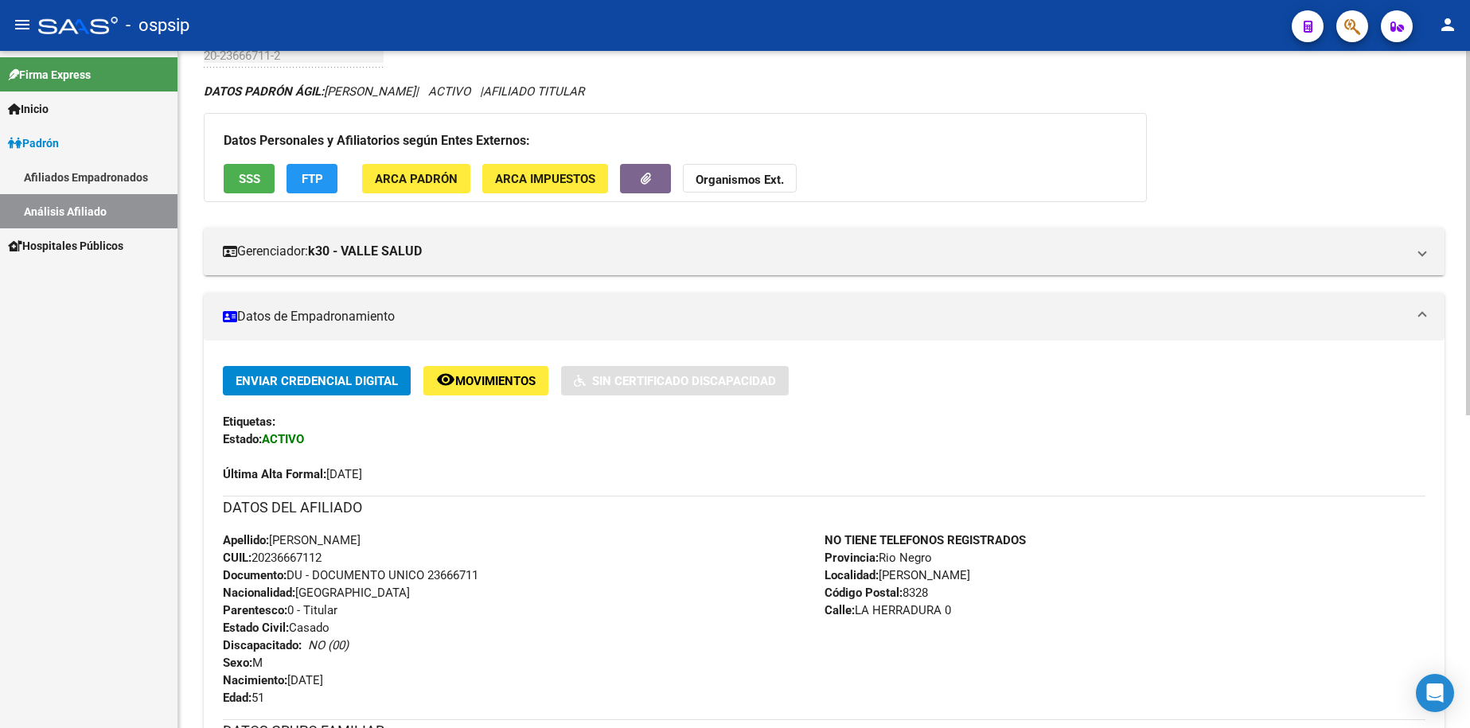
scroll to position [239, 0]
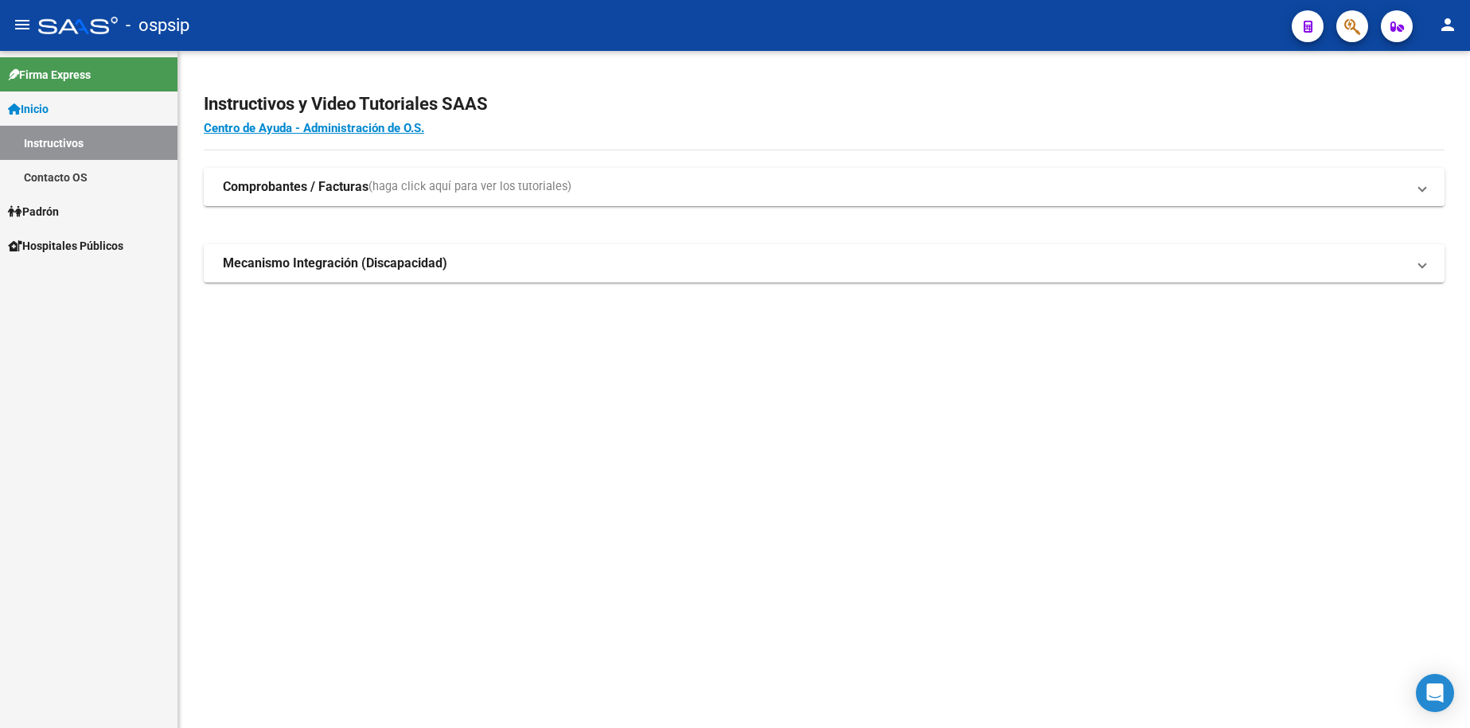
click at [61, 111] on link "Inicio" at bounding box center [89, 109] width 178 height 34
click at [61, 110] on link "Inicio" at bounding box center [89, 109] width 178 height 34
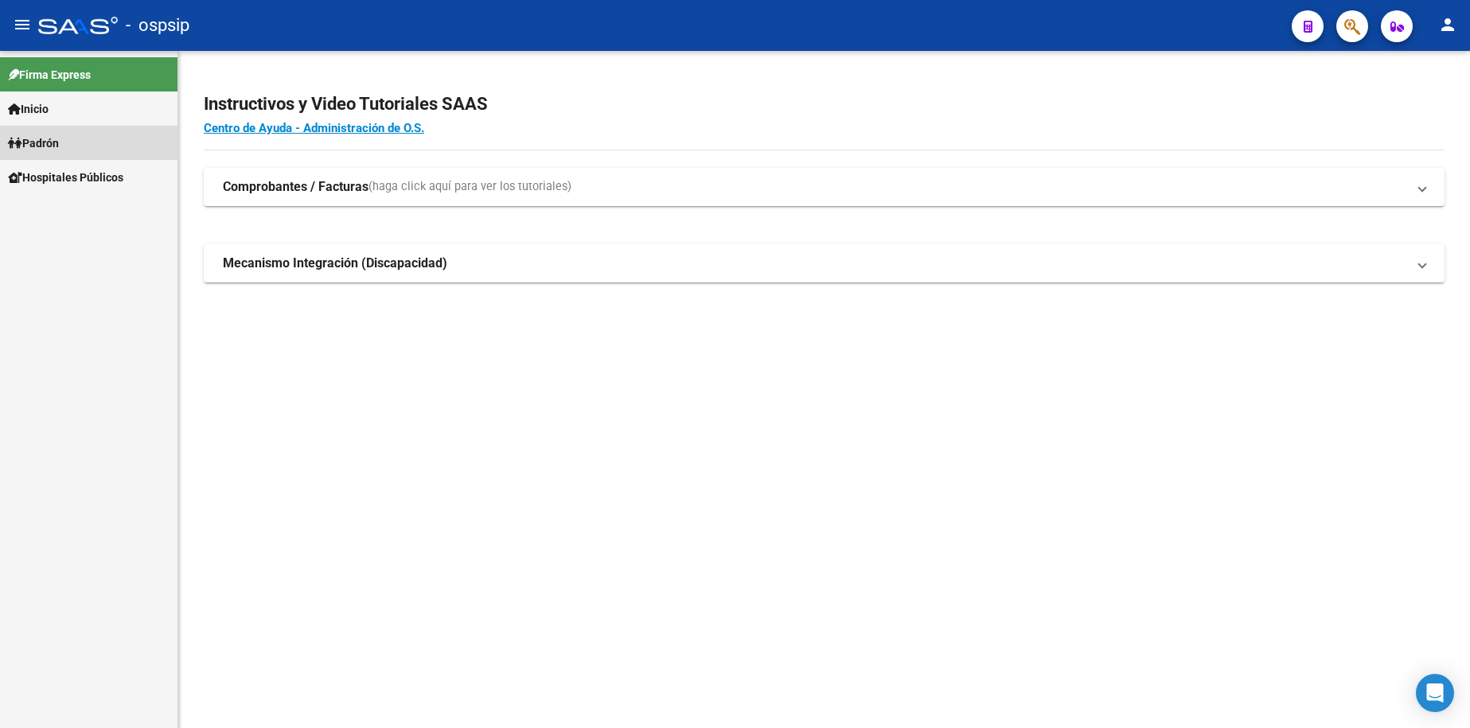
click at [49, 142] on span "Padrón" at bounding box center [33, 144] width 51 height 18
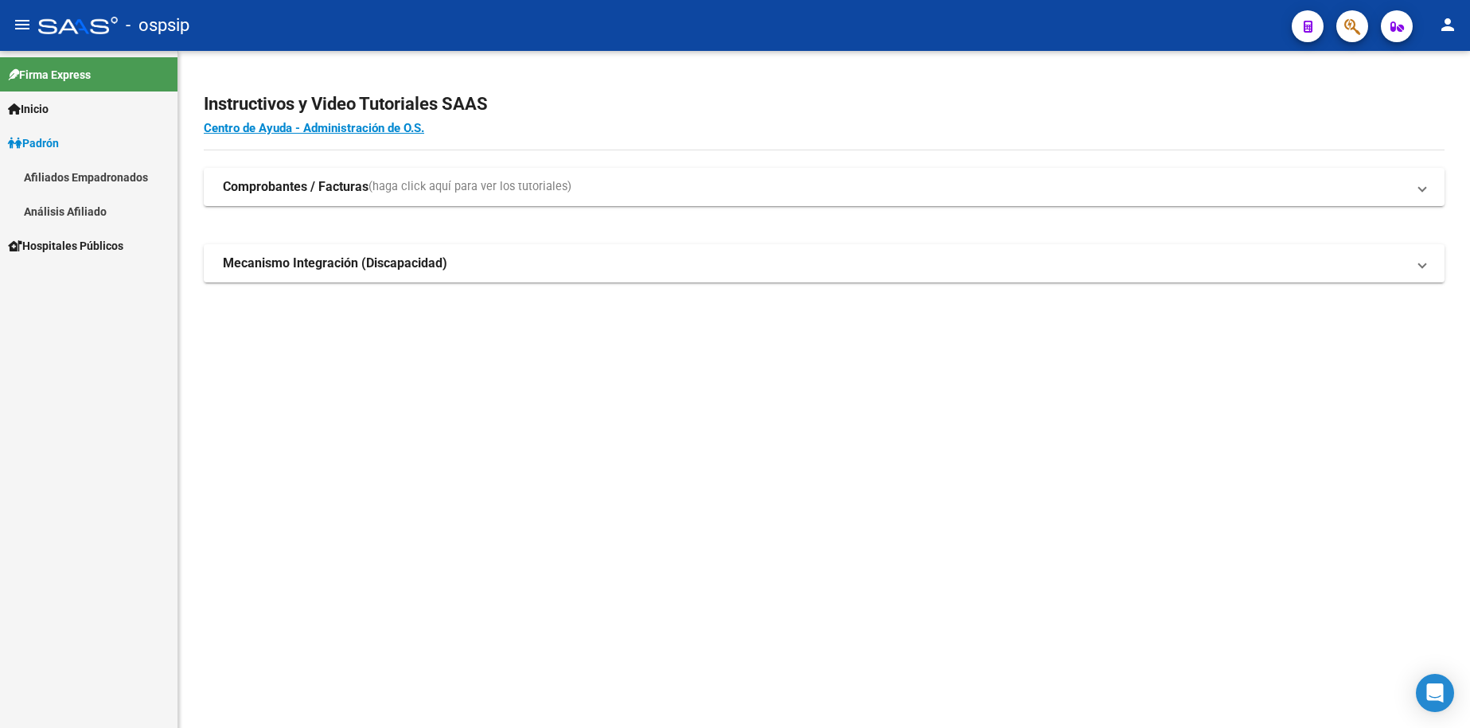
click at [80, 213] on link "Análisis Afiliado" at bounding box center [89, 211] width 178 height 34
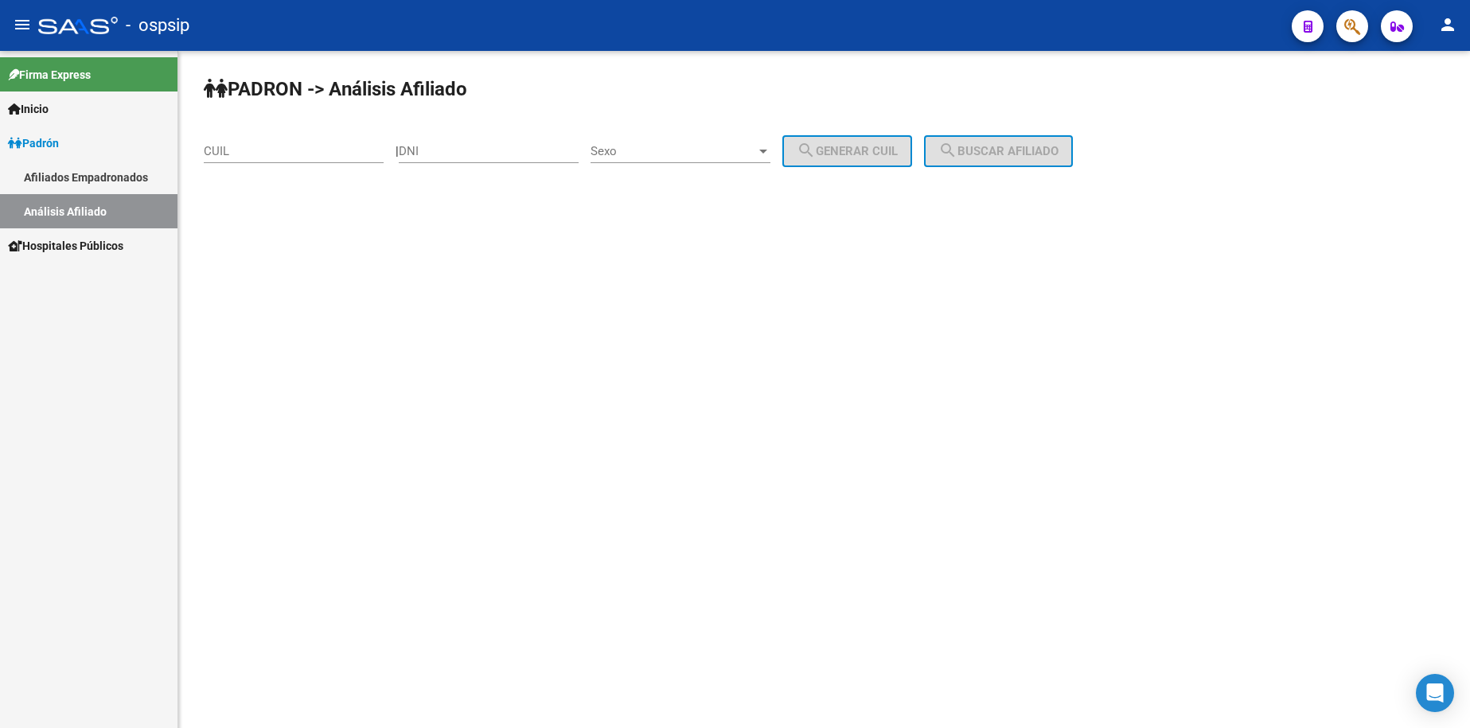
click at [475, 150] on input "DNI" at bounding box center [489, 151] width 180 height 14
type input "17211721"
click at [693, 150] on span "Sexo" at bounding box center [674, 151] width 166 height 14
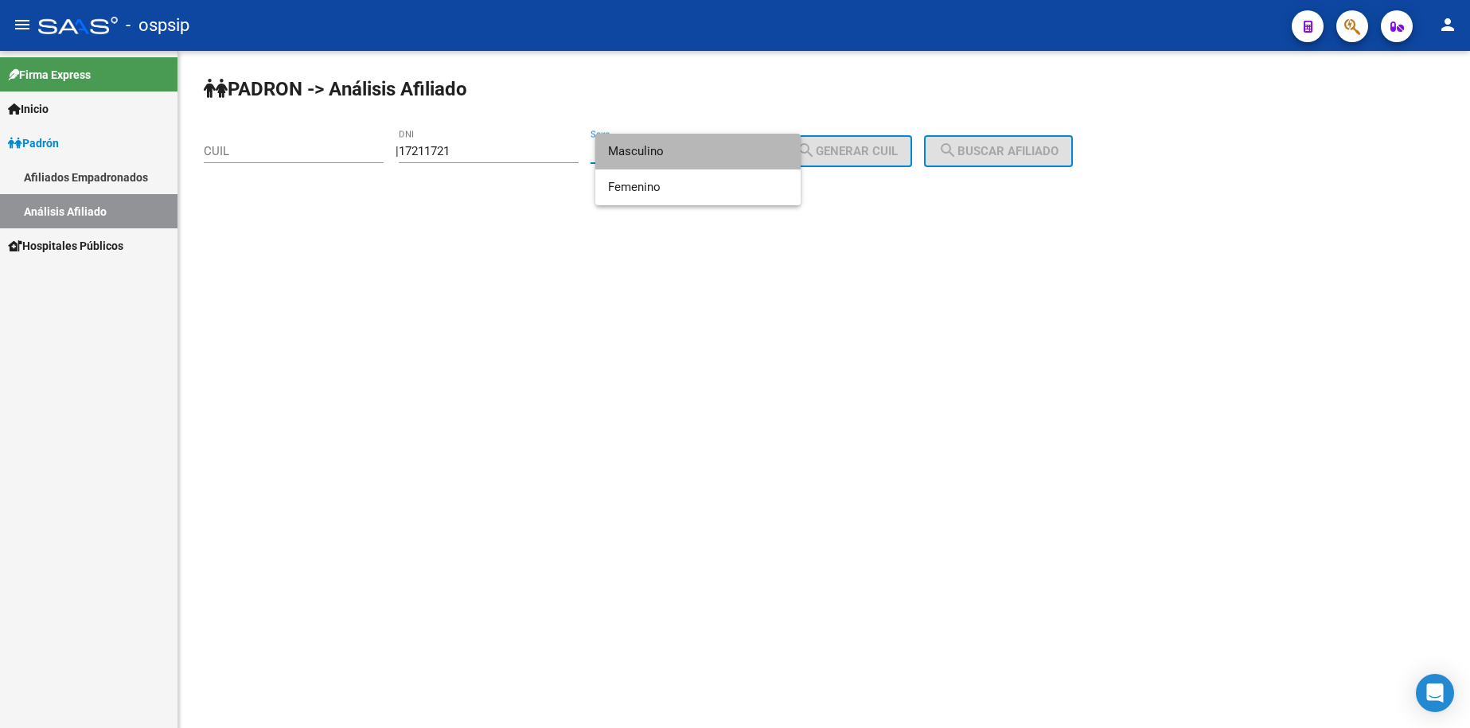
click at [693, 150] on span "Masculino" at bounding box center [698, 152] width 180 height 36
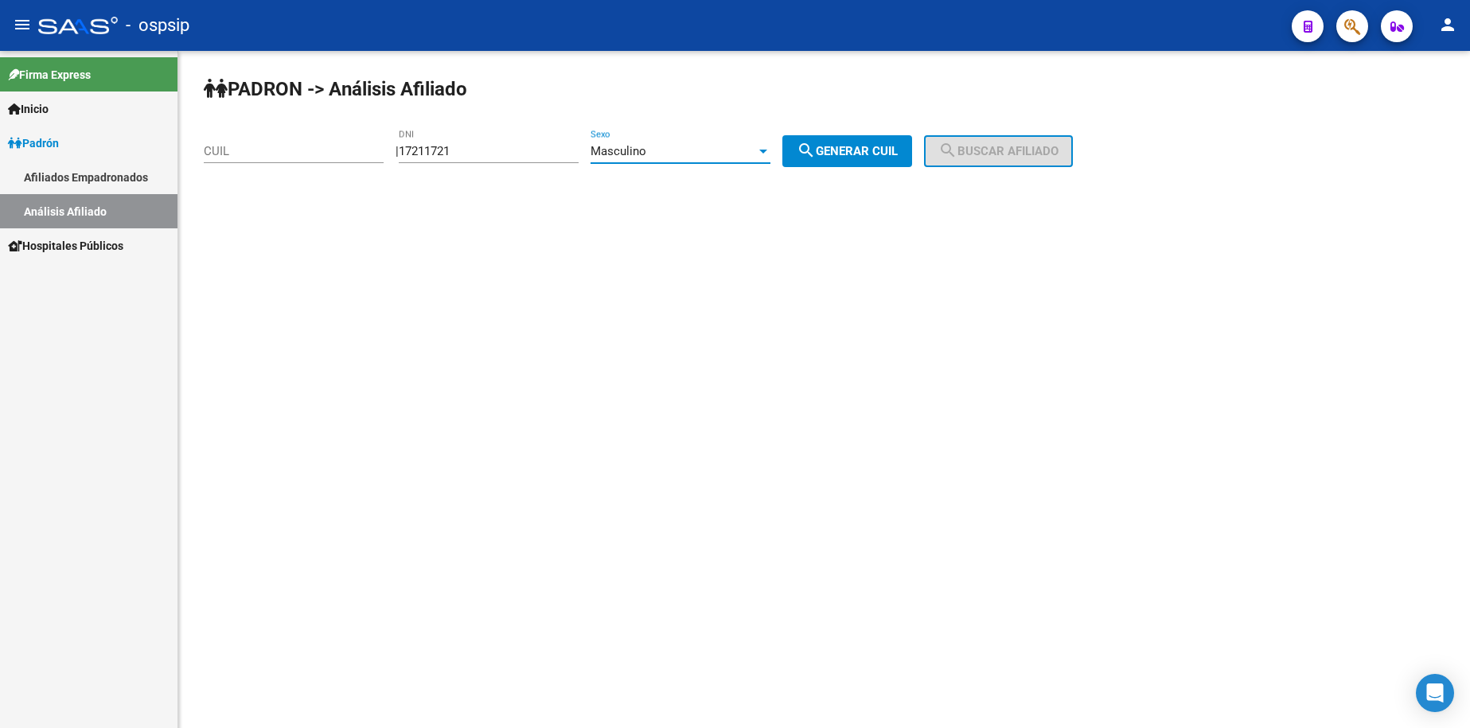
click at [855, 146] on span "search Generar CUIL" at bounding box center [847, 151] width 101 height 14
type input "20-17211721-0"
click at [958, 142] on mat-icon "search" at bounding box center [948, 150] width 19 height 19
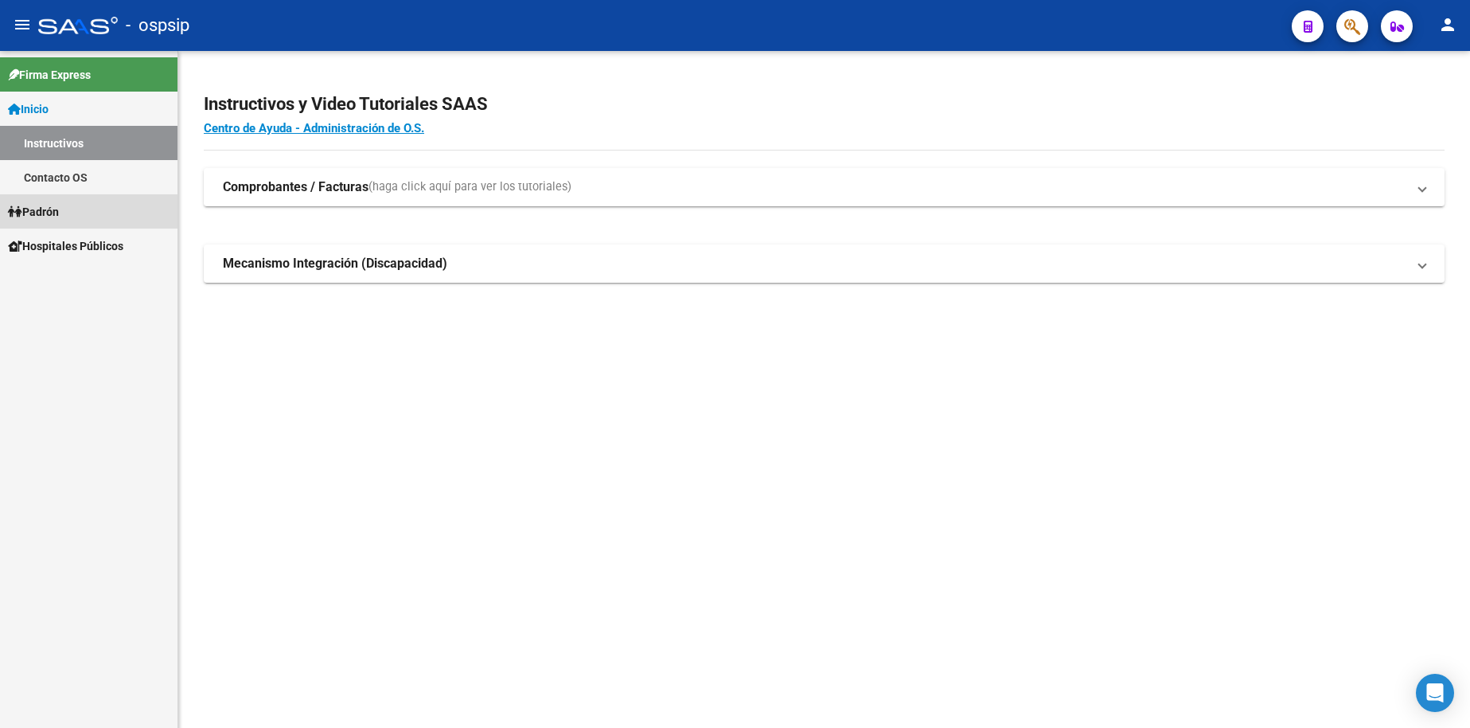
click at [69, 217] on link "Padrón" at bounding box center [89, 211] width 178 height 34
click at [100, 277] on link "Análisis Afiliado" at bounding box center [89, 280] width 178 height 34
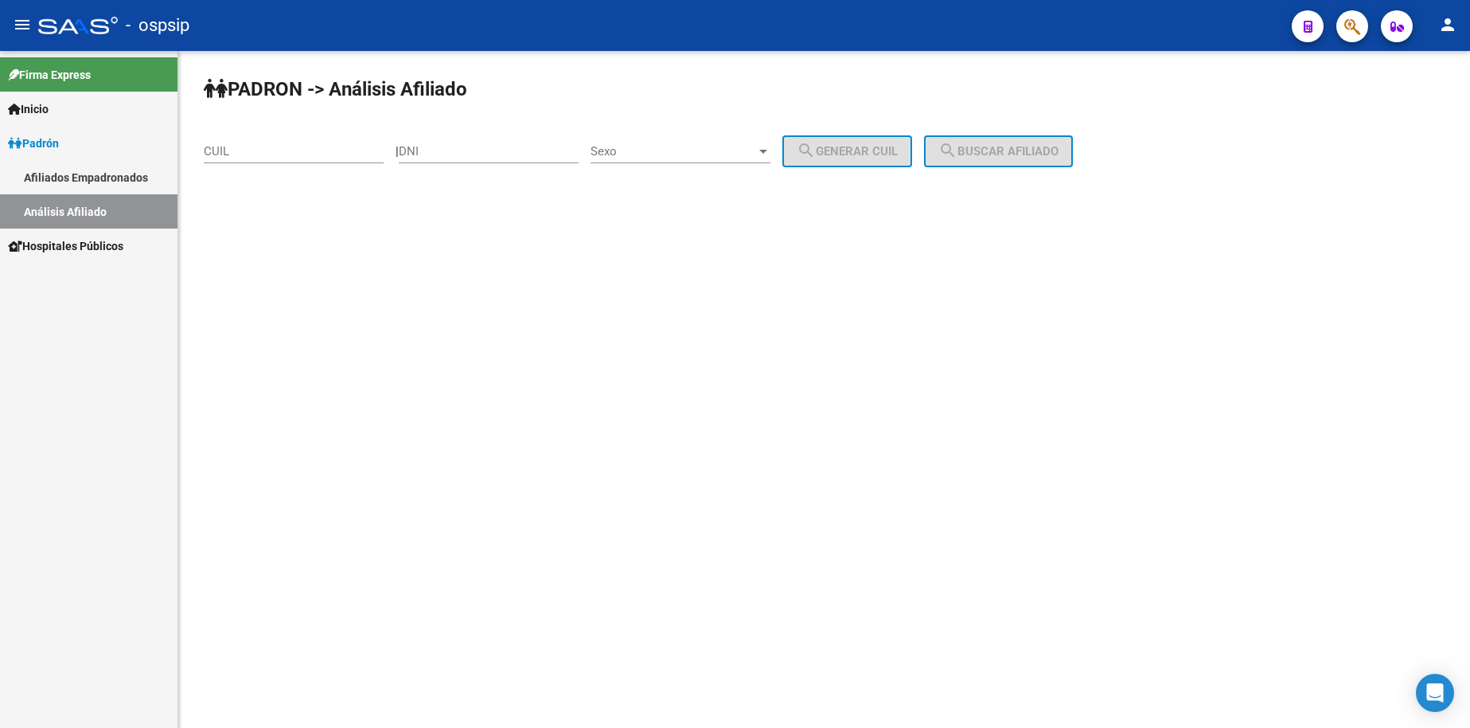
click at [466, 152] on input "DNI" at bounding box center [489, 151] width 180 height 14
type input "27768090"
click at [680, 142] on div "Sexo Sexo" at bounding box center [681, 146] width 180 height 34
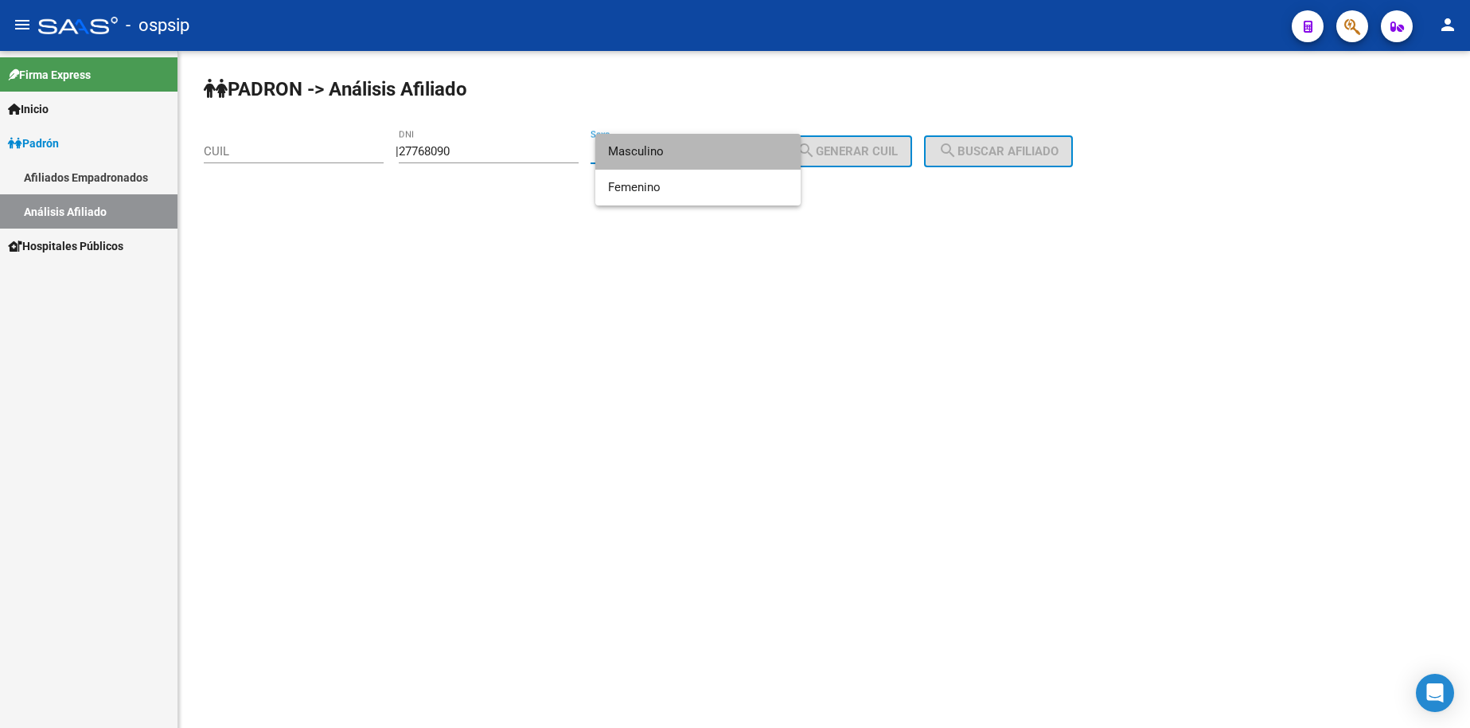
drag, startPoint x: 684, startPoint y: 152, endPoint x: 759, endPoint y: 162, distance: 76.3
click at [686, 152] on span "Masculino" at bounding box center [698, 152] width 180 height 36
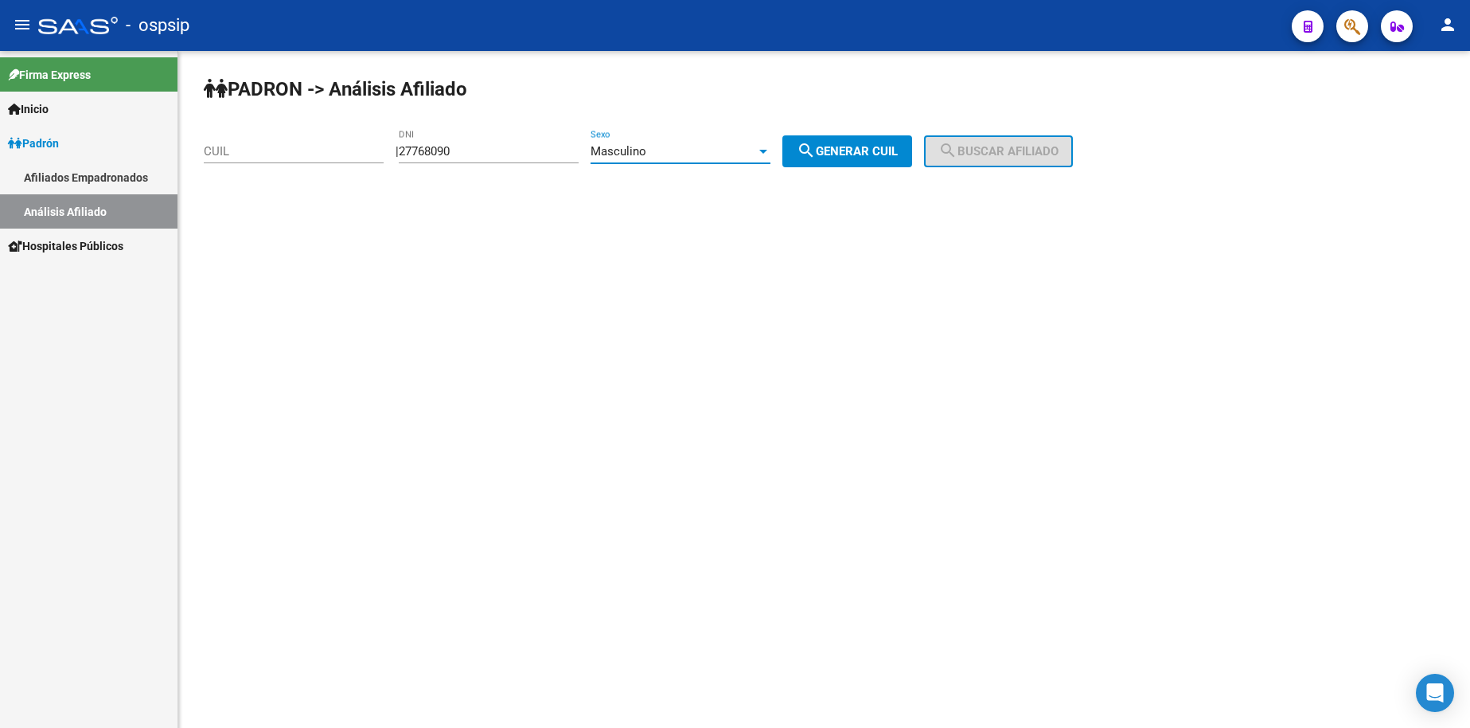
click at [869, 162] on button "search Generar CUIL" at bounding box center [848, 151] width 130 height 32
type input "20-27768090-5"
click at [990, 154] on span "search Buscar afiliado" at bounding box center [999, 151] width 120 height 14
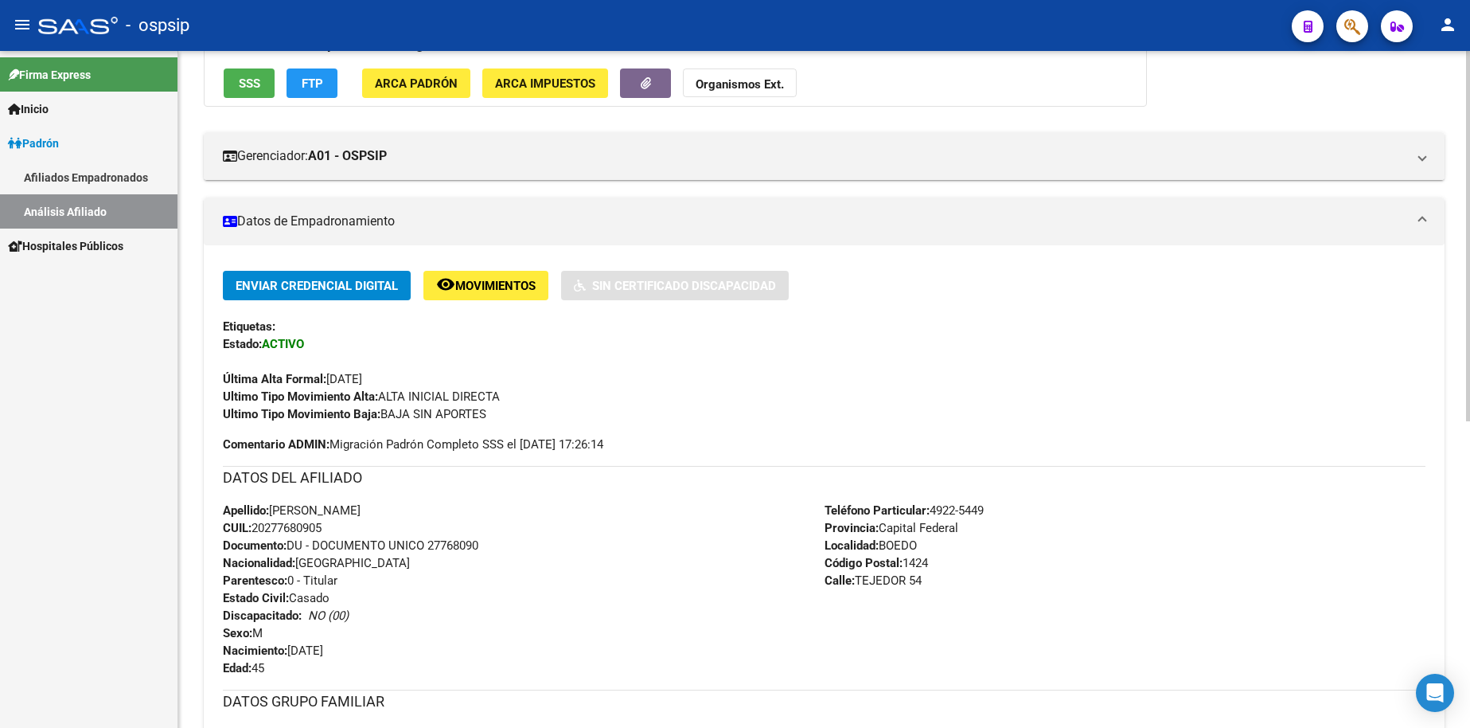
scroll to position [318, 0]
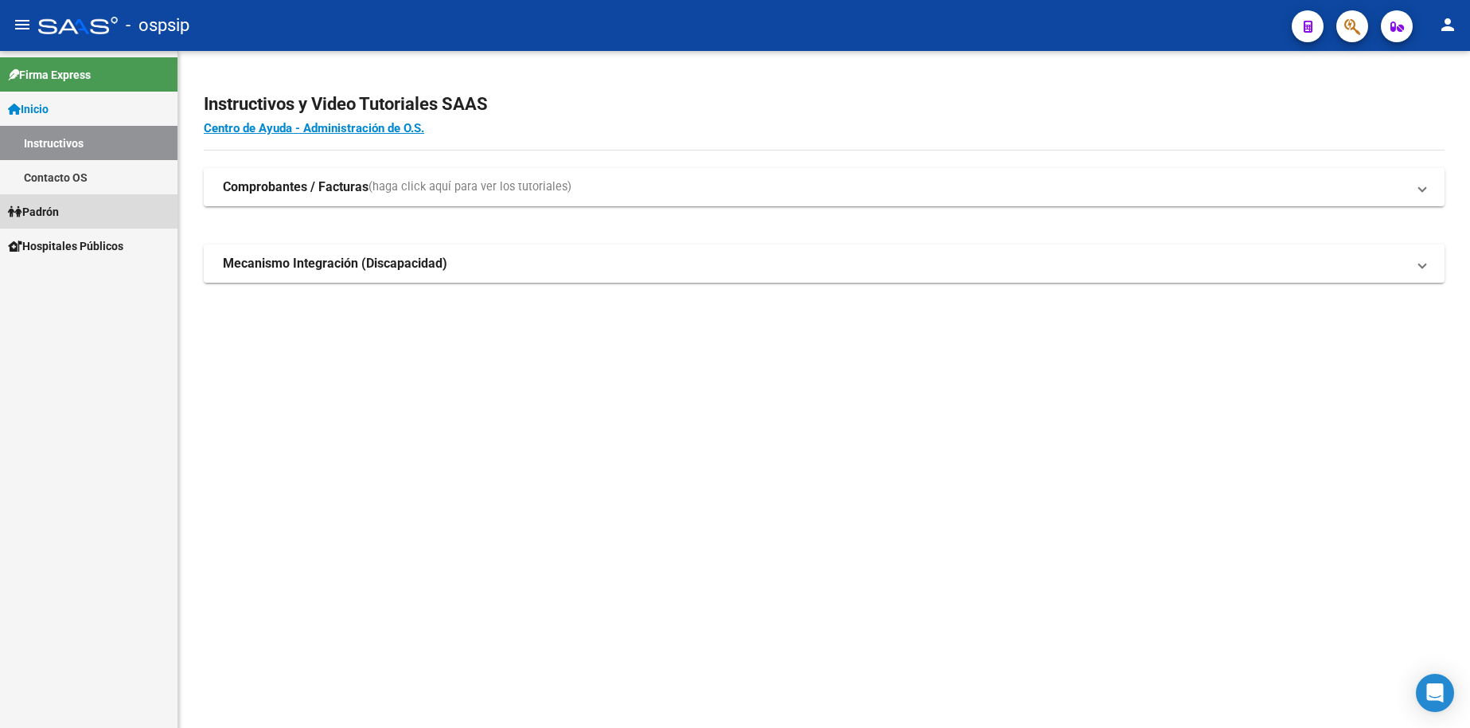
click at [59, 212] on span "Padrón" at bounding box center [33, 212] width 51 height 18
click at [59, 213] on span "Padrón" at bounding box center [33, 212] width 51 height 18
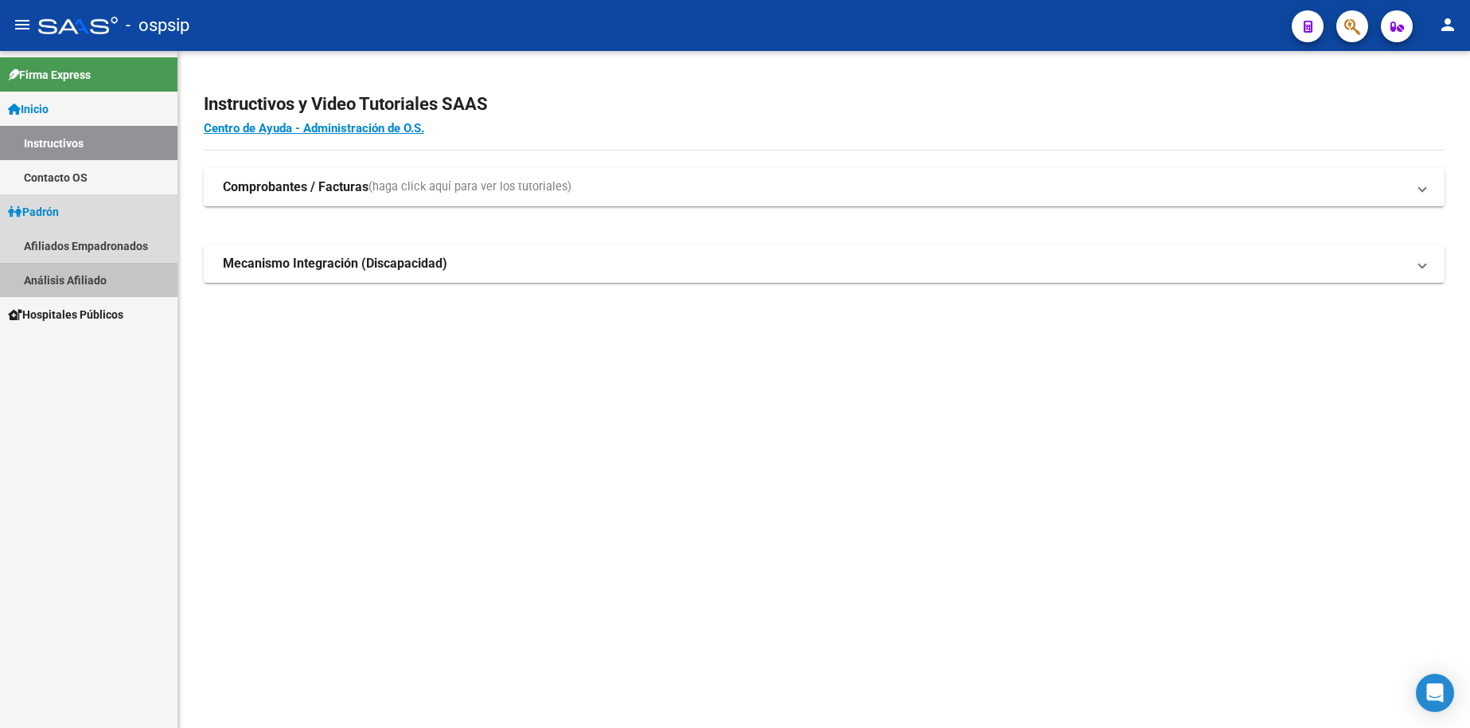
click at [63, 275] on link "Análisis Afiliado" at bounding box center [89, 280] width 178 height 34
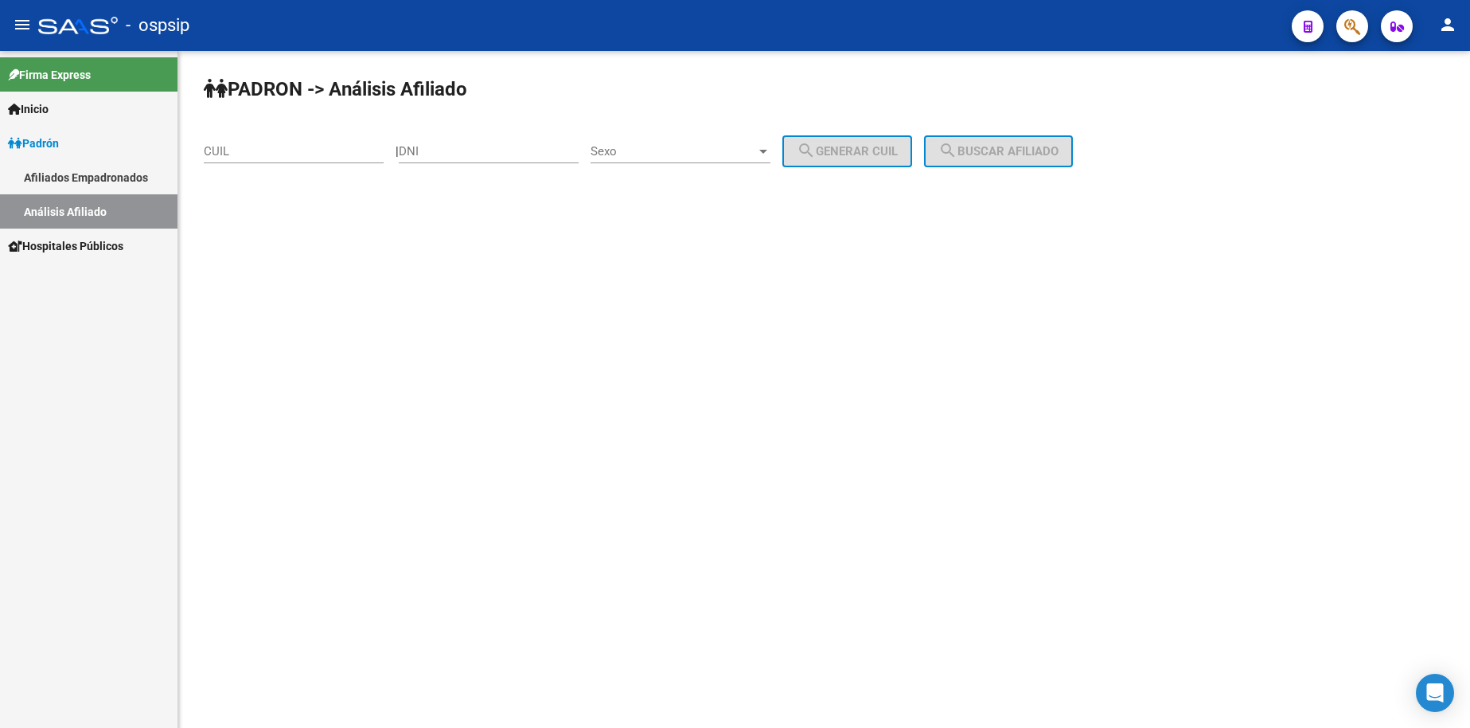
click at [460, 153] on input "DNI" at bounding box center [489, 151] width 180 height 14
type input "26057580"
click at [696, 153] on span "Sexo" at bounding box center [674, 151] width 166 height 14
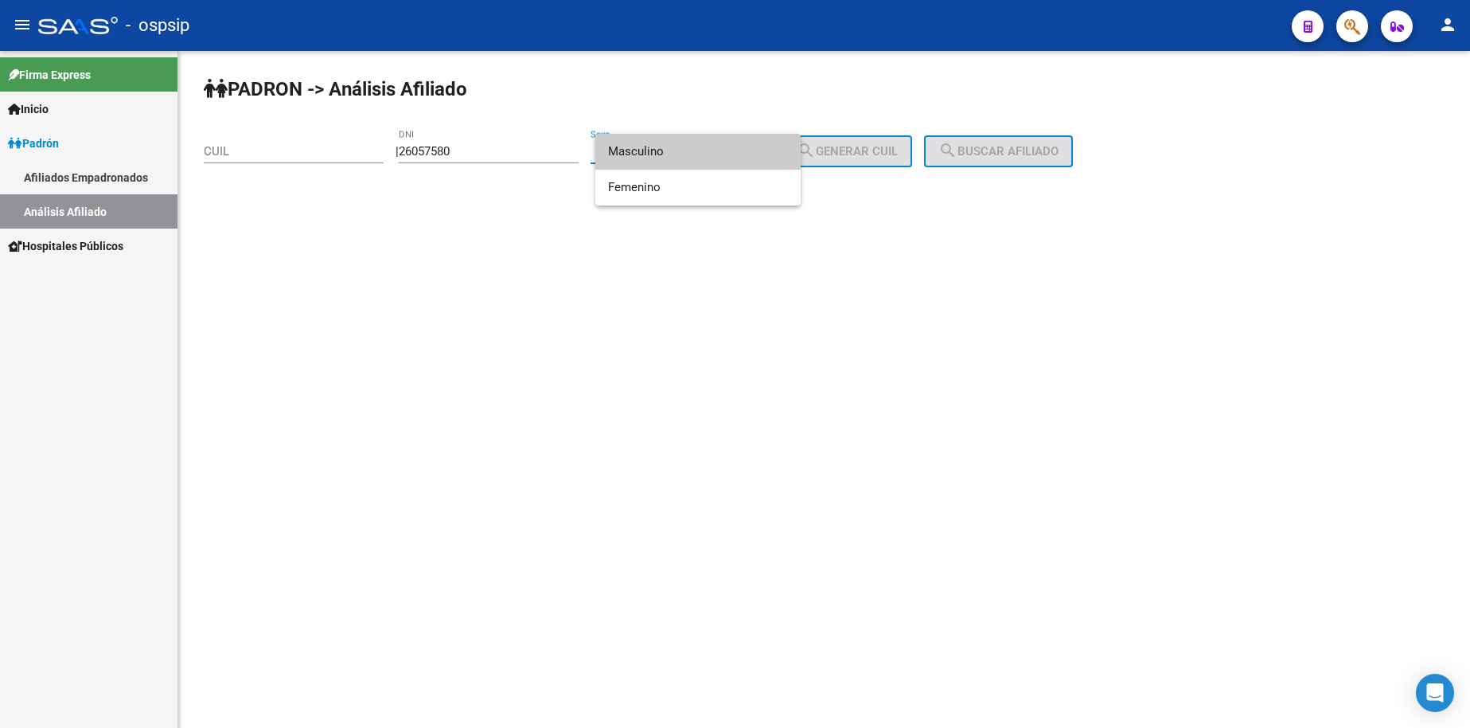
click at [694, 152] on span "Masculino" at bounding box center [698, 152] width 180 height 36
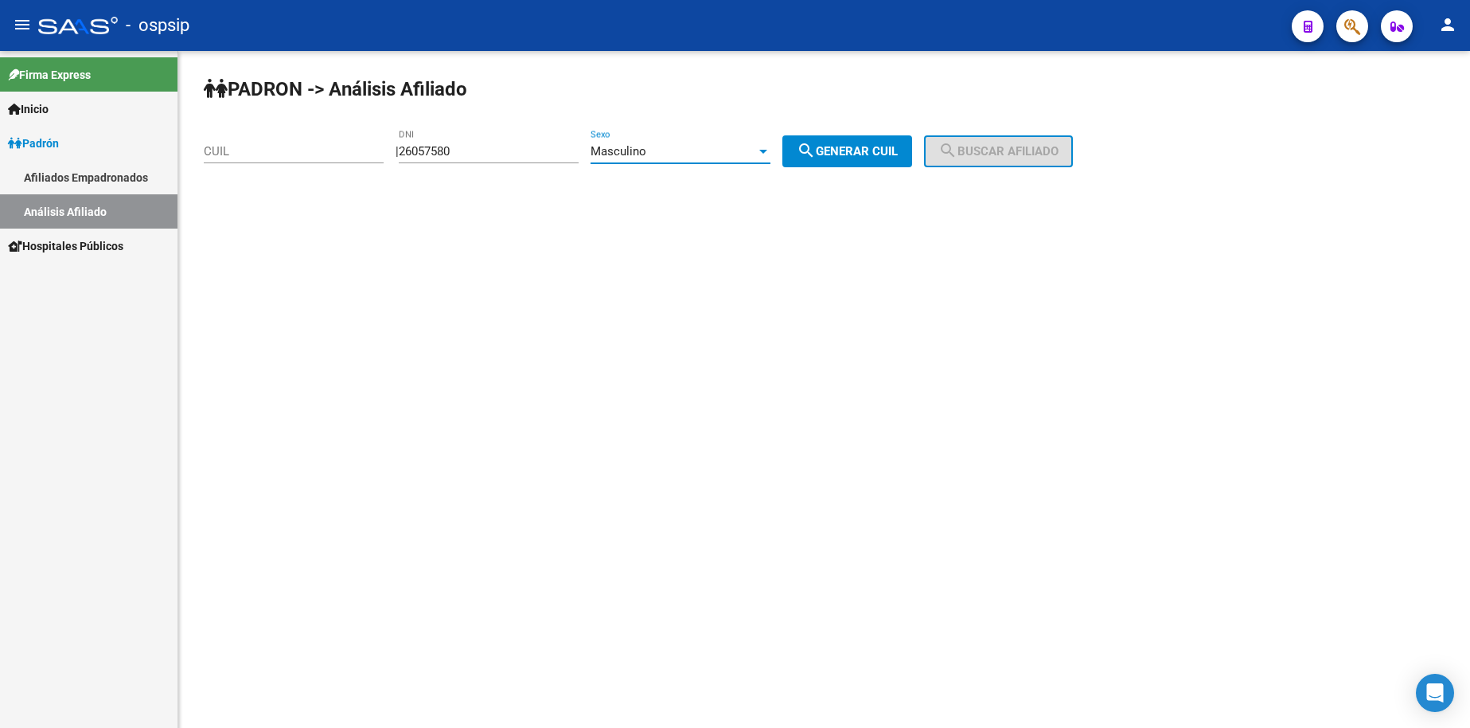
click at [859, 158] on span "search Generar CUIL" at bounding box center [847, 151] width 101 height 14
type input "20-26057580-6"
click at [958, 152] on mat-icon "search" at bounding box center [948, 150] width 19 height 19
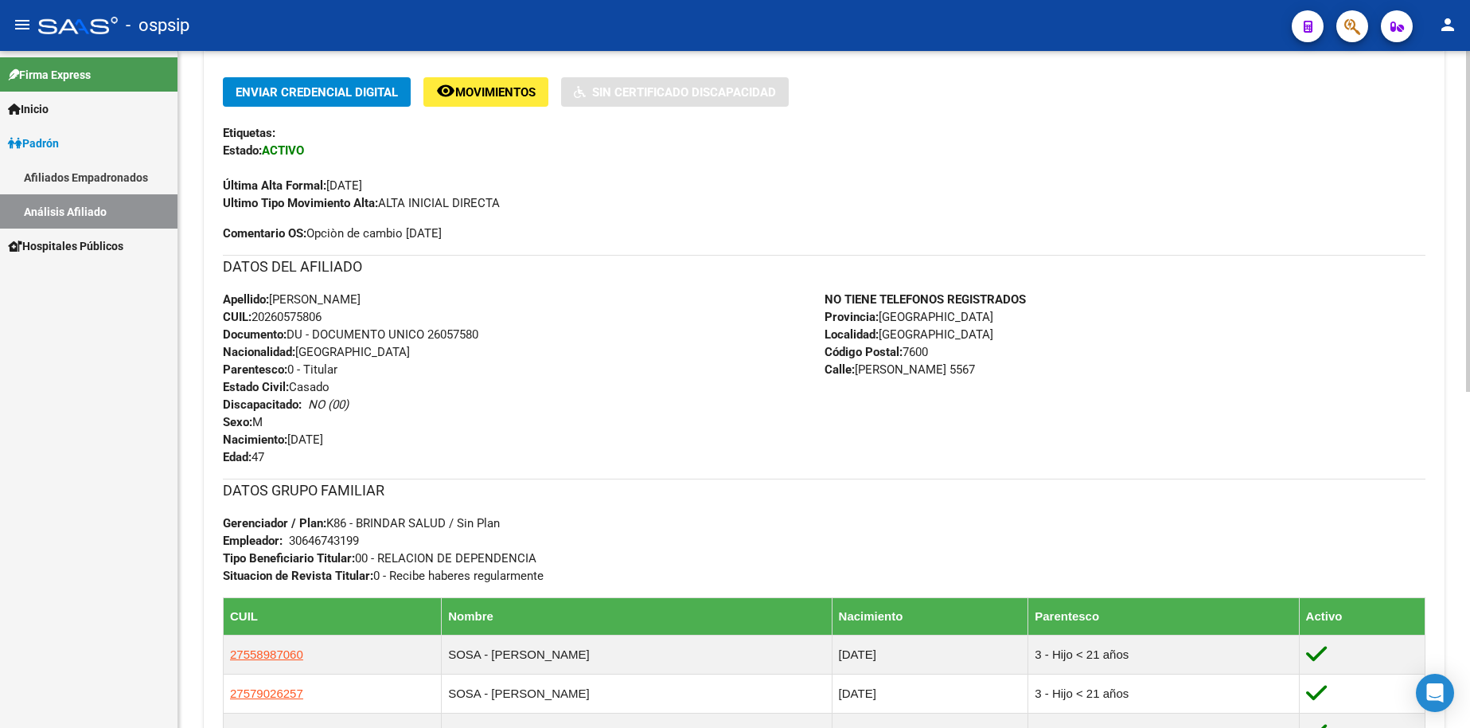
scroll to position [478, 0]
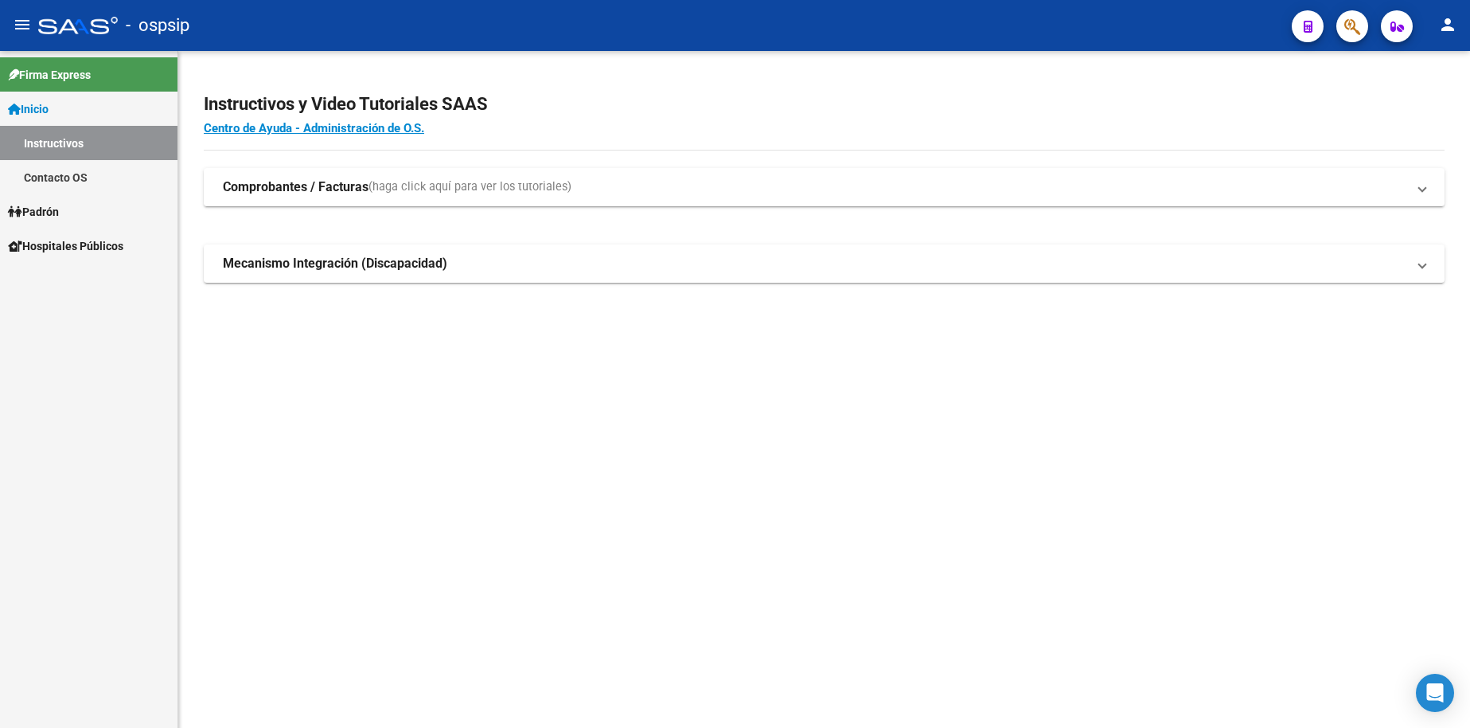
click at [49, 107] on span "Inicio" at bounding box center [28, 109] width 41 height 18
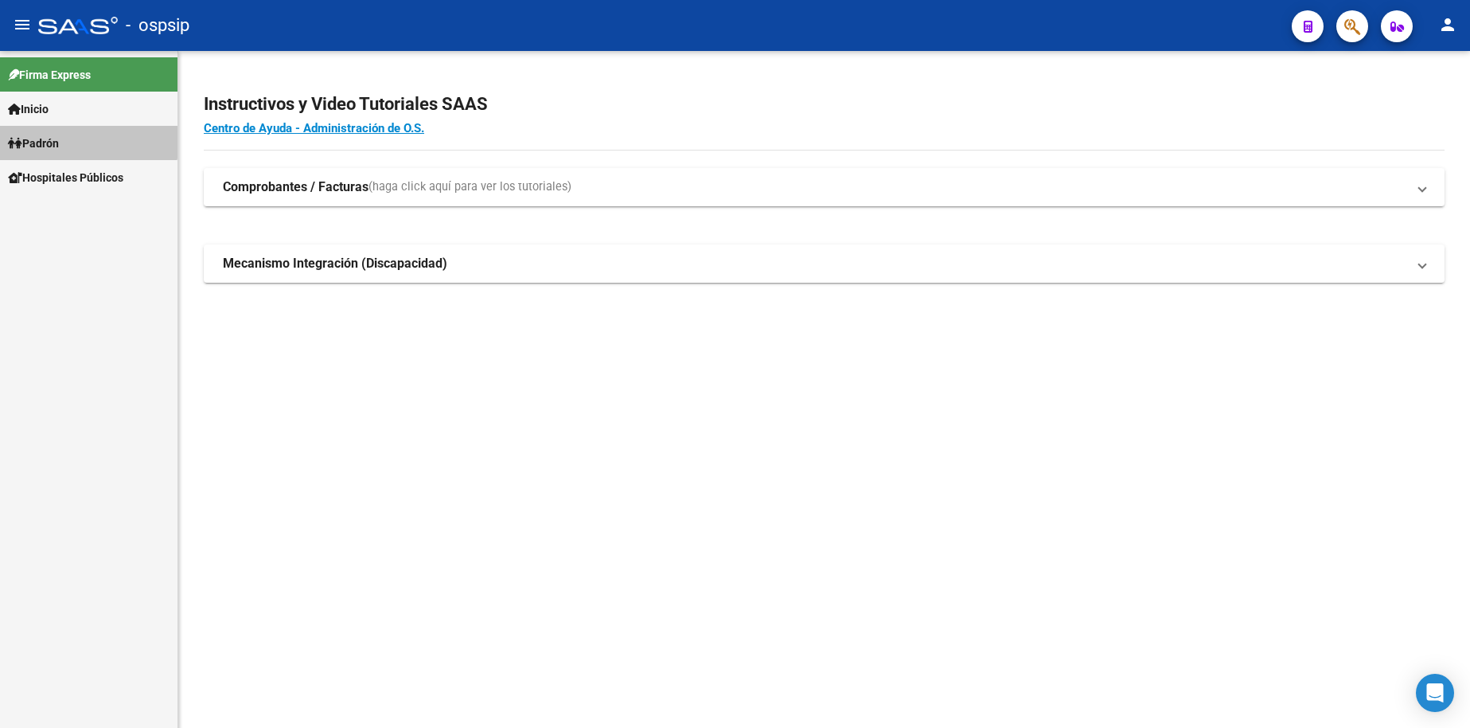
click at [65, 135] on link "Padrón" at bounding box center [89, 143] width 178 height 34
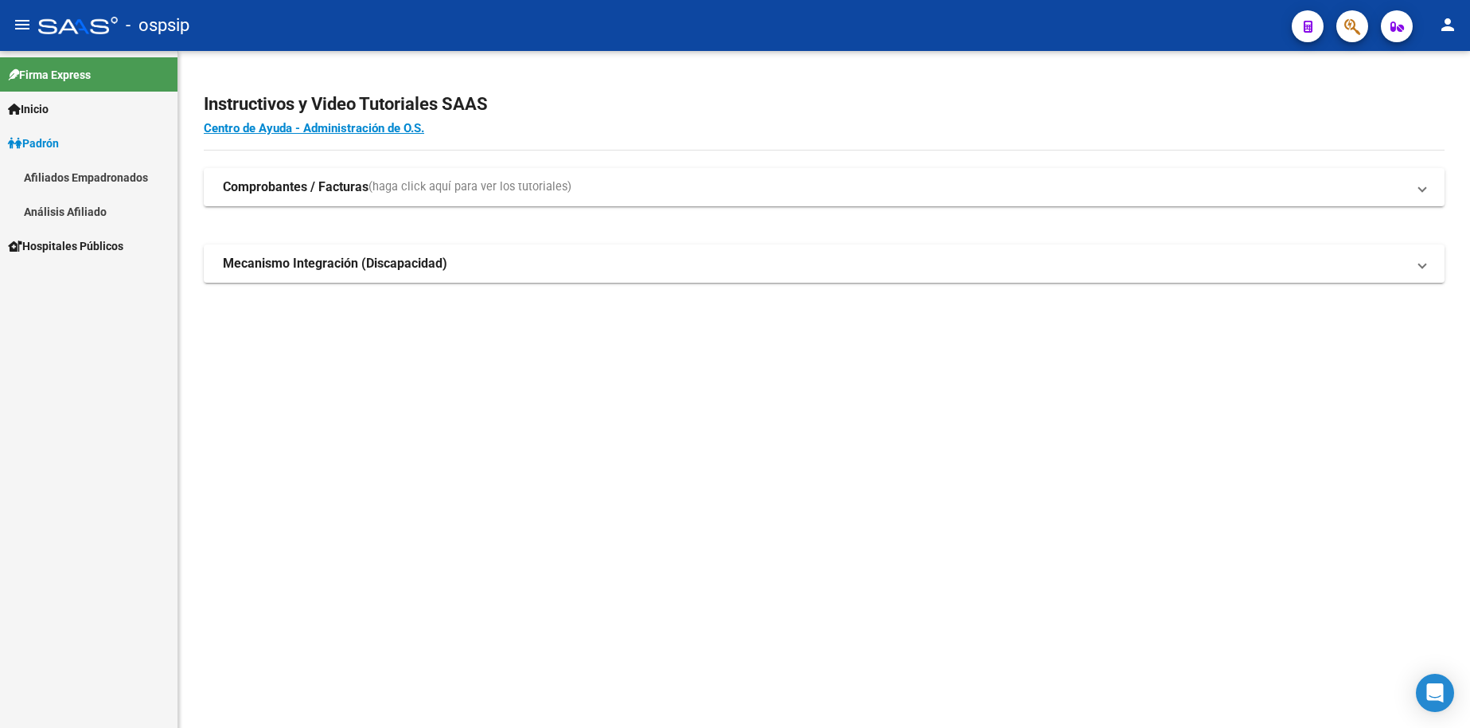
drag, startPoint x: 88, startPoint y: 212, endPoint x: 96, endPoint y: 210, distance: 8.9
click at [86, 212] on link "Análisis Afiliado" at bounding box center [89, 211] width 178 height 34
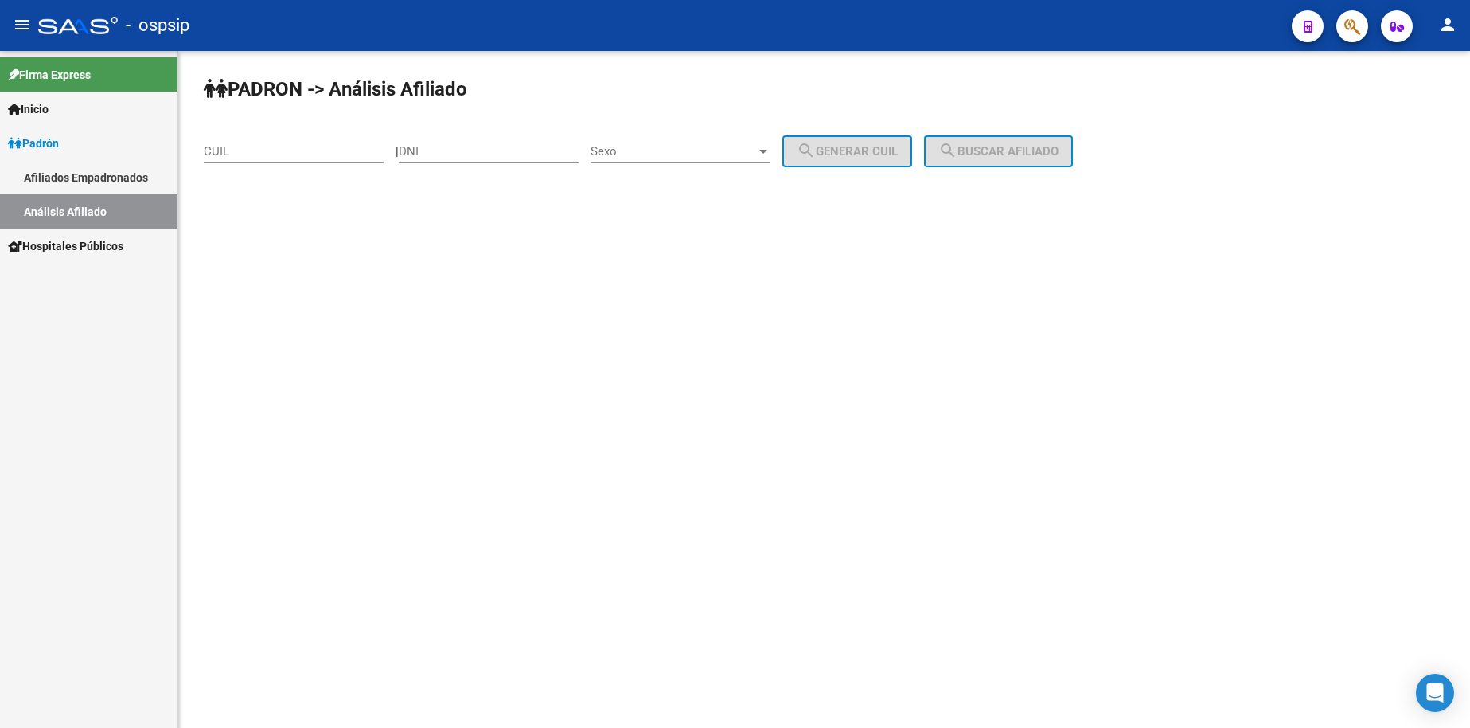
click at [521, 160] on div "DNI" at bounding box center [489, 146] width 180 height 34
type input "24611571"
click at [683, 158] on span "Sexo" at bounding box center [674, 151] width 166 height 14
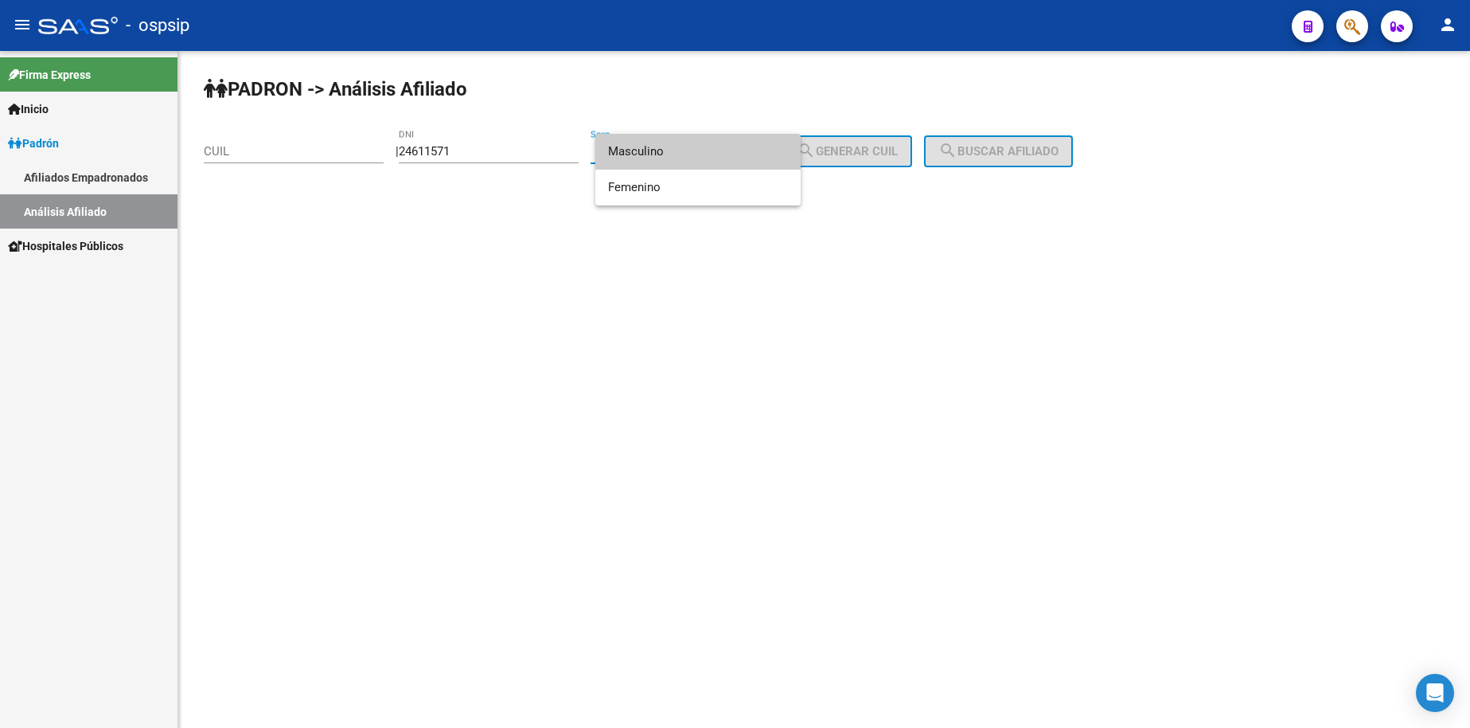
click at [683, 158] on span "Masculino" at bounding box center [698, 152] width 180 height 36
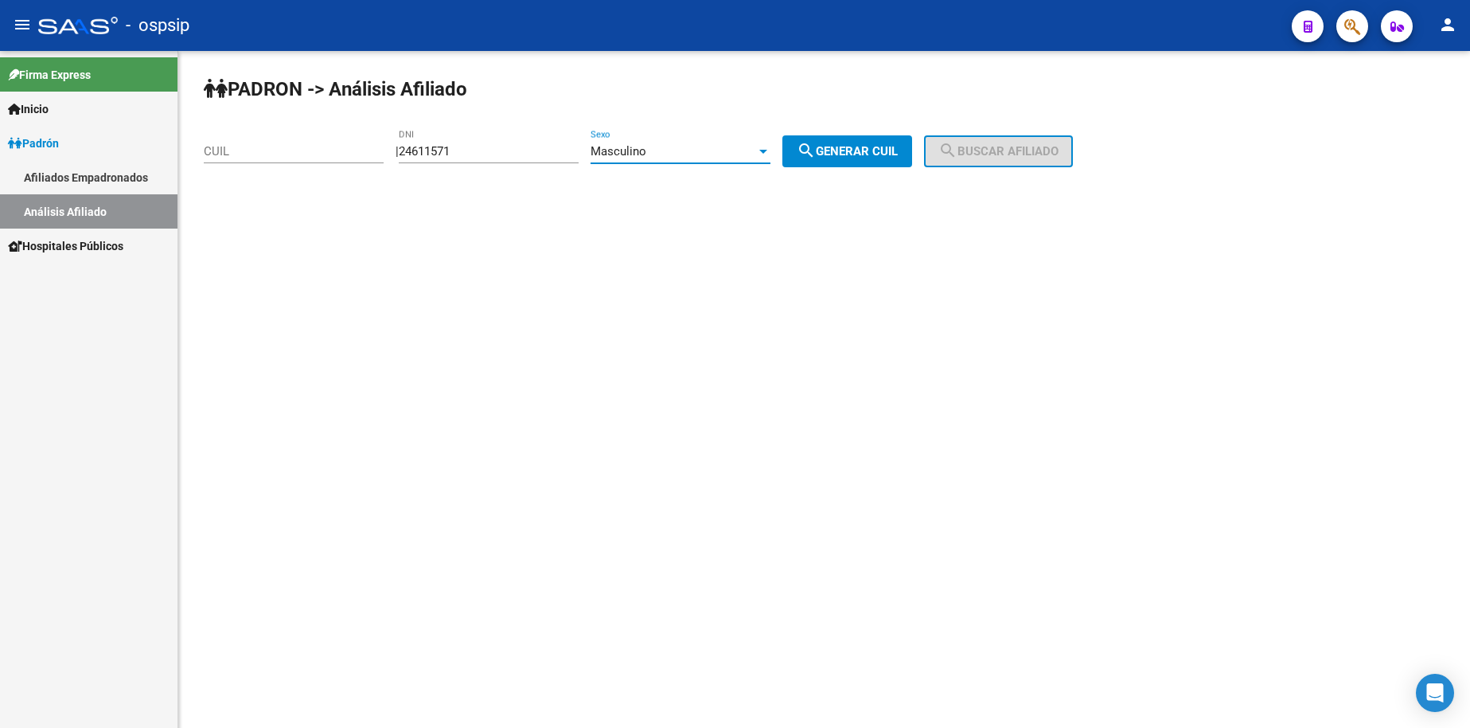
click at [720, 155] on div "Masculino" at bounding box center [674, 151] width 166 height 14
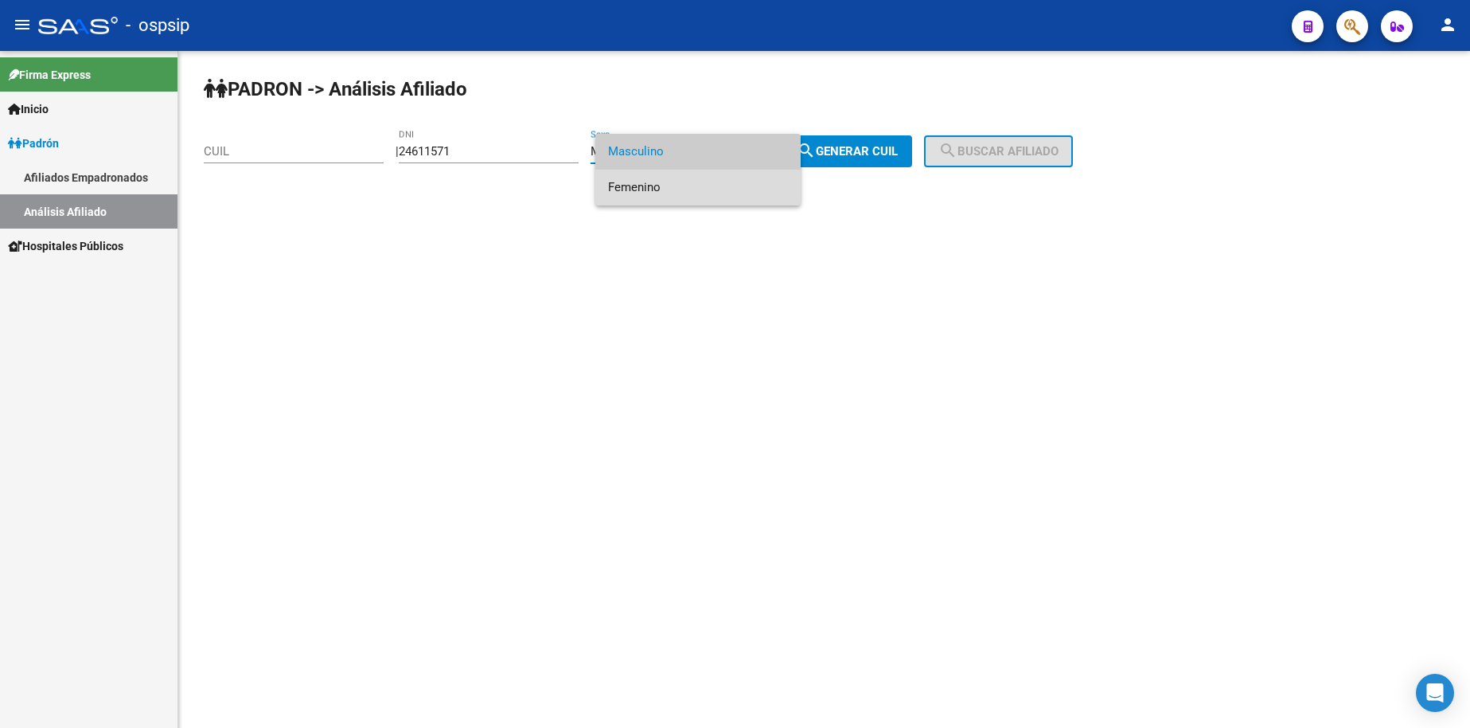
click at [712, 189] on span "Femenino" at bounding box center [698, 188] width 180 height 36
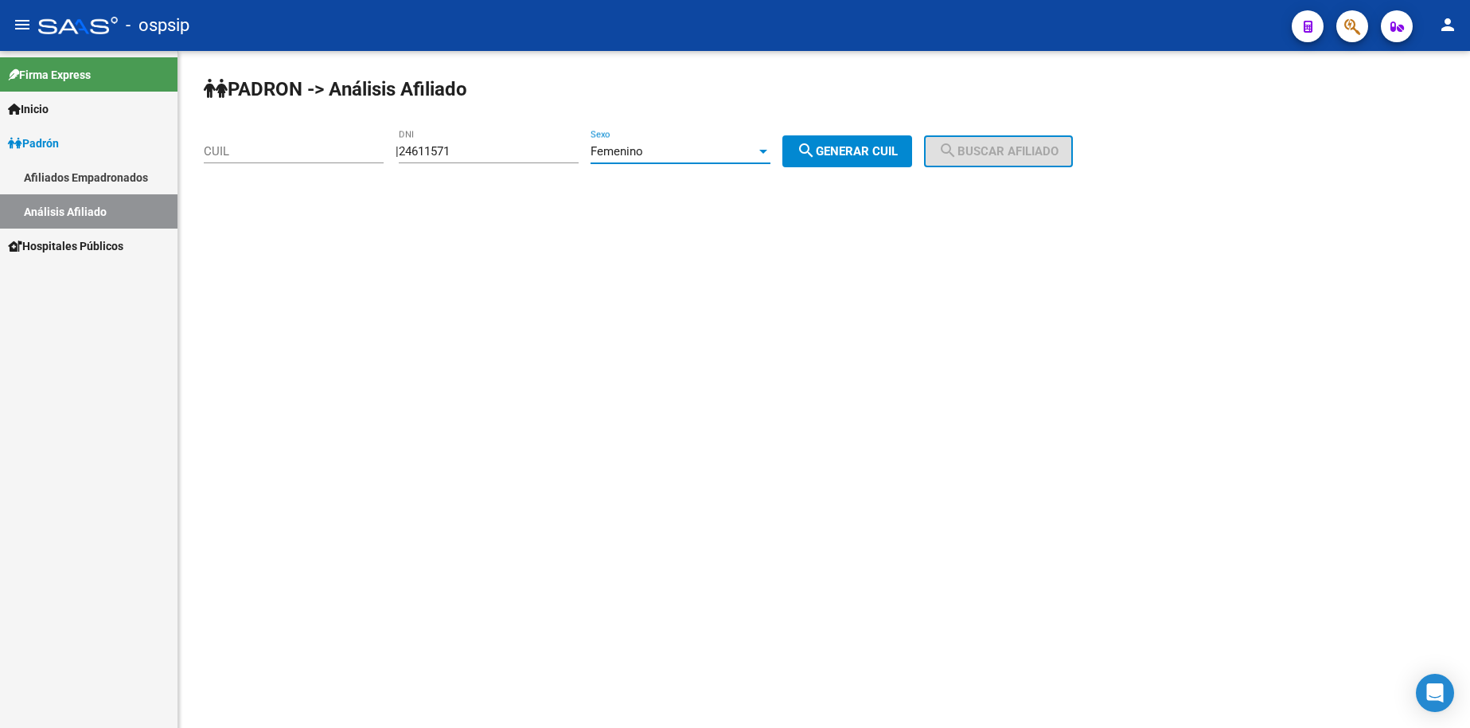
click at [859, 149] on span "search Generar CUIL" at bounding box center [847, 151] width 101 height 14
type input "27-24611571-6"
click at [997, 158] on span "search Buscar afiliado" at bounding box center [999, 151] width 120 height 14
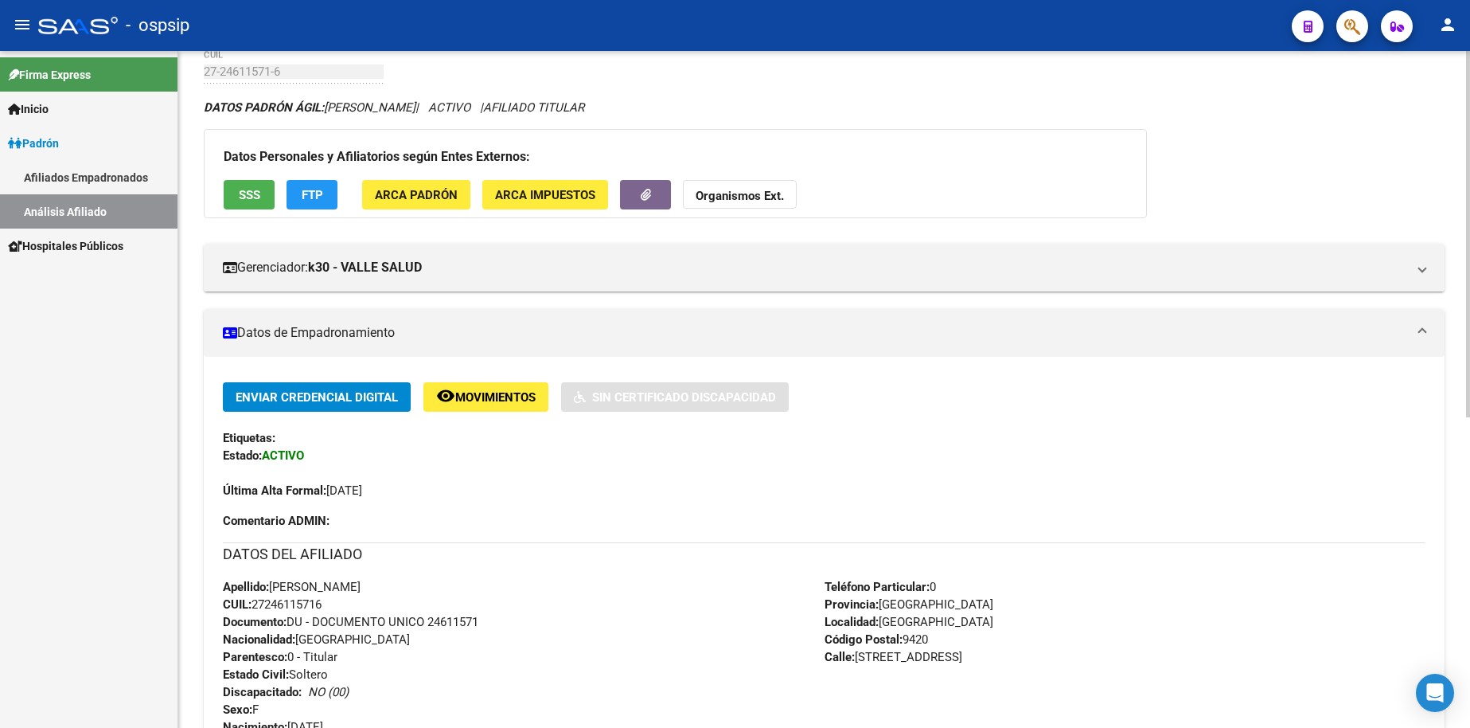
scroll to position [318, 0]
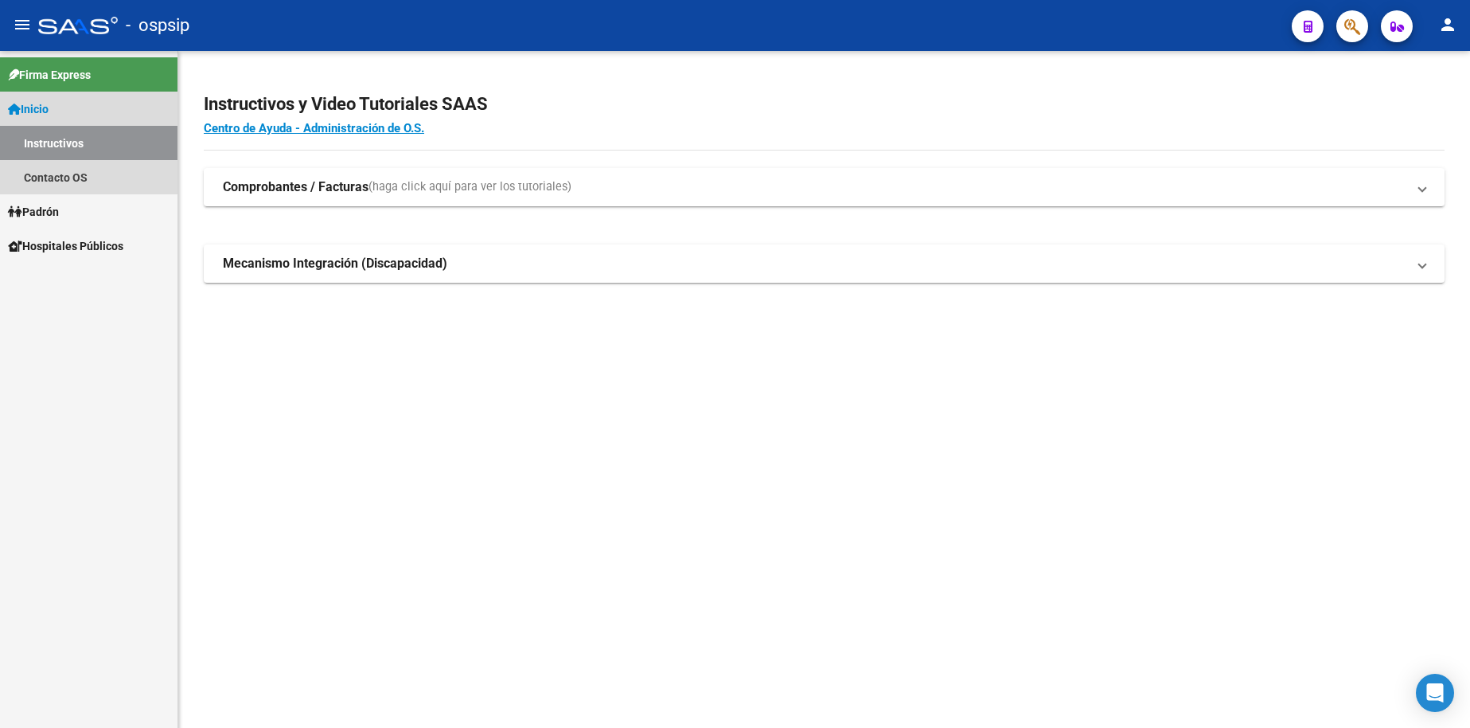
click at [49, 115] on span "Inicio" at bounding box center [28, 109] width 41 height 18
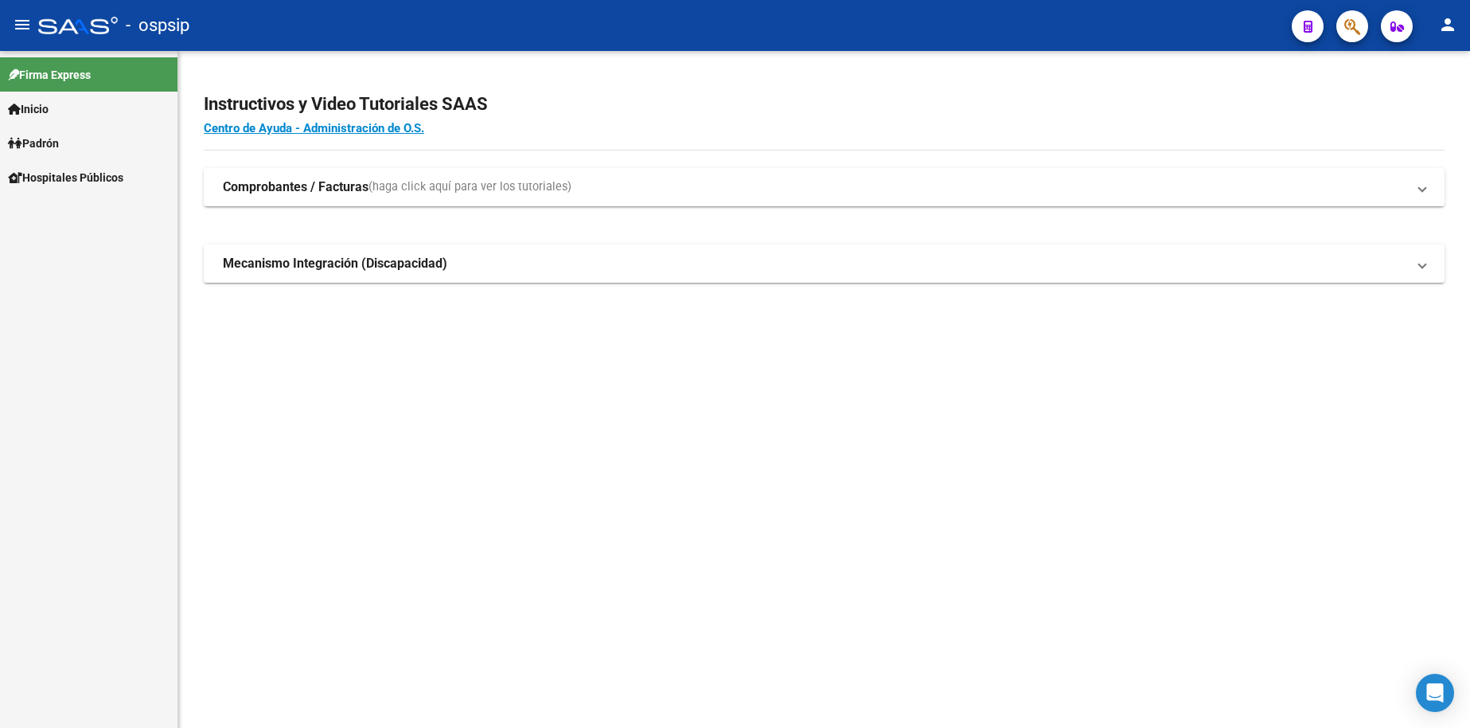
click at [54, 150] on span "Padrón" at bounding box center [33, 144] width 51 height 18
drag, startPoint x: 72, startPoint y: 209, endPoint x: 499, endPoint y: 190, distance: 427.9
click at [73, 207] on link "Análisis Afiliado" at bounding box center [89, 211] width 178 height 34
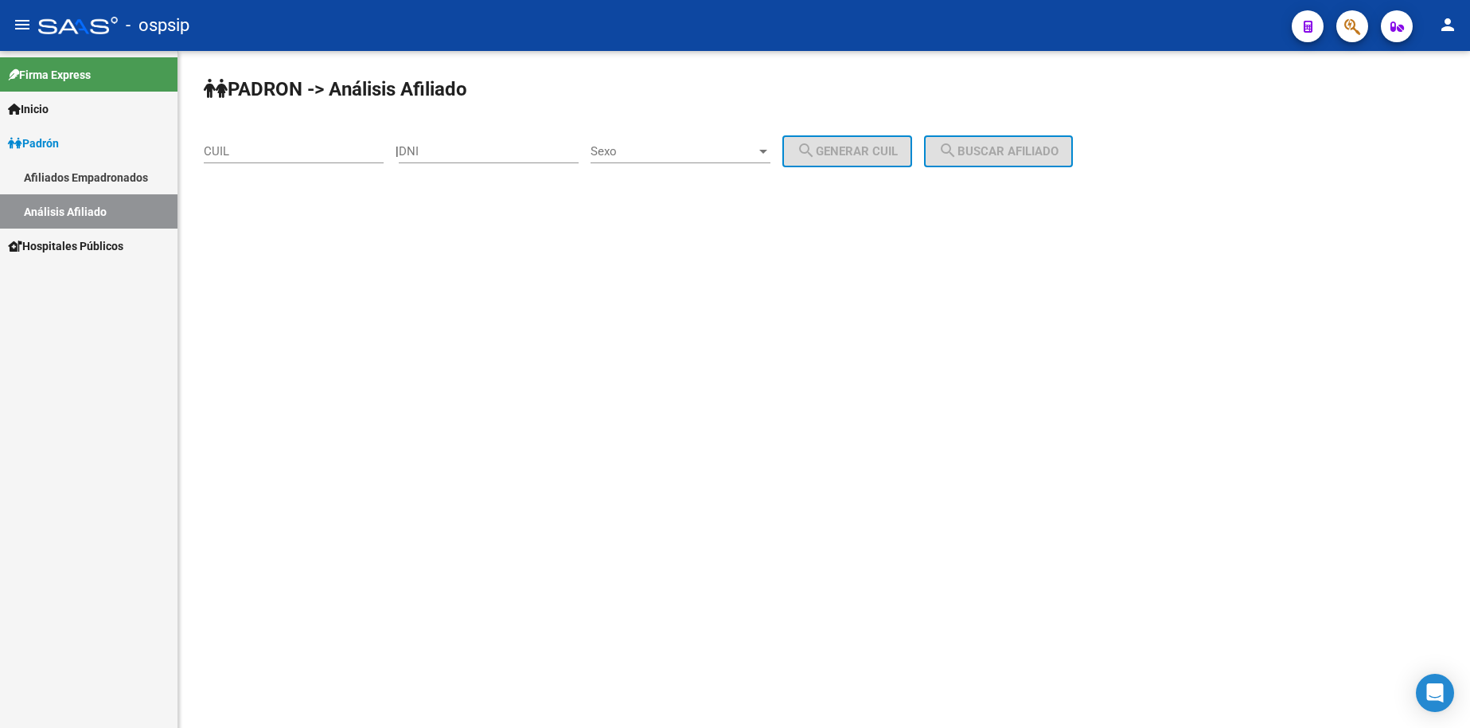
click at [525, 162] on div "DNI" at bounding box center [489, 146] width 180 height 34
type input "23635437"
click at [724, 153] on span "Sexo" at bounding box center [674, 151] width 166 height 14
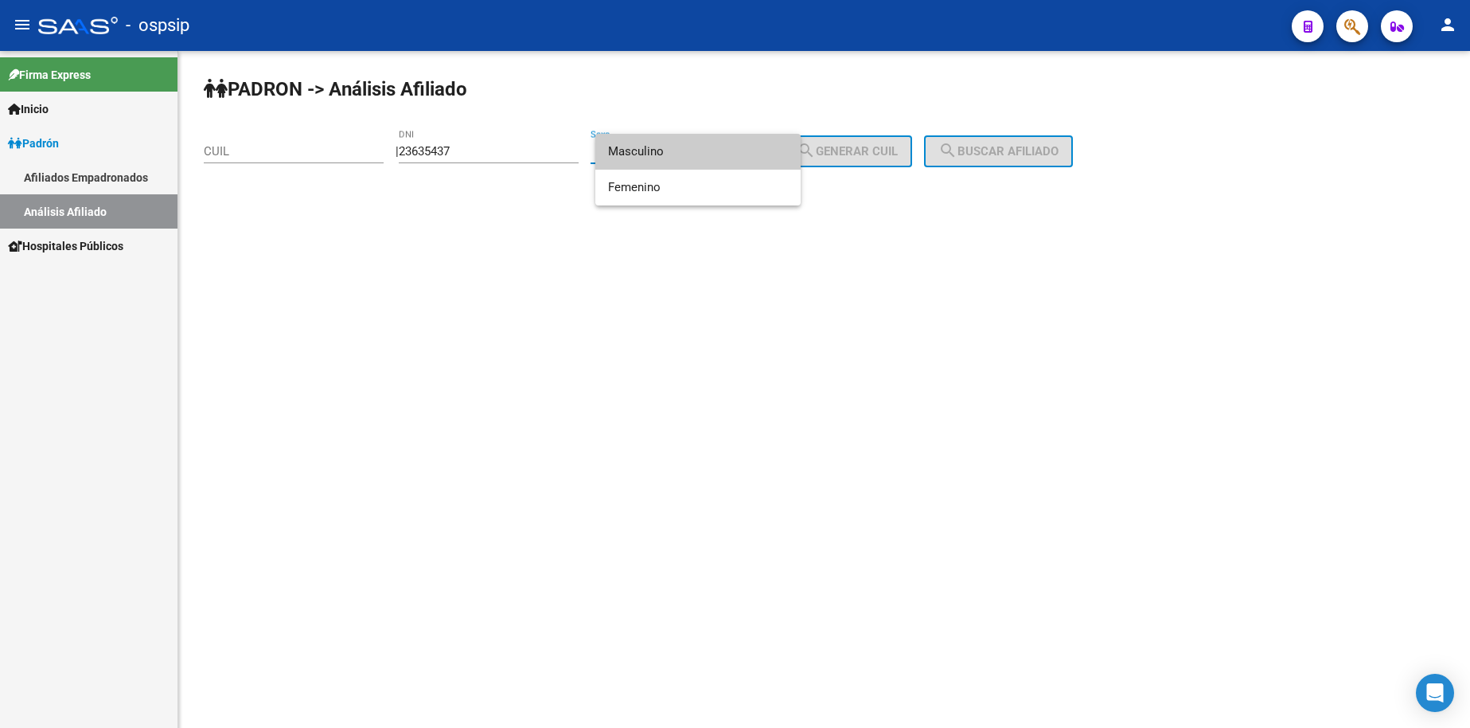
click at [673, 157] on span "Masculino" at bounding box center [698, 152] width 180 height 36
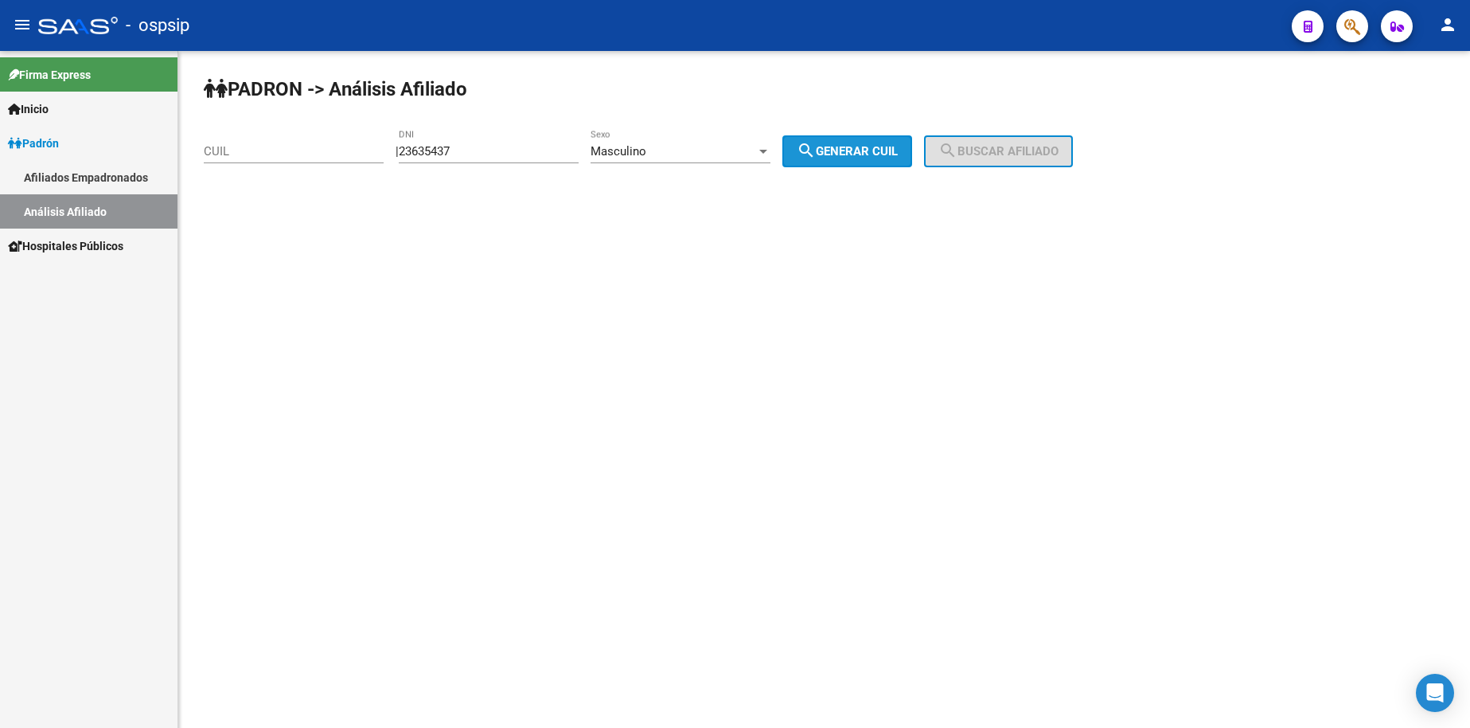
click at [865, 142] on button "search Generar CUIL" at bounding box center [848, 151] width 130 height 32
type input "20-23635437-8"
click at [1012, 146] on span "search Buscar afiliado" at bounding box center [999, 151] width 120 height 14
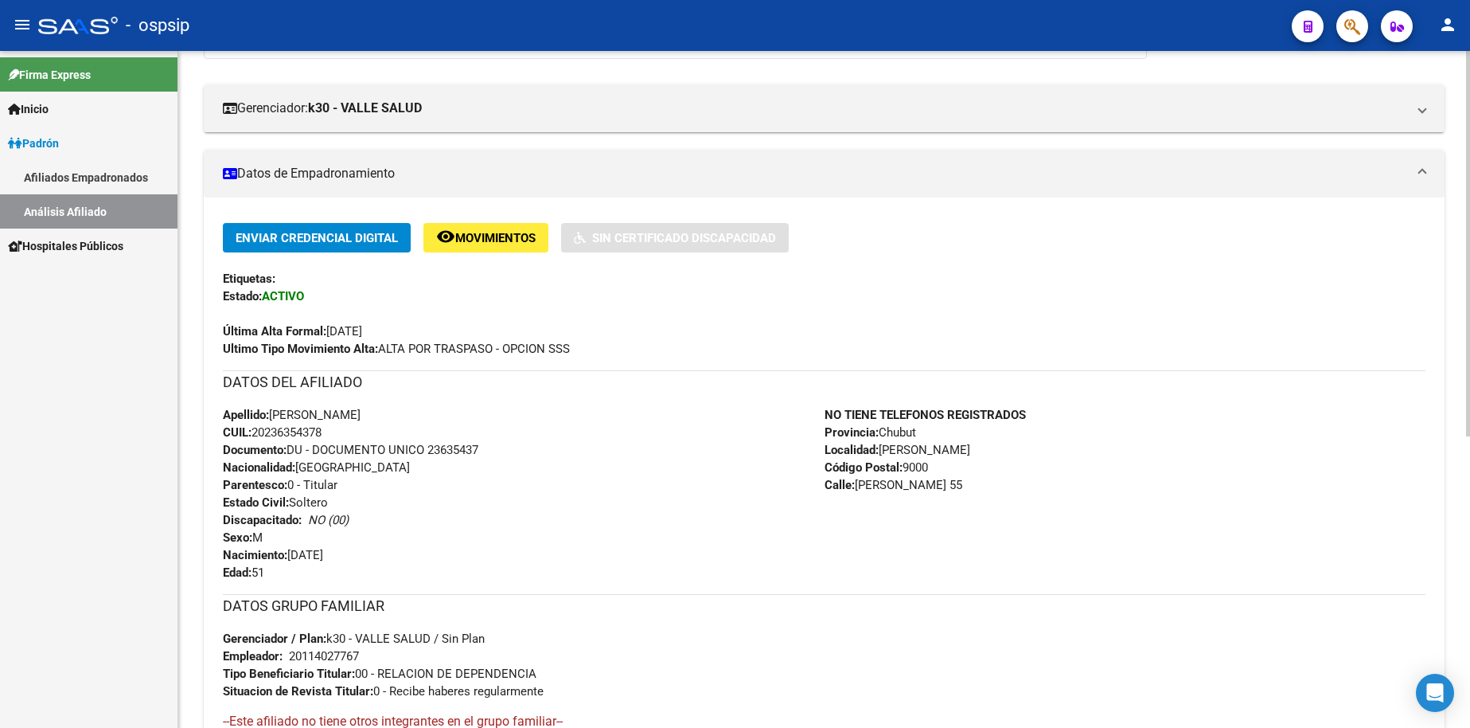
scroll to position [318, 0]
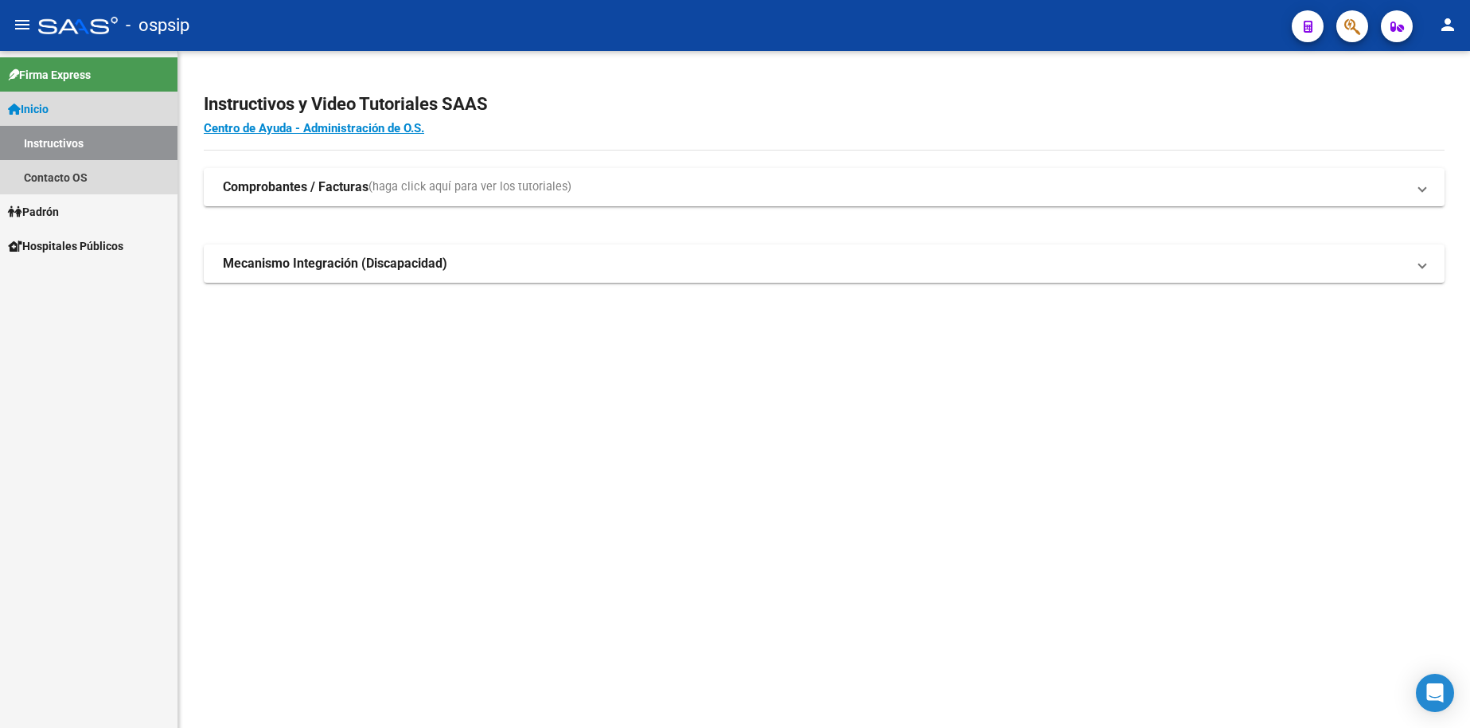
click at [72, 107] on link "Inicio" at bounding box center [89, 109] width 178 height 34
drag, startPoint x: 72, startPoint y: 107, endPoint x: 76, endPoint y: 130, distance: 22.8
click at [71, 107] on link "Inicio" at bounding box center [89, 109] width 178 height 34
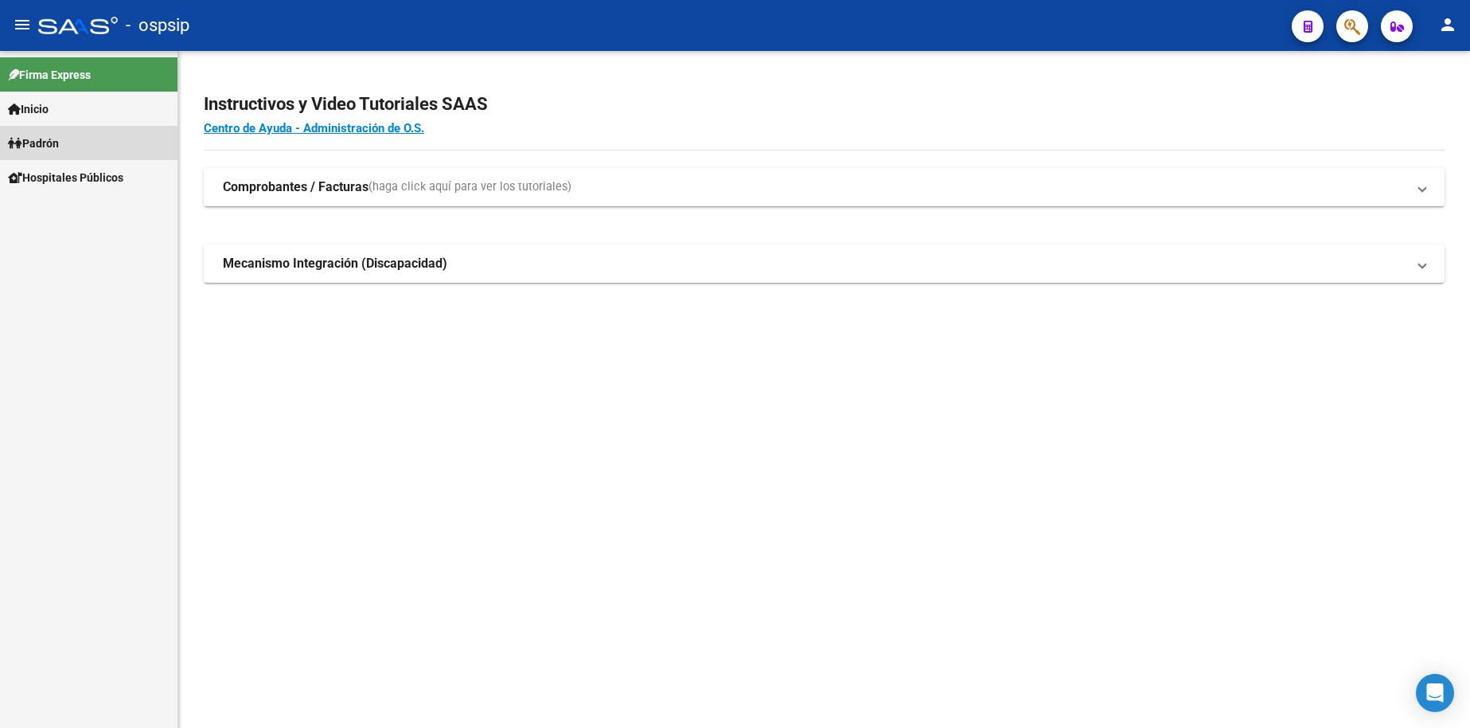
click at [59, 146] on span "Padrón" at bounding box center [33, 144] width 51 height 18
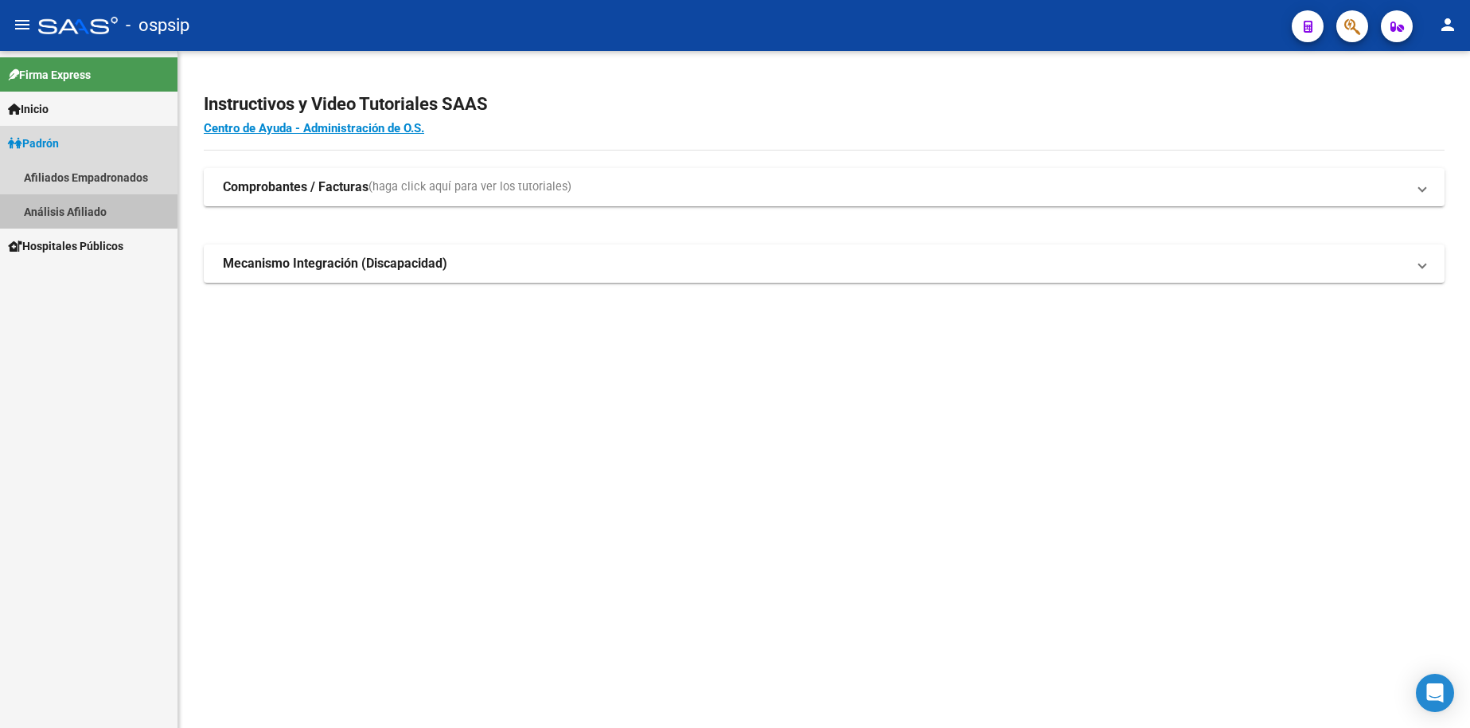
click at [84, 206] on link "Análisis Afiliado" at bounding box center [89, 211] width 178 height 34
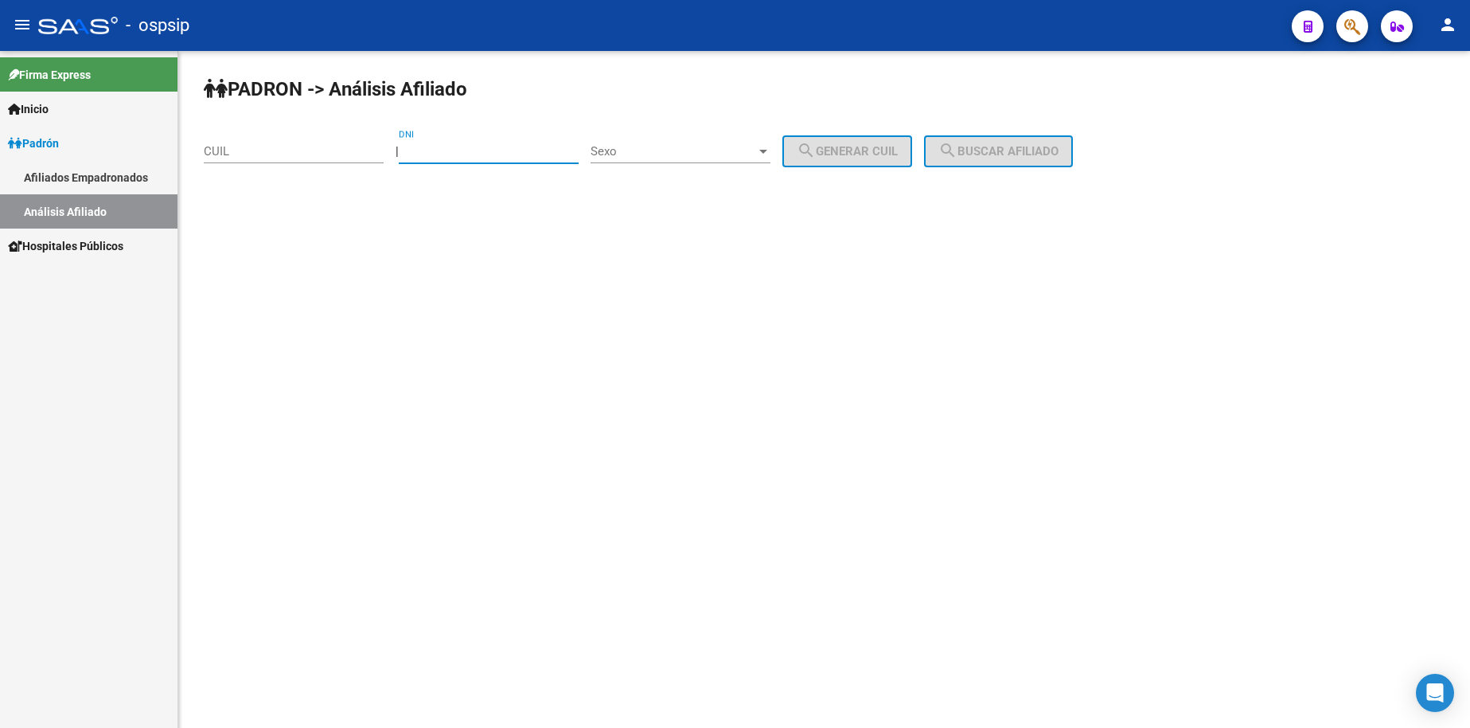
click at [492, 151] on input "DNI" at bounding box center [489, 151] width 180 height 14
type input "38774086"
click at [726, 149] on span "Sexo" at bounding box center [674, 151] width 166 height 14
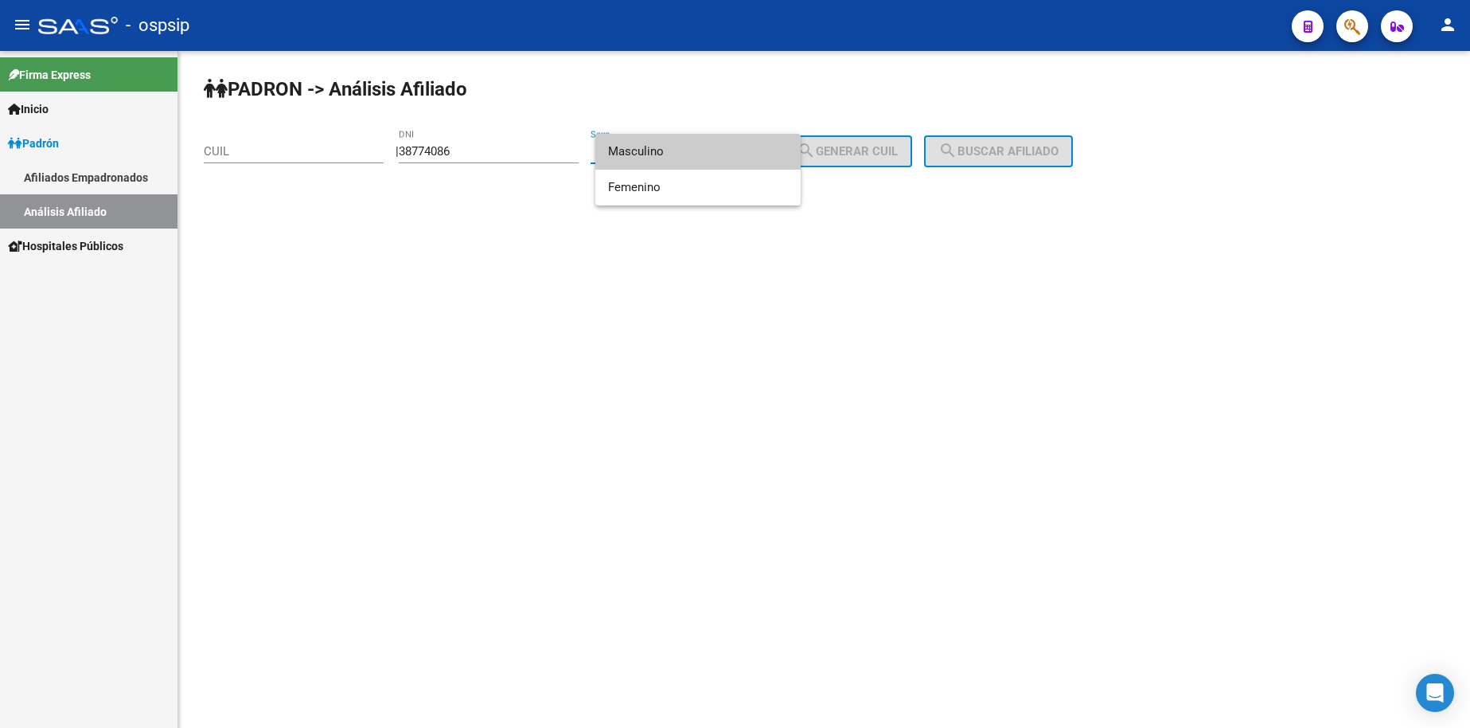
click at [693, 159] on span "Masculino" at bounding box center [698, 152] width 180 height 36
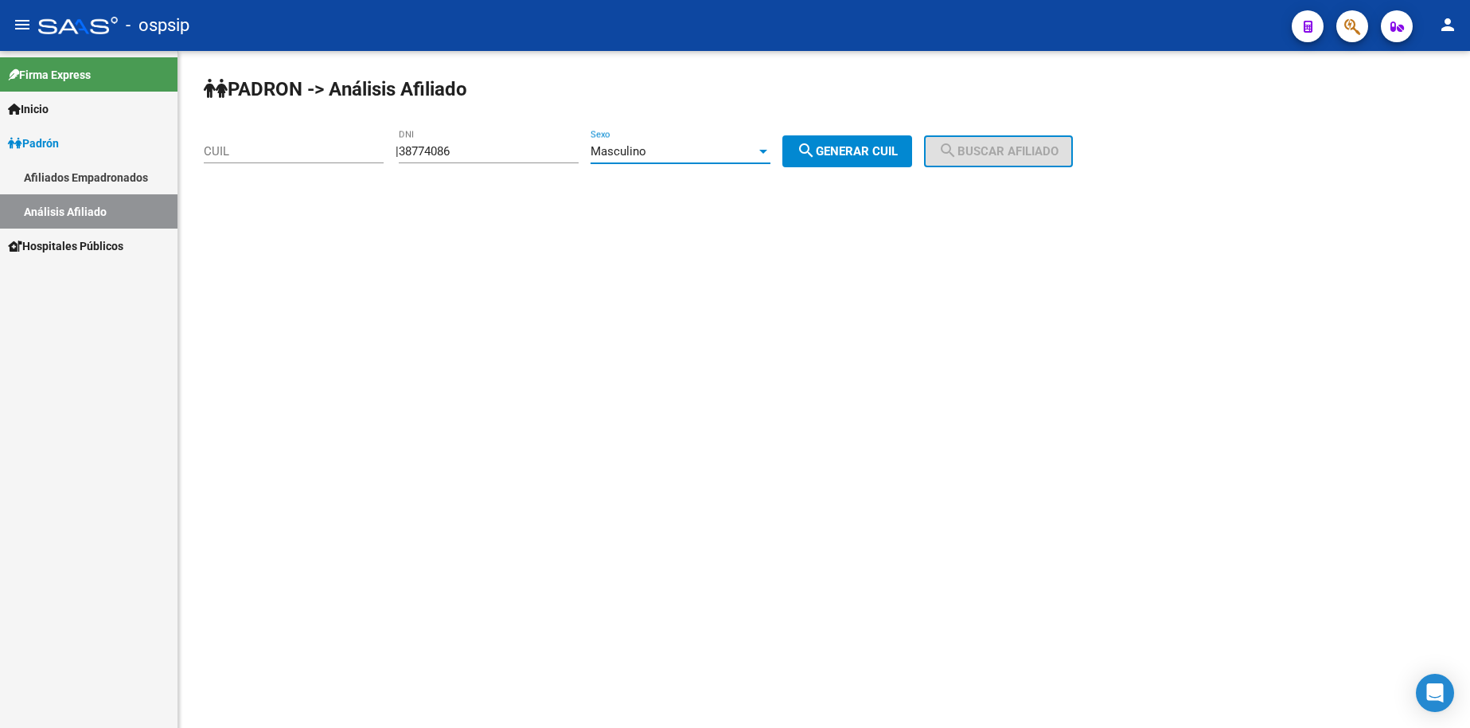
click at [865, 154] on span "search Generar CUIL" at bounding box center [847, 151] width 101 height 14
type input "20-38774086-5"
click at [997, 158] on button "search Buscar afiliado" at bounding box center [998, 151] width 149 height 32
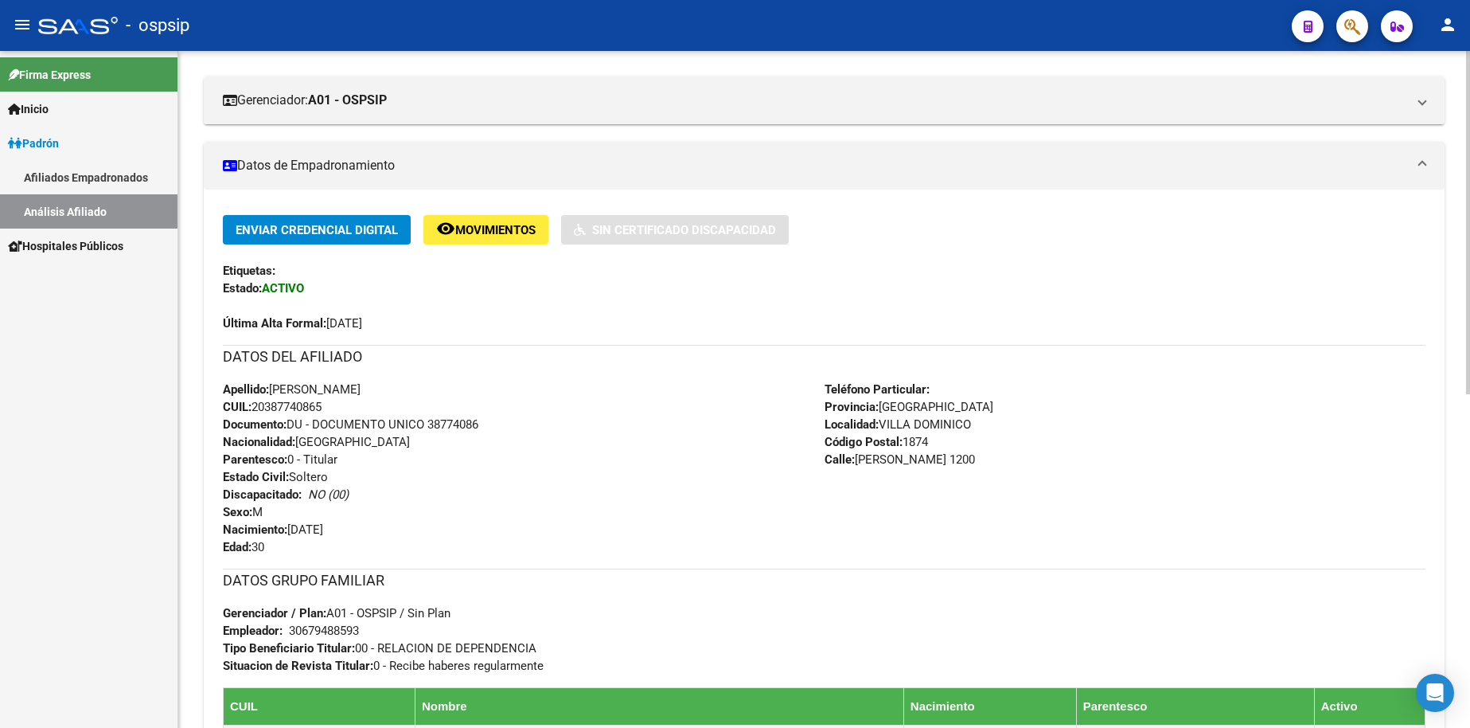
scroll to position [326, 0]
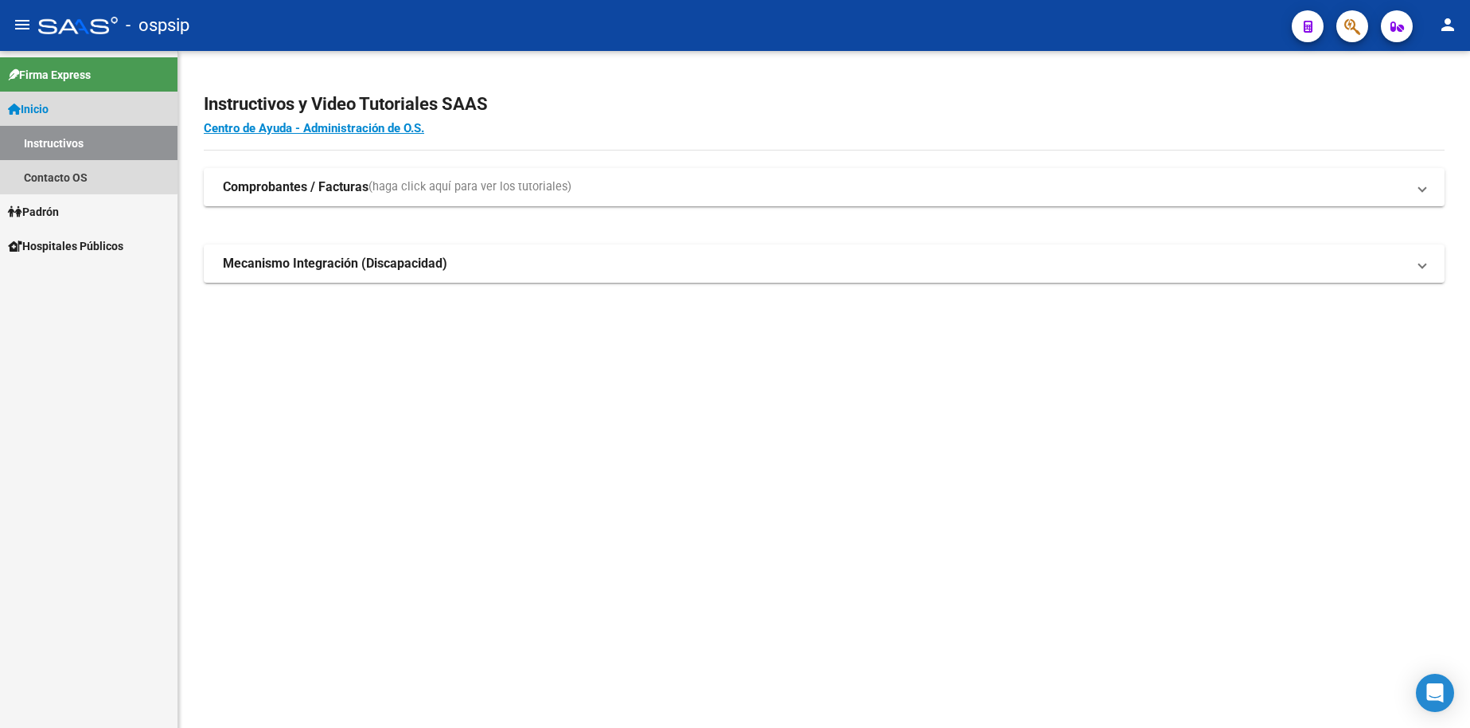
click at [48, 110] on span "Inicio" at bounding box center [28, 109] width 41 height 18
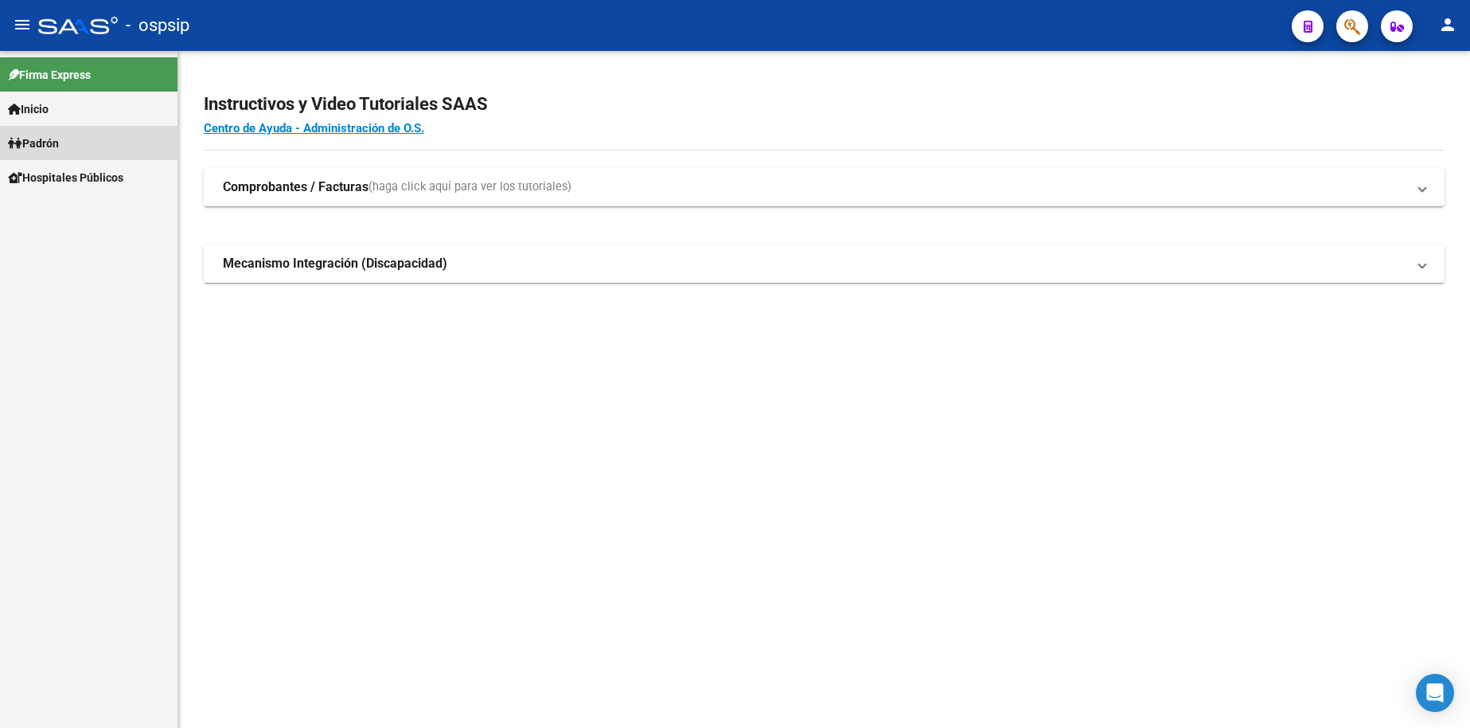
click at [53, 143] on span "Padrón" at bounding box center [33, 144] width 51 height 18
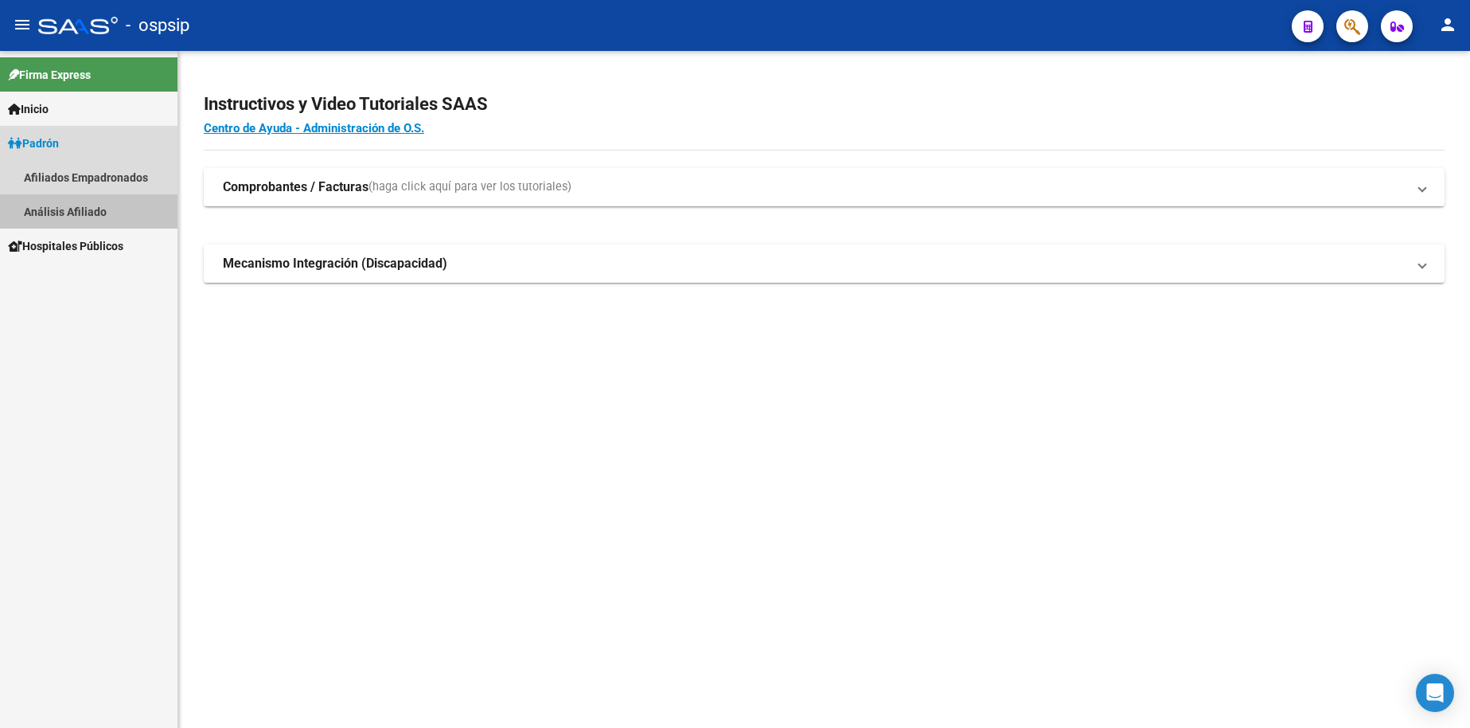
click at [84, 216] on link "Análisis Afiliado" at bounding box center [89, 211] width 178 height 34
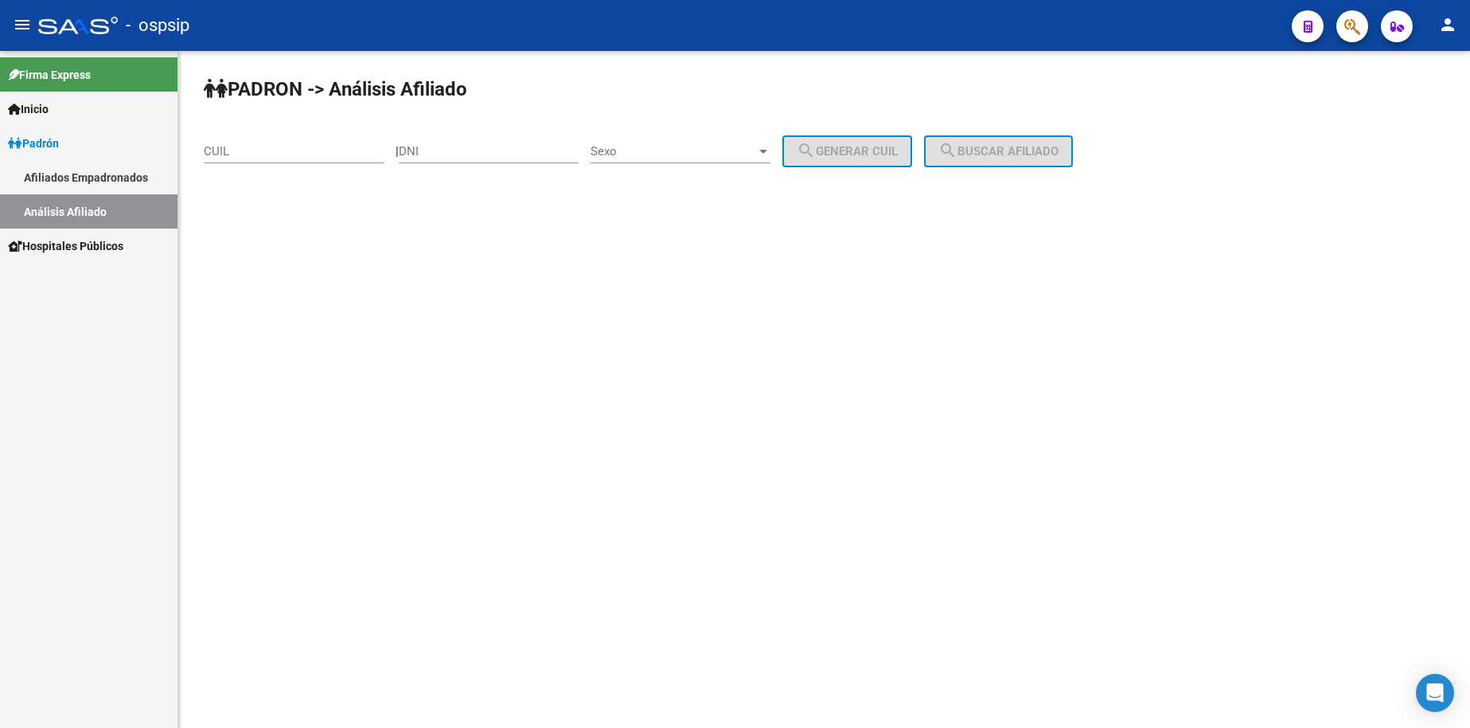
click at [502, 158] on input "DNI" at bounding box center [489, 151] width 180 height 14
type input "32835517"
click at [670, 160] on div "Sexo Sexo" at bounding box center [681, 146] width 180 height 34
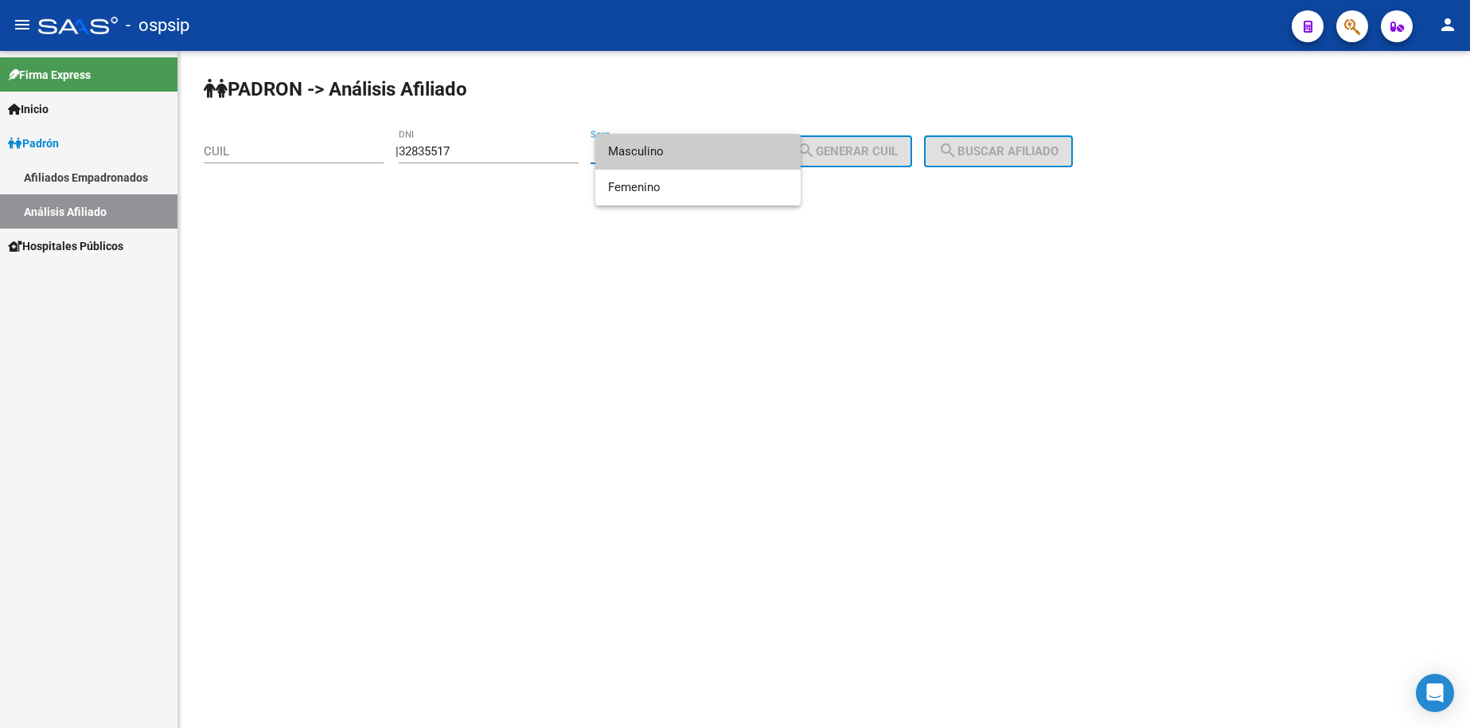
click at [687, 157] on span "Masculino" at bounding box center [698, 152] width 180 height 36
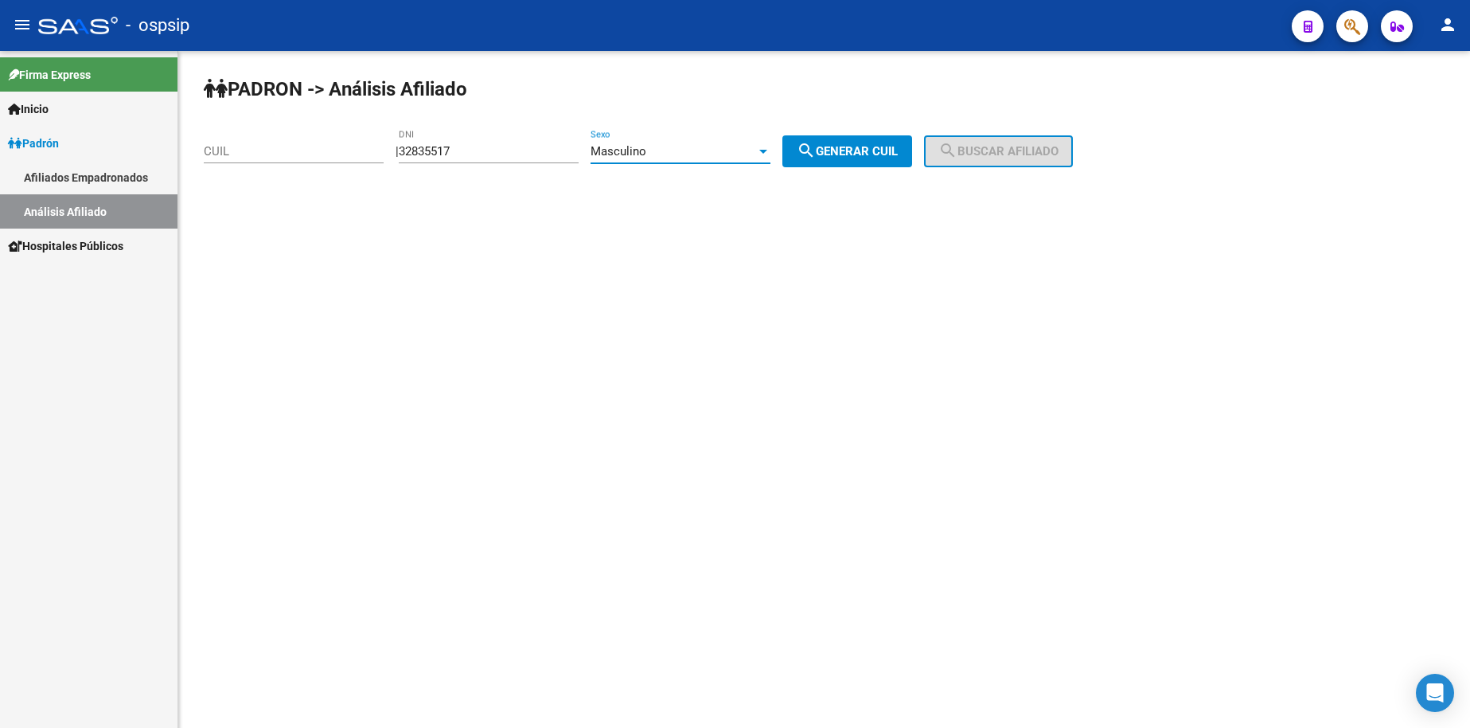
click at [870, 142] on button "search Generar CUIL" at bounding box center [848, 151] width 130 height 32
type input "20-32835517-6"
click at [1027, 138] on button "search Buscar afiliado" at bounding box center [998, 151] width 149 height 32
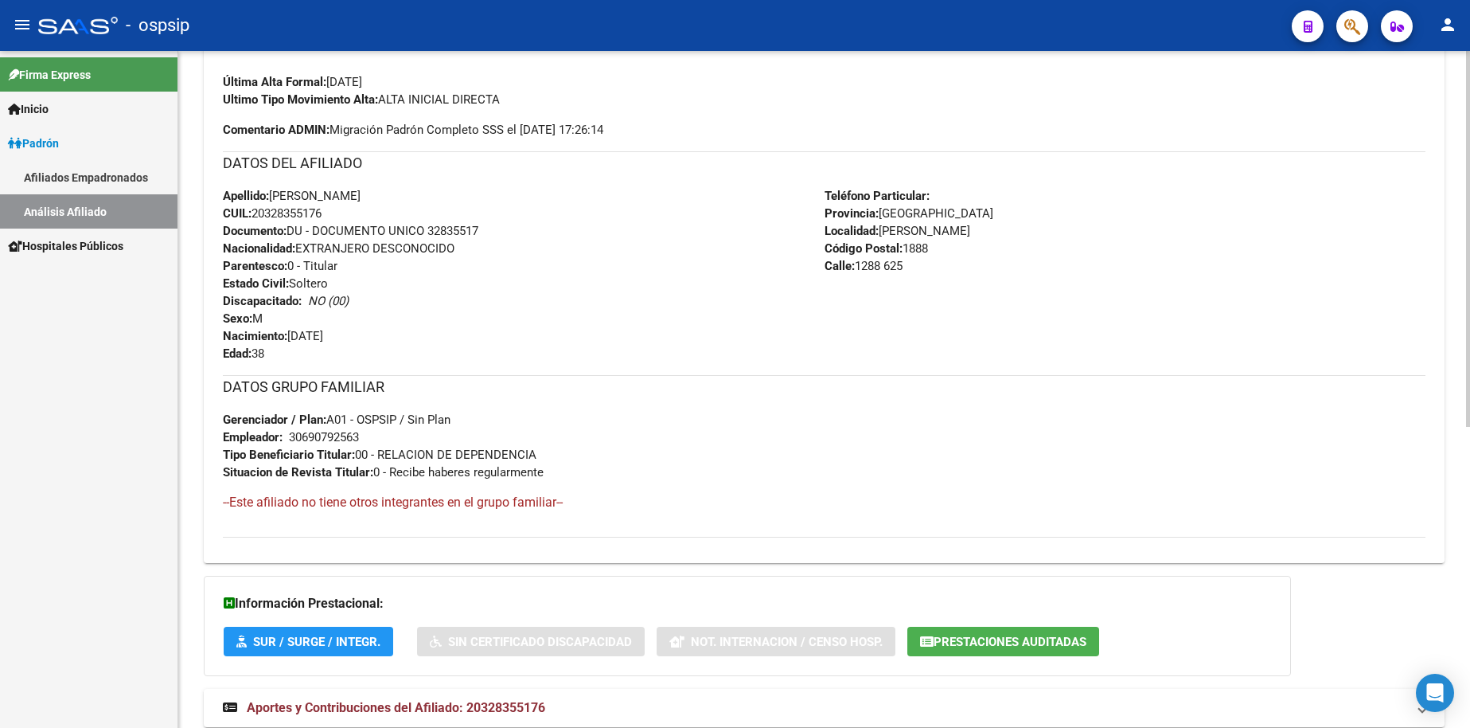
scroll to position [463, 0]
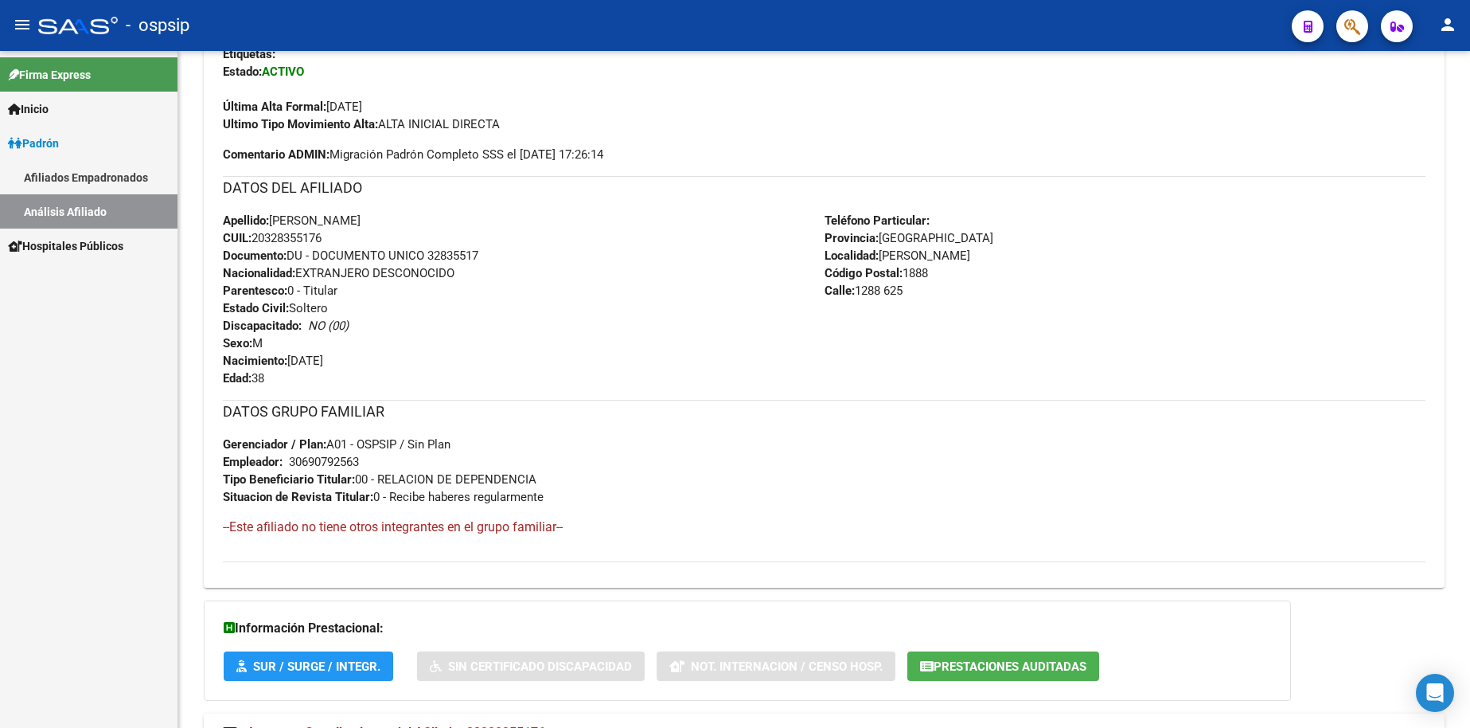
click at [46, 115] on span "Inicio" at bounding box center [28, 109] width 41 height 18
click at [41, 110] on span "Inicio" at bounding box center [28, 109] width 41 height 18
click at [49, 111] on span "Inicio" at bounding box center [28, 109] width 41 height 18
click at [53, 212] on span "Padrón" at bounding box center [33, 212] width 51 height 18
click at [54, 212] on link "Análisis Afiliado" at bounding box center [89, 211] width 178 height 34
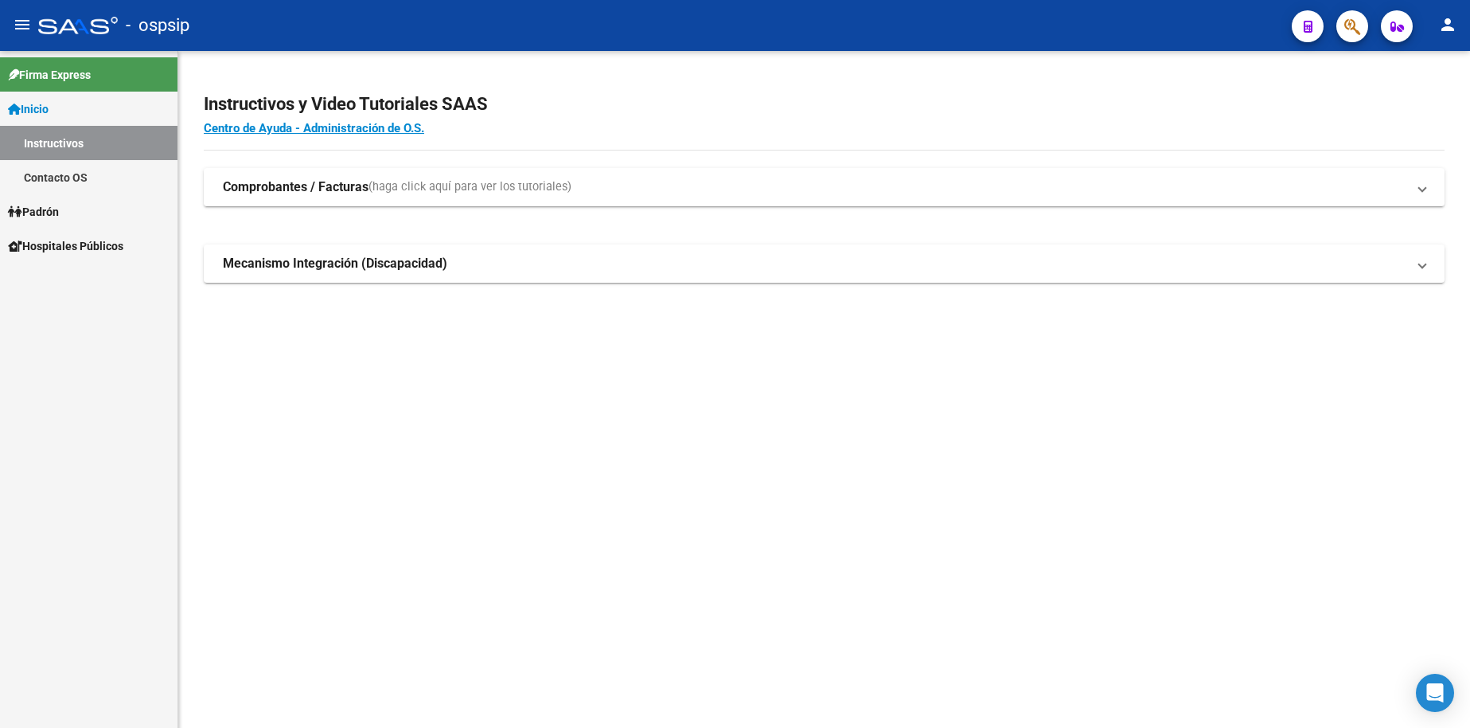
click at [57, 207] on span "Padrón" at bounding box center [33, 212] width 51 height 18
click at [56, 204] on span "Padrón" at bounding box center [33, 212] width 51 height 18
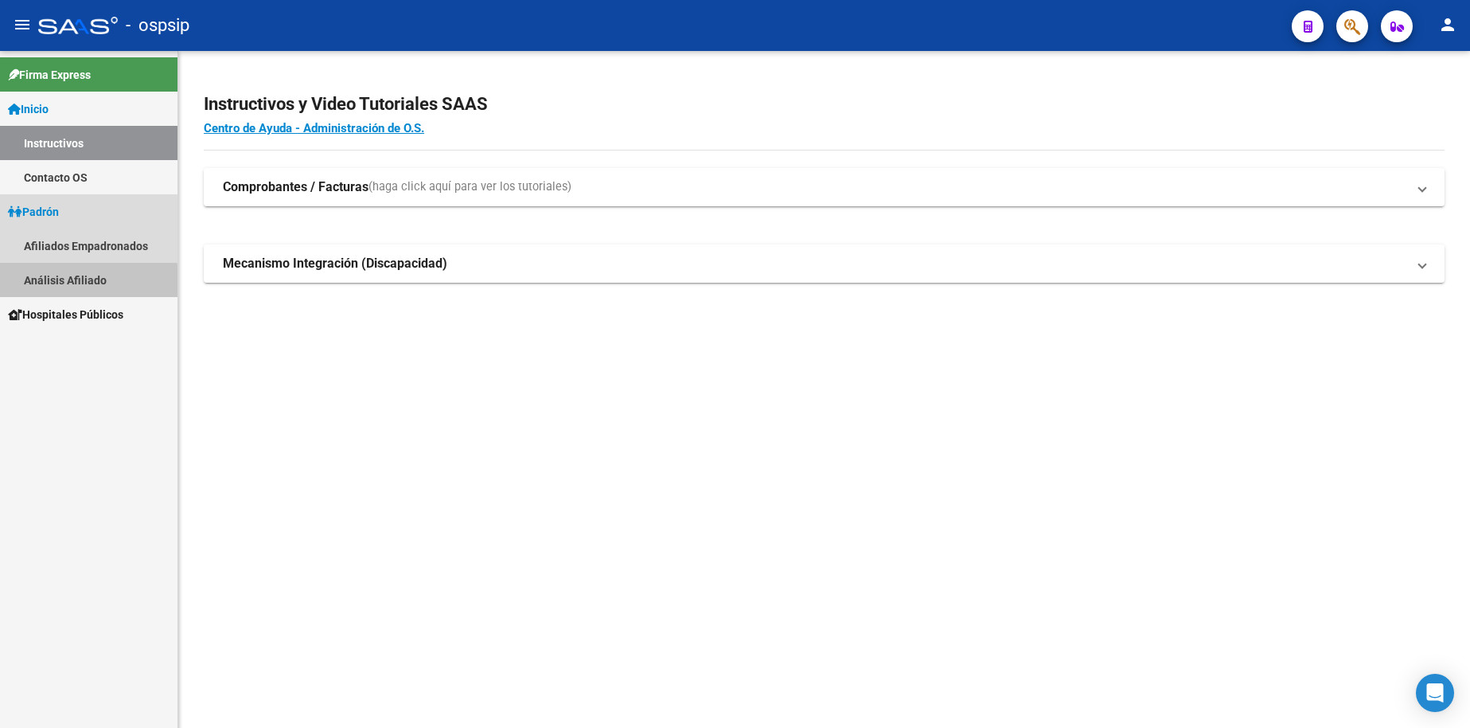
click at [66, 291] on link "Análisis Afiliado" at bounding box center [89, 280] width 178 height 34
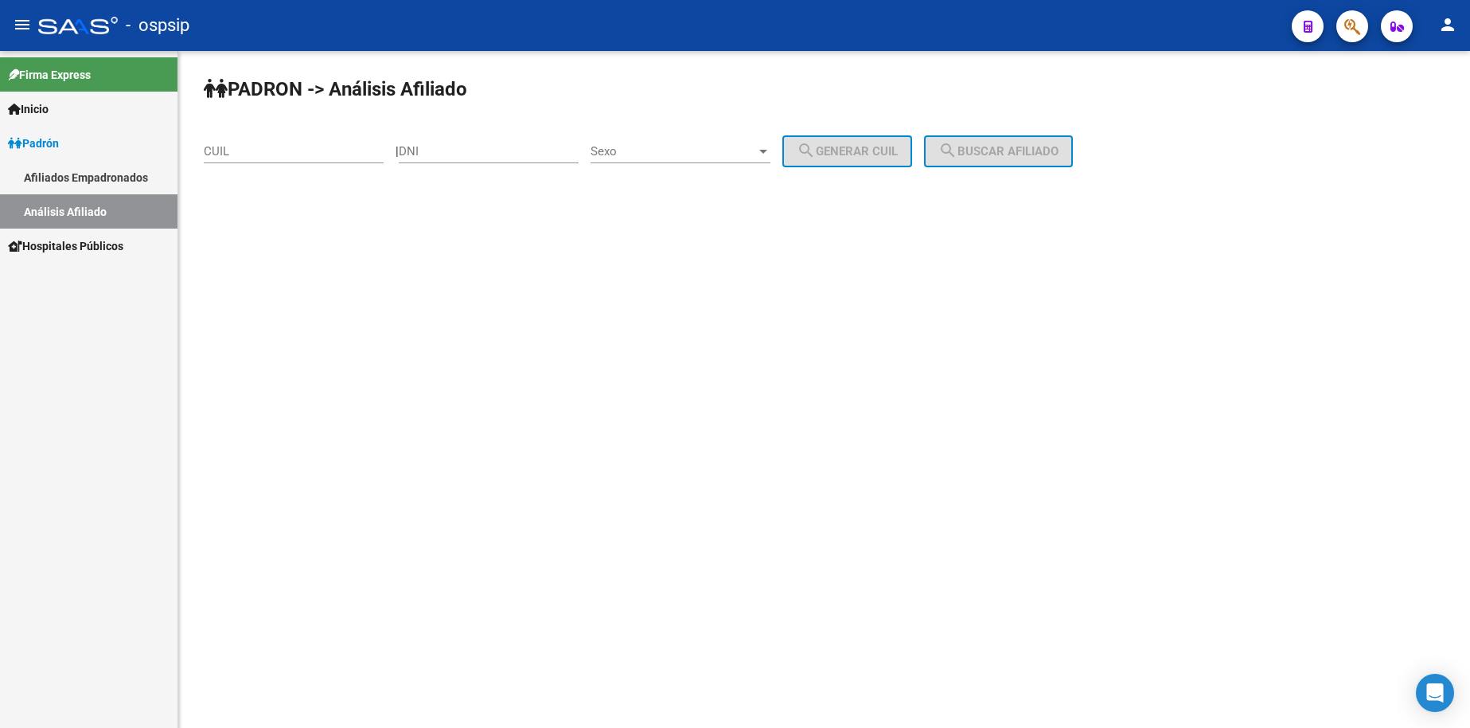
click at [447, 149] on input "DNI" at bounding box center [489, 151] width 180 height 14
type input "42643884"
click at [698, 157] on span "Sexo" at bounding box center [674, 151] width 166 height 14
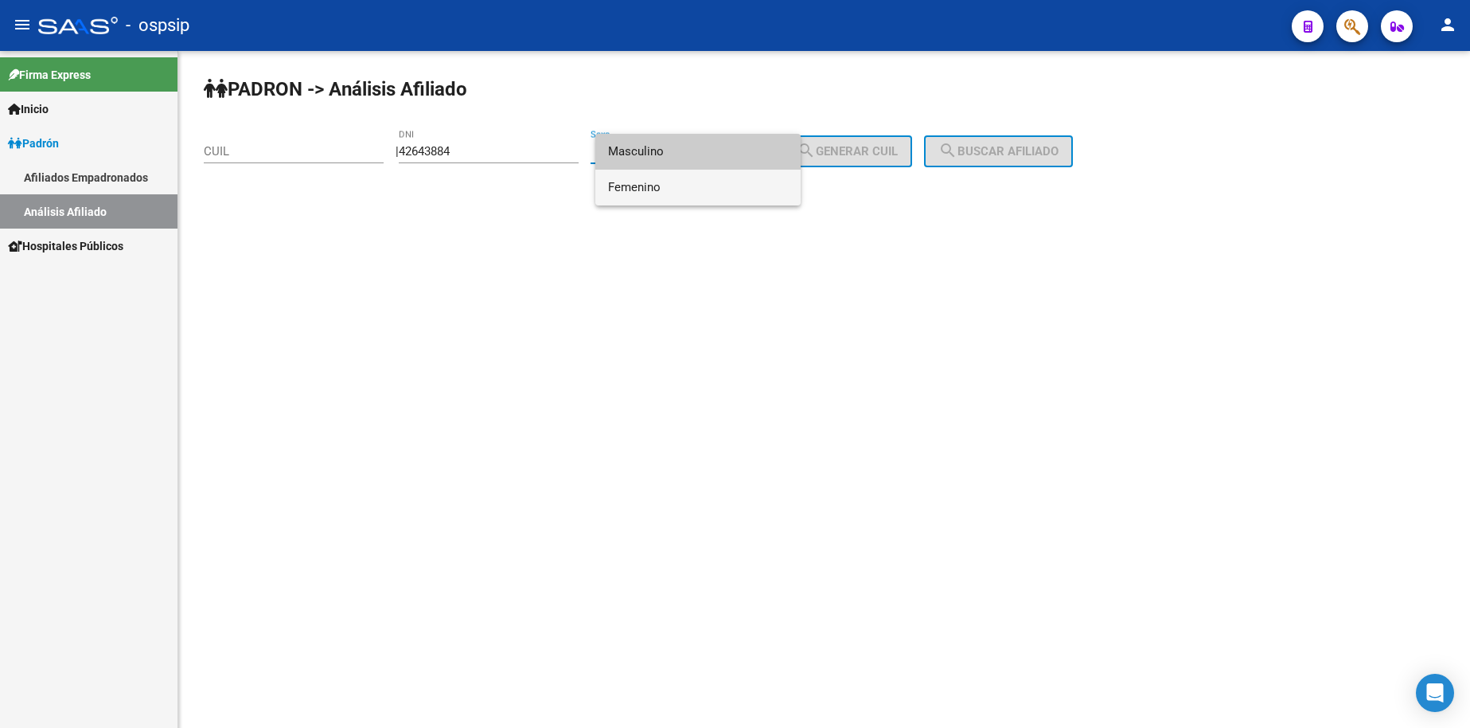
click at [704, 193] on span "Femenino" at bounding box center [698, 188] width 180 height 36
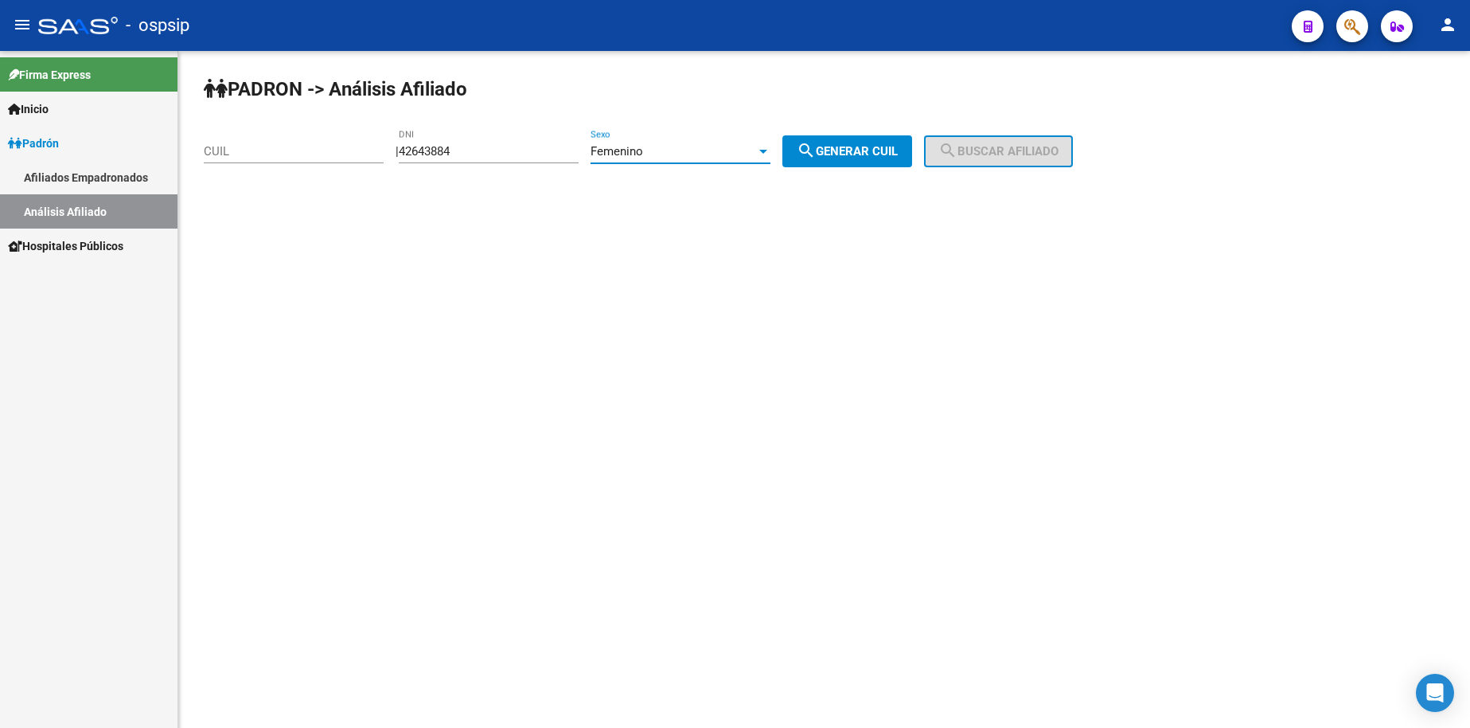
click at [851, 160] on button "search Generar CUIL" at bounding box center [848, 151] width 130 height 32
type input "23-42643884-4"
click at [958, 152] on mat-icon "search" at bounding box center [948, 150] width 19 height 19
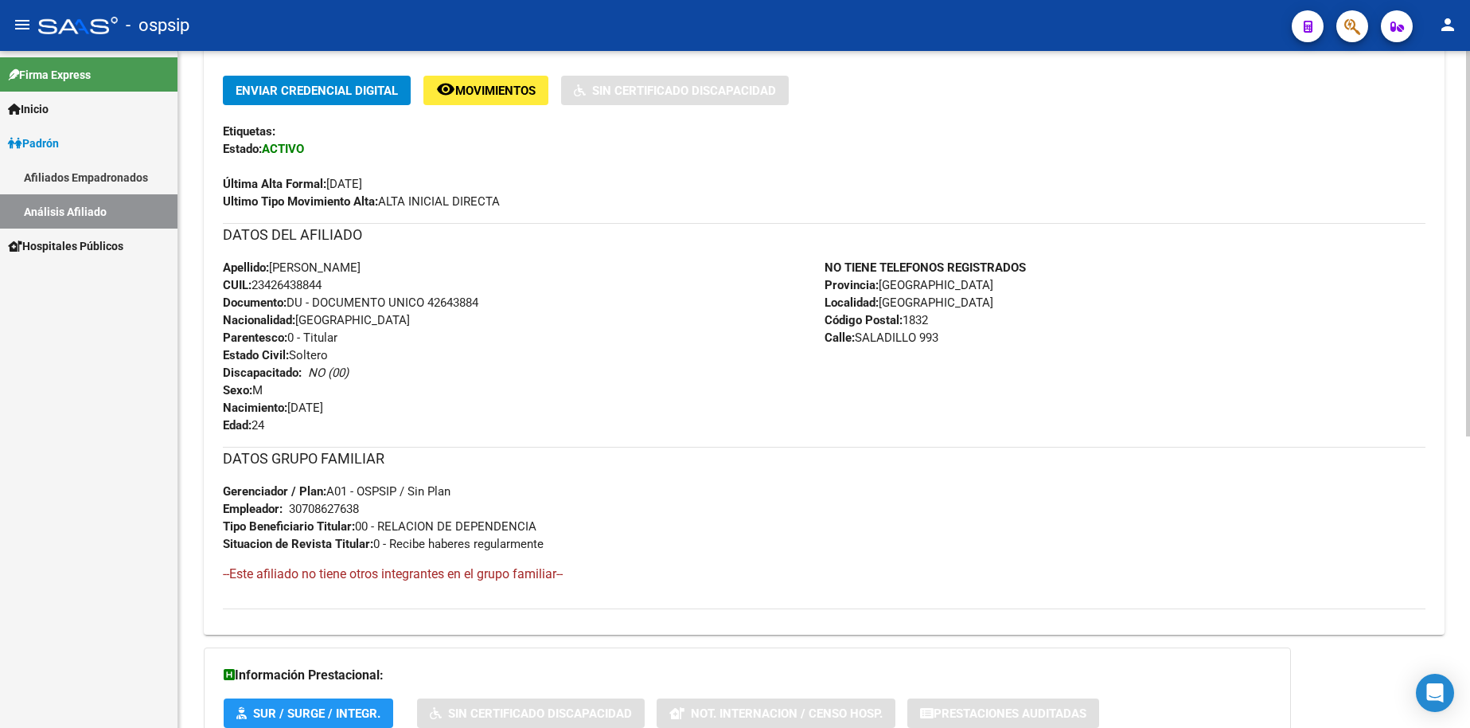
scroll to position [398, 0]
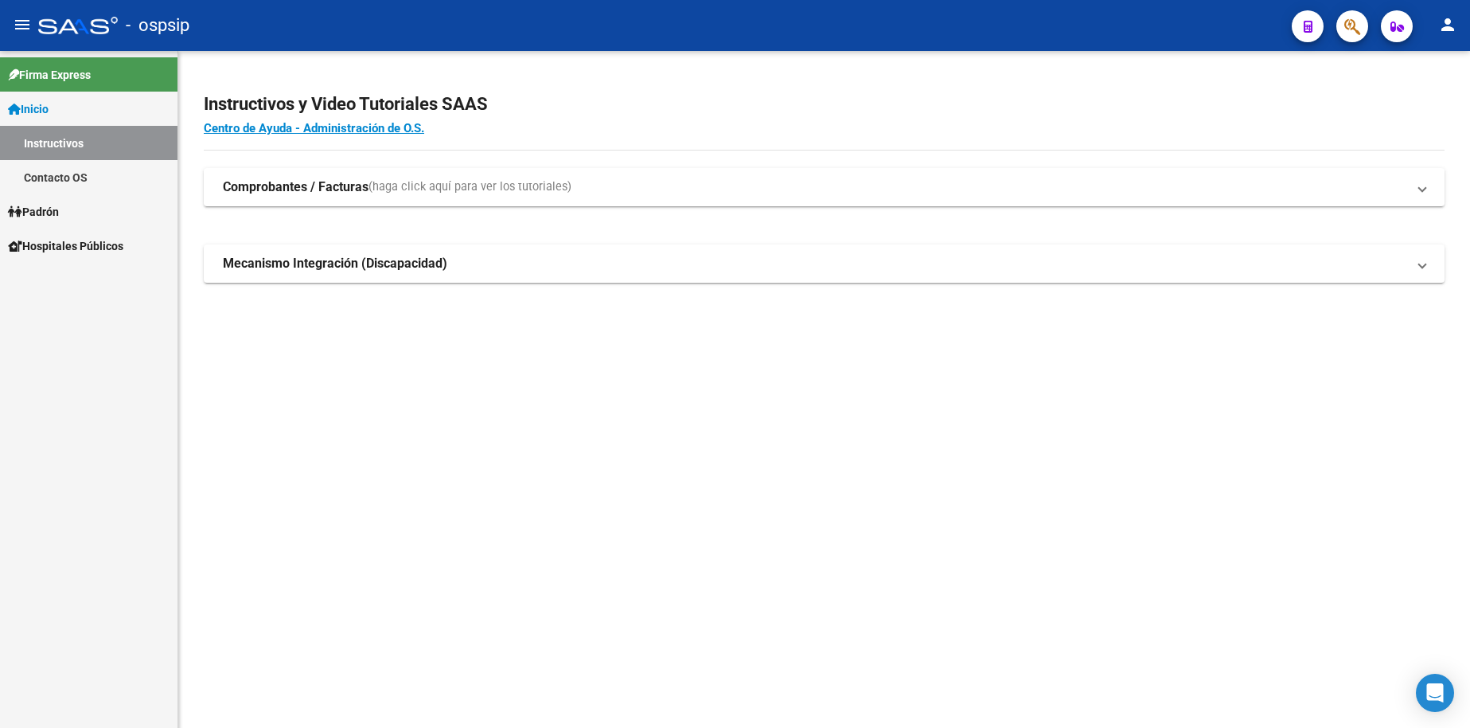
click at [49, 115] on span "Inicio" at bounding box center [28, 109] width 41 height 18
click at [49, 106] on span "Inicio" at bounding box center [28, 109] width 41 height 18
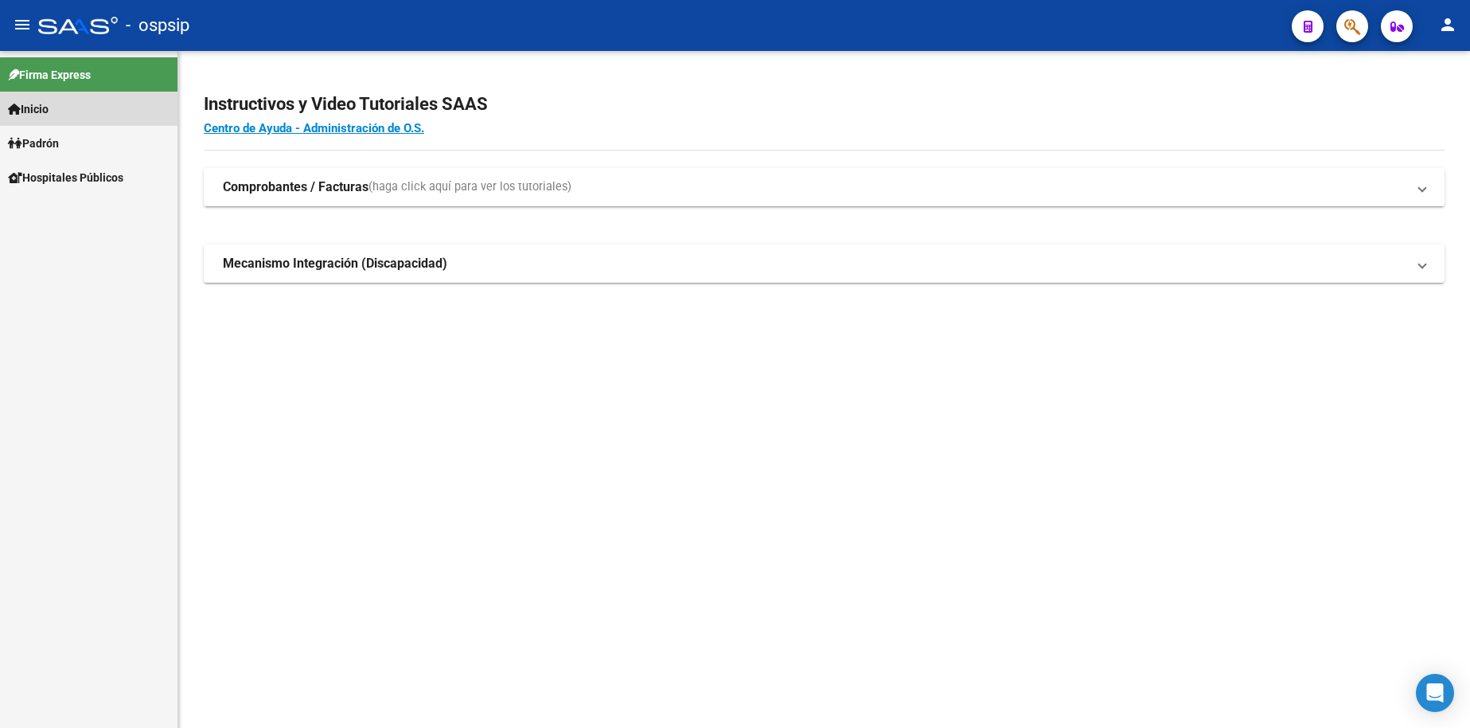
click at [49, 106] on span "Inicio" at bounding box center [28, 109] width 41 height 18
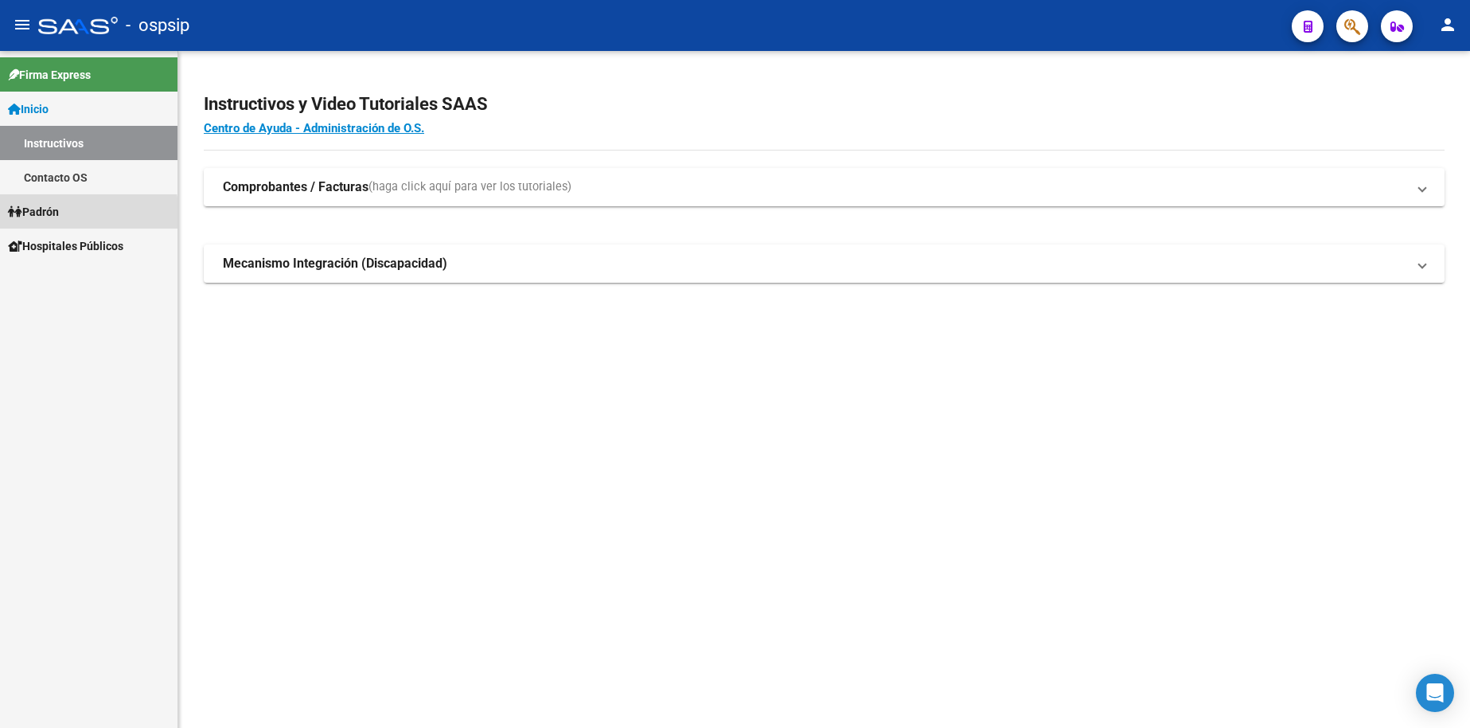
click at [59, 216] on span "Padrón" at bounding box center [33, 212] width 51 height 18
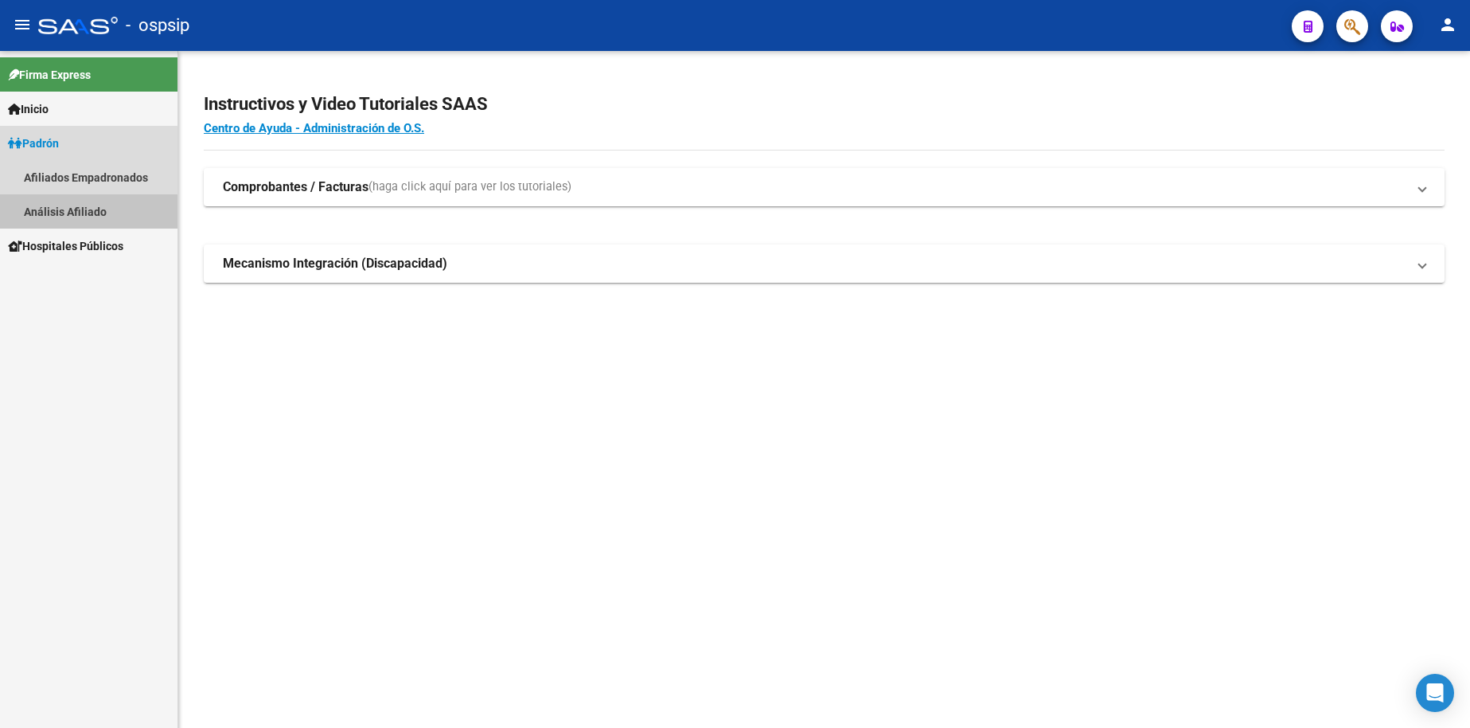
click at [50, 200] on link "Análisis Afiliado" at bounding box center [89, 211] width 178 height 34
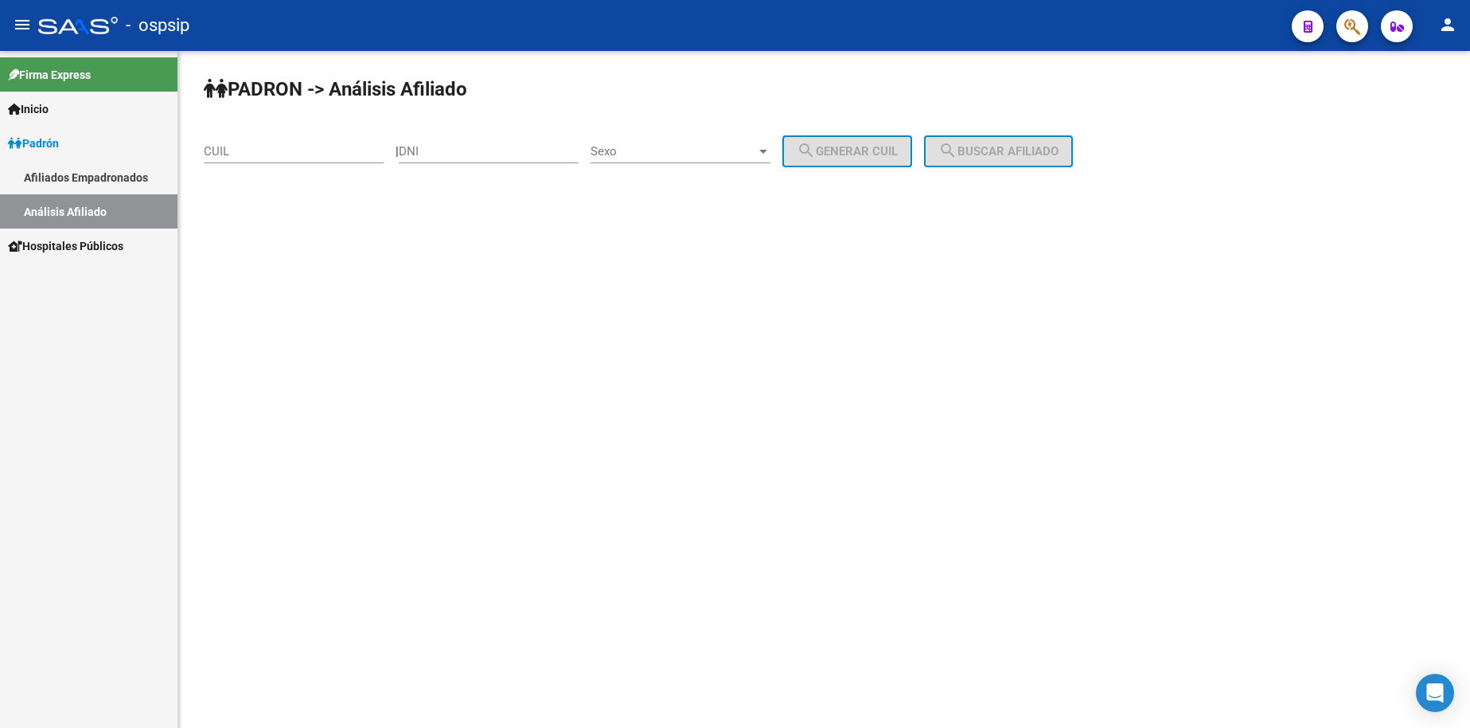
click at [491, 162] on div "DNI" at bounding box center [489, 146] width 180 height 34
type input "94582747"
click at [691, 142] on div "Sexo Sexo" at bounding box center [681, 146] width 180 height 34
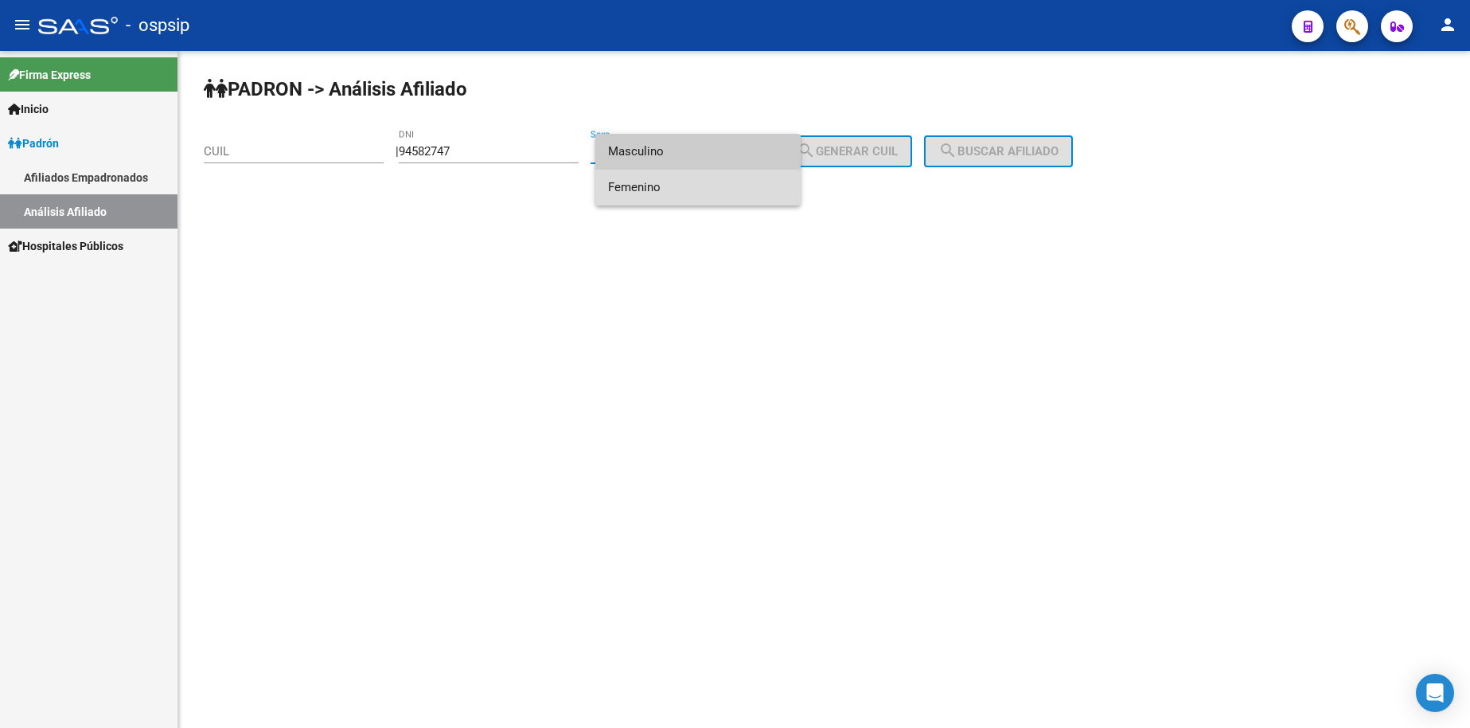
click at [685, 182] on span "Femenino" at bounding box center [698, 188] width 180 height 36
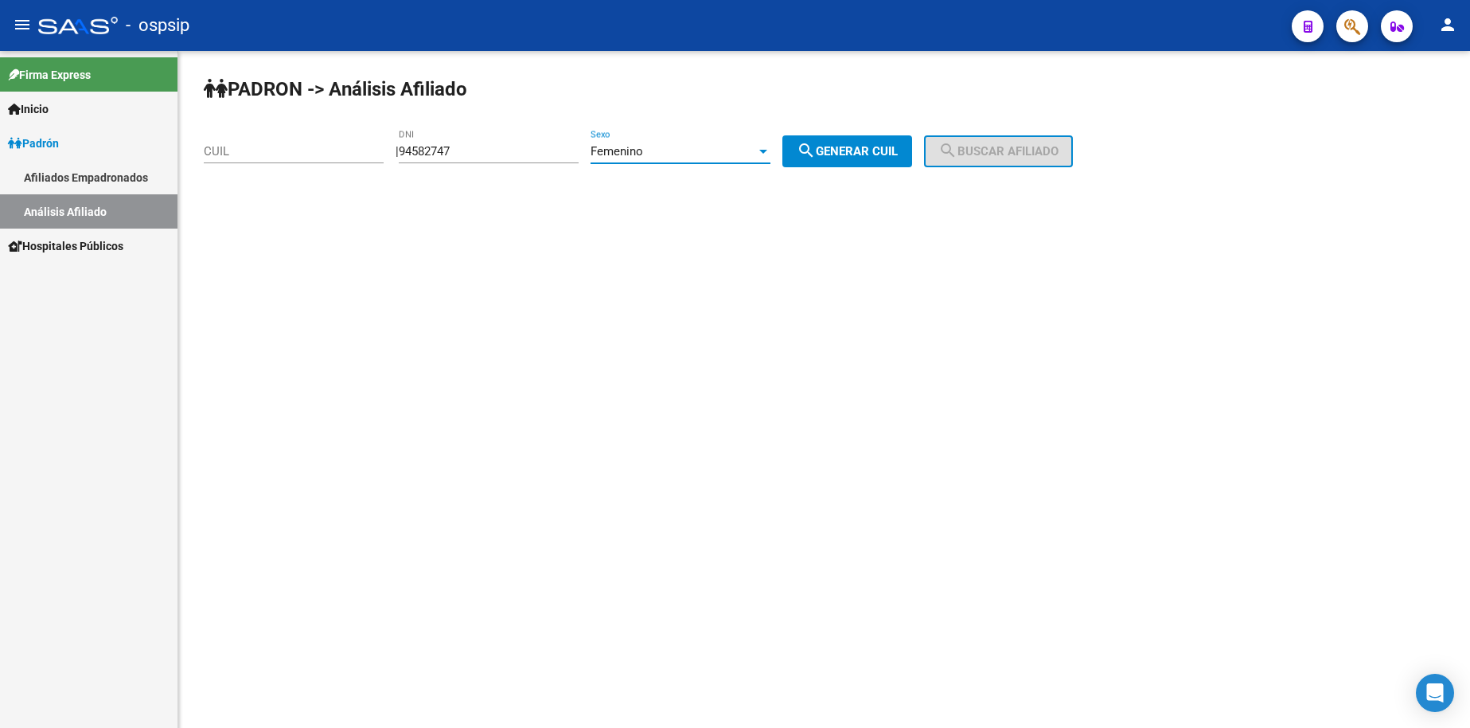
drag, startPoint x: 816, startPoint y: 150, endPoint x: 902, endPoint y: 153, distance: 86.0
click at [816, 150] on mat-icon "search" at bounding box center [806, 150] width 19 height 19
type input "27-94582747-0"
click at [958, 149] on mat-icon "search" at bounding box center [948, 150] width 19 height 19
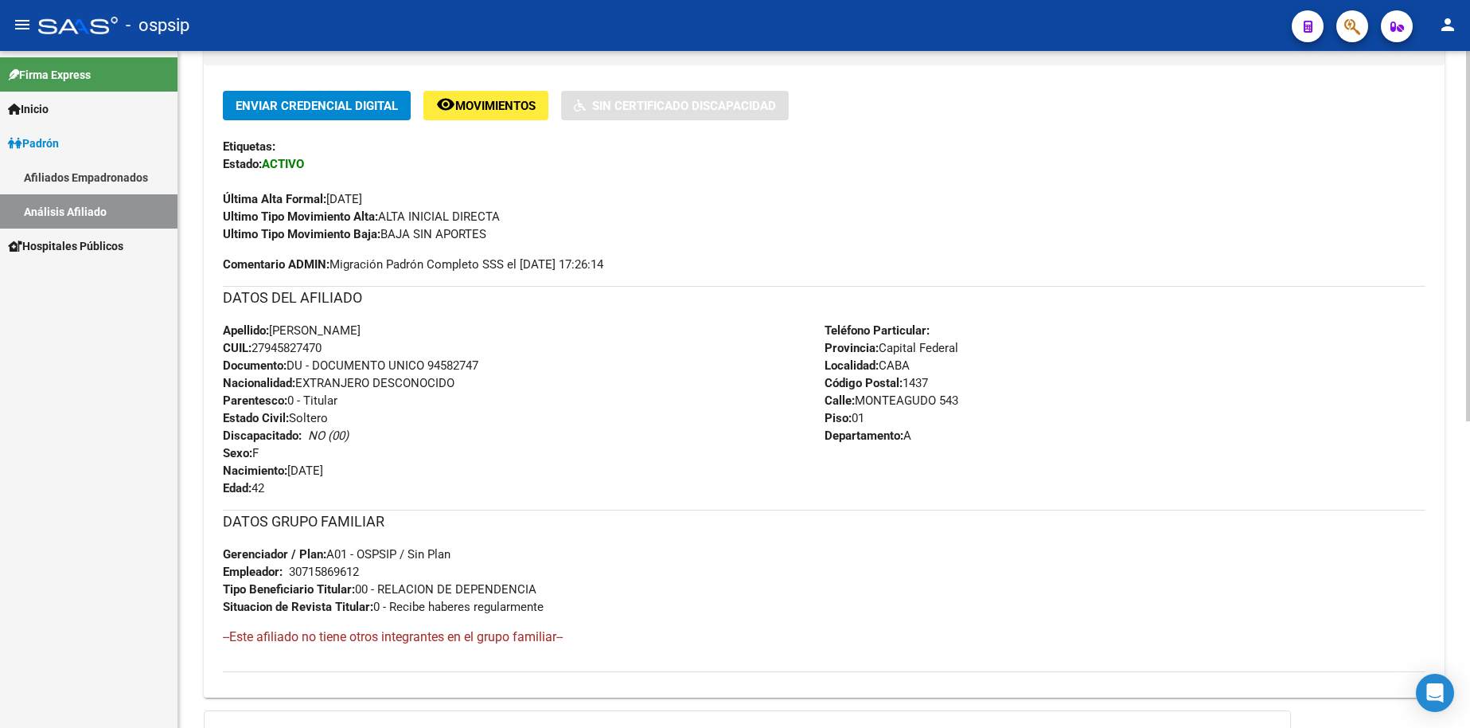
scroll to position [398, 0]
